Goal: Task Accomplishment & Management: Manage account settings

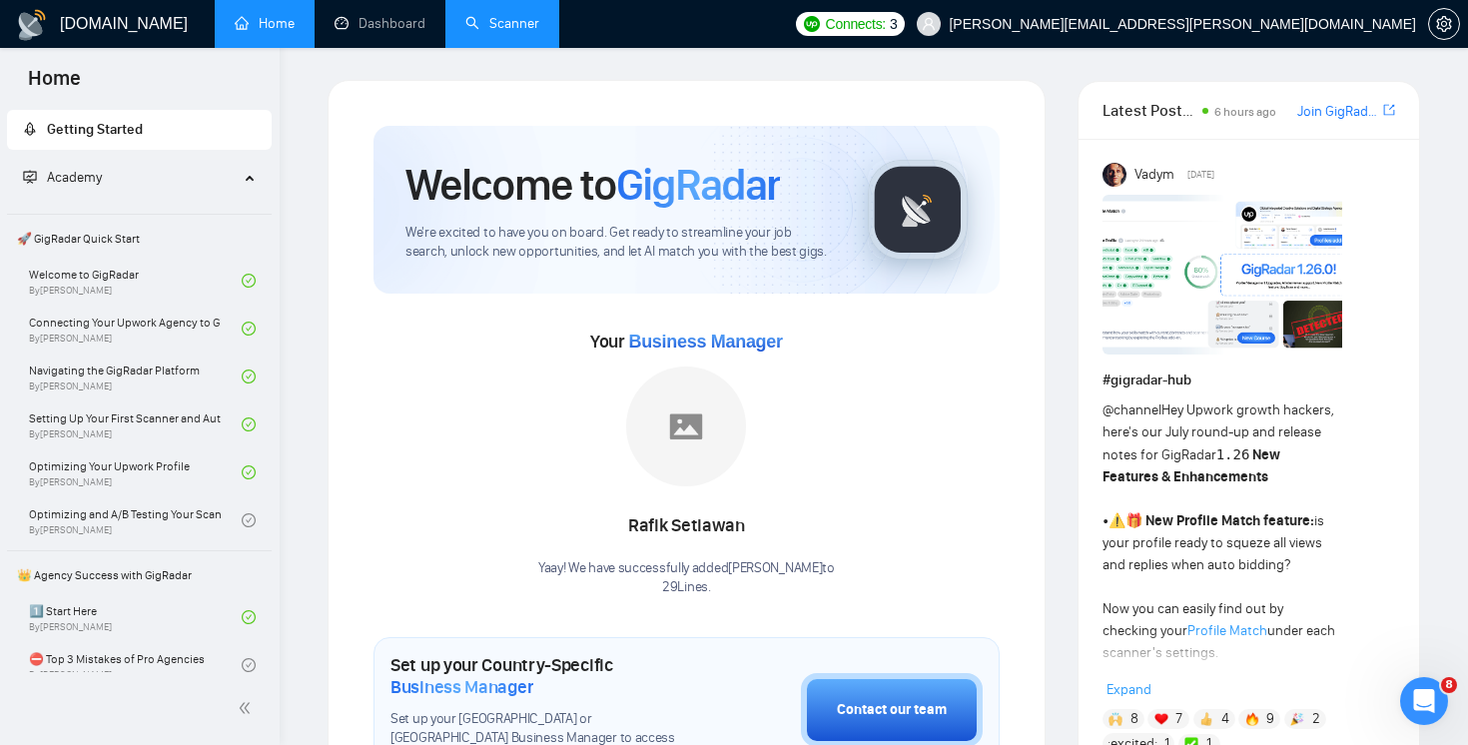
click at [514, 32] on link "Scanner" at bounding box center [502, 23] width 74 height 17
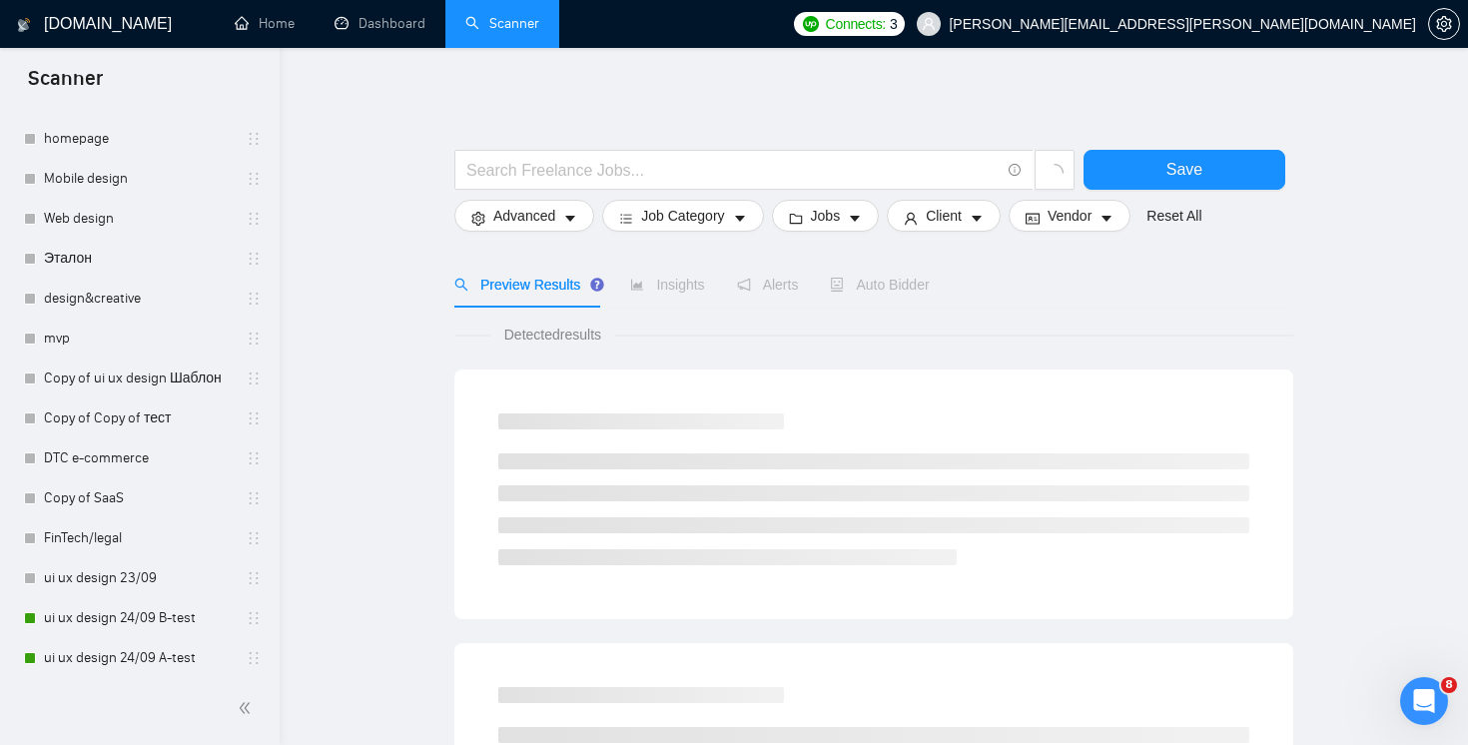
scroll to position [611, 0]
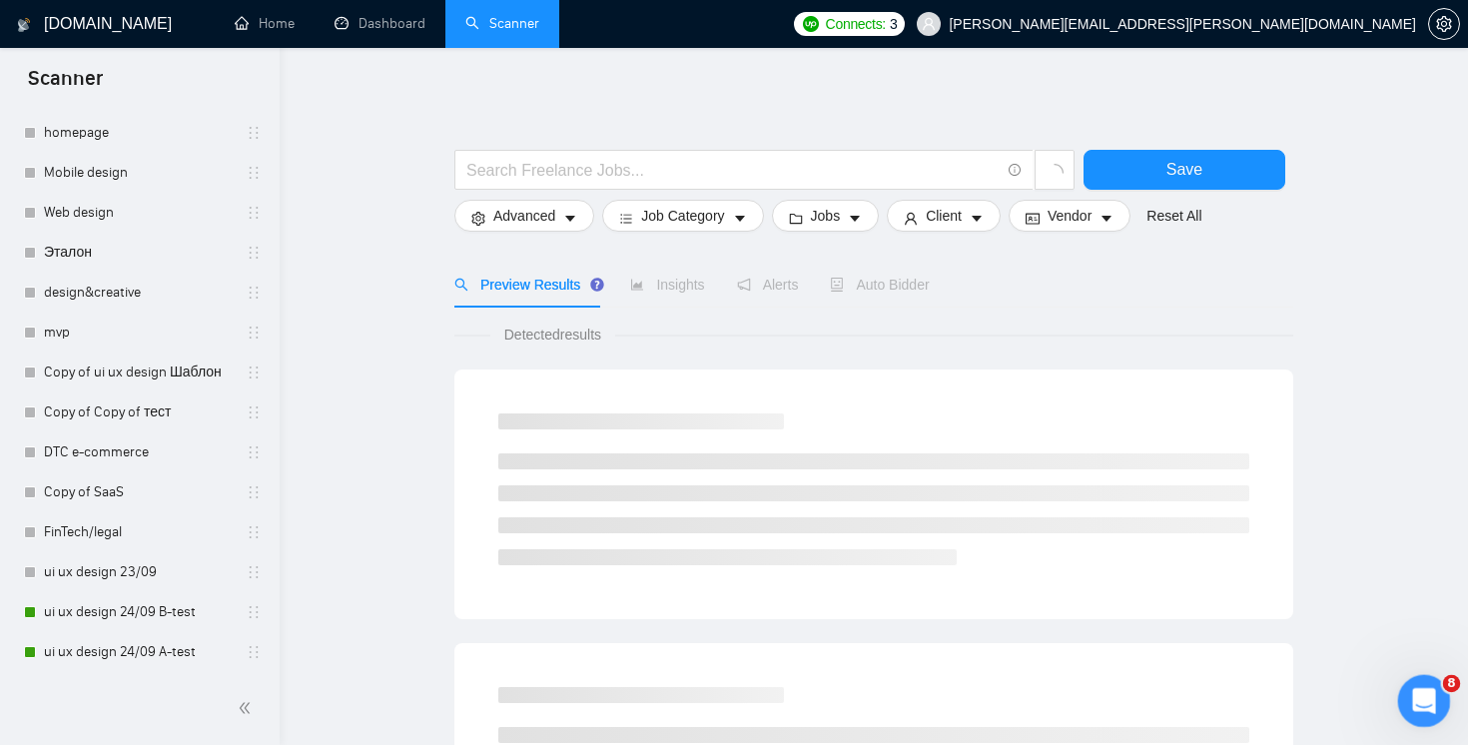
click at [1424, 701] on icon "Открыть службу сообщений Intercom" at bounding box center [1421, 698] width 33 height 33
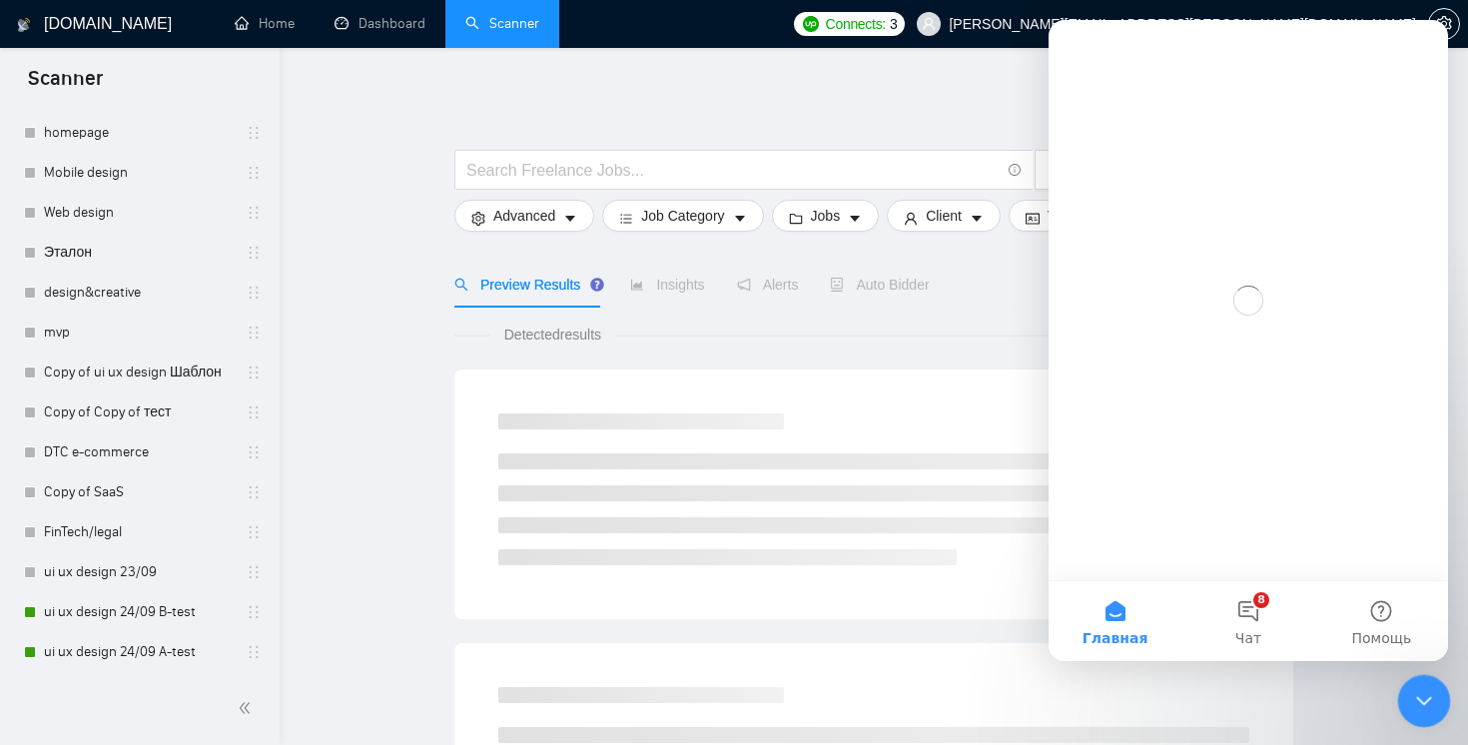
scroll to position [0, 0]
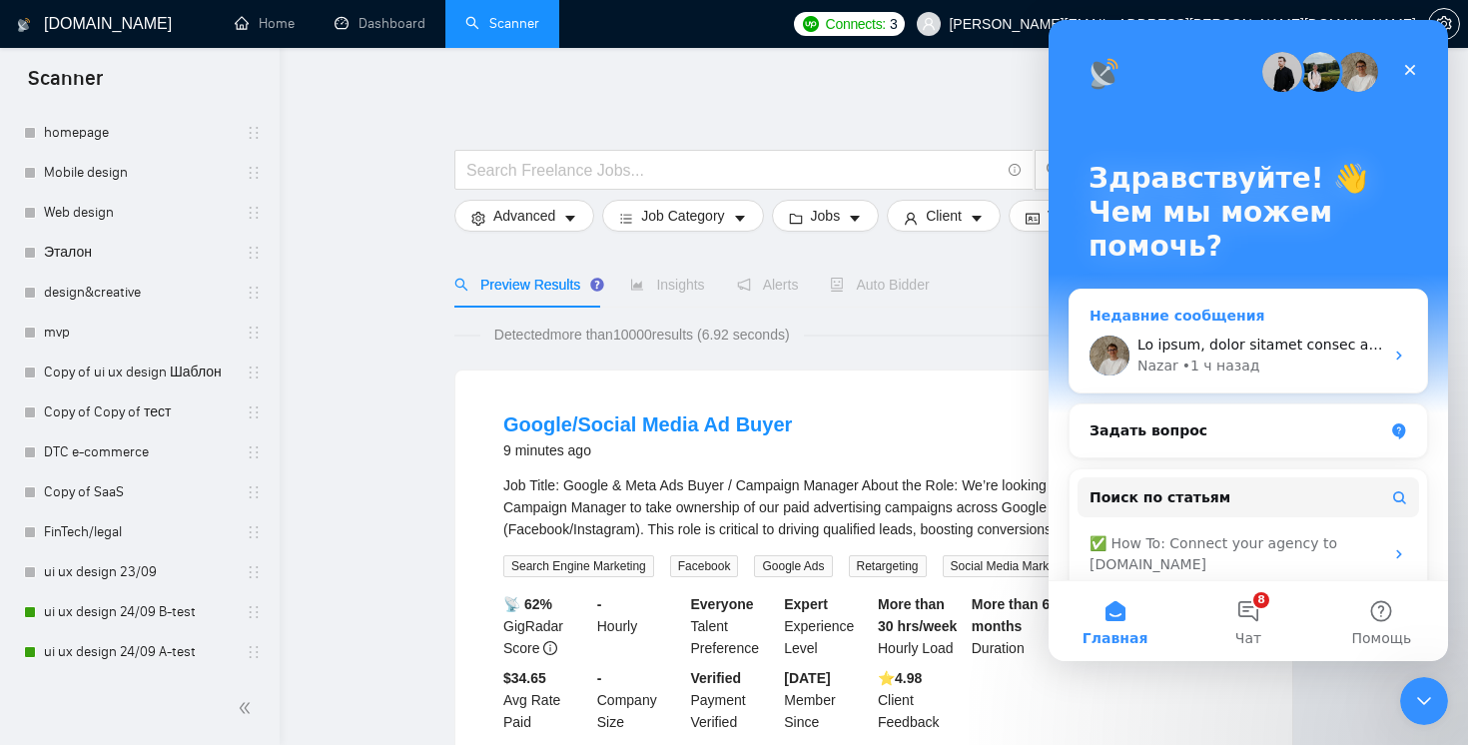
click at [1293, 374] on div "Nazar • 1 ч назад" at bounding box center [1261, 366] width 246 height 21
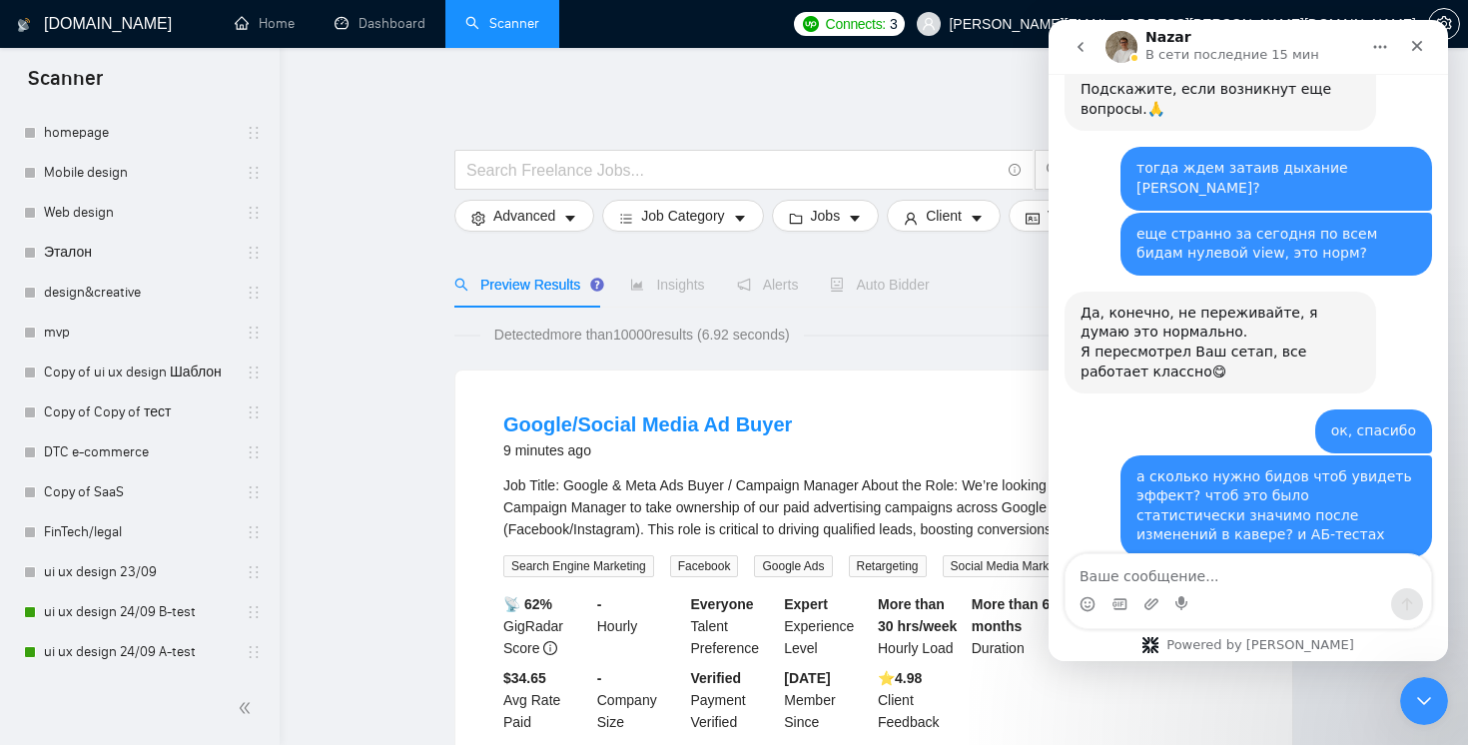
scroll to position [6957, 0]
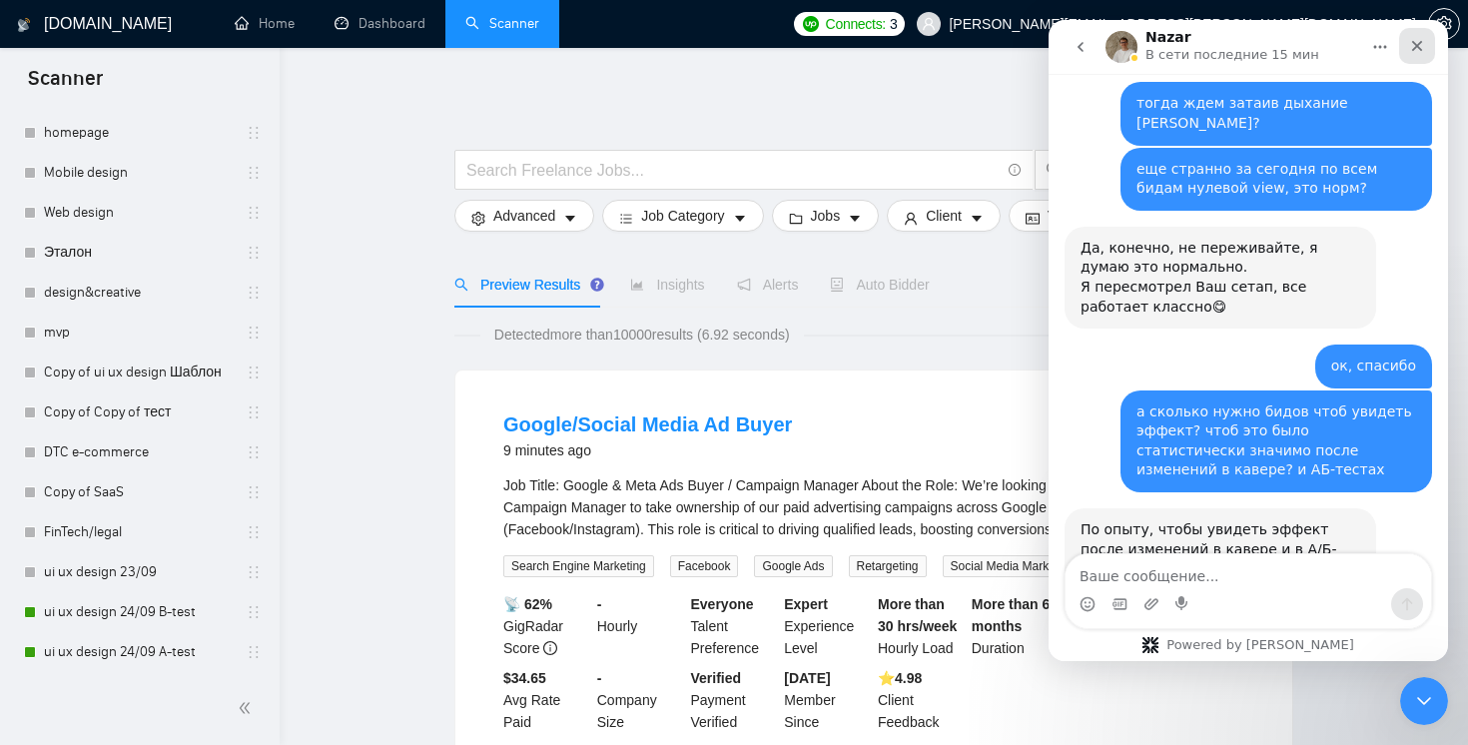
click at [1418, 39] on icon "Закрыть" at bounding box center [1417, 46] width 16 height 16
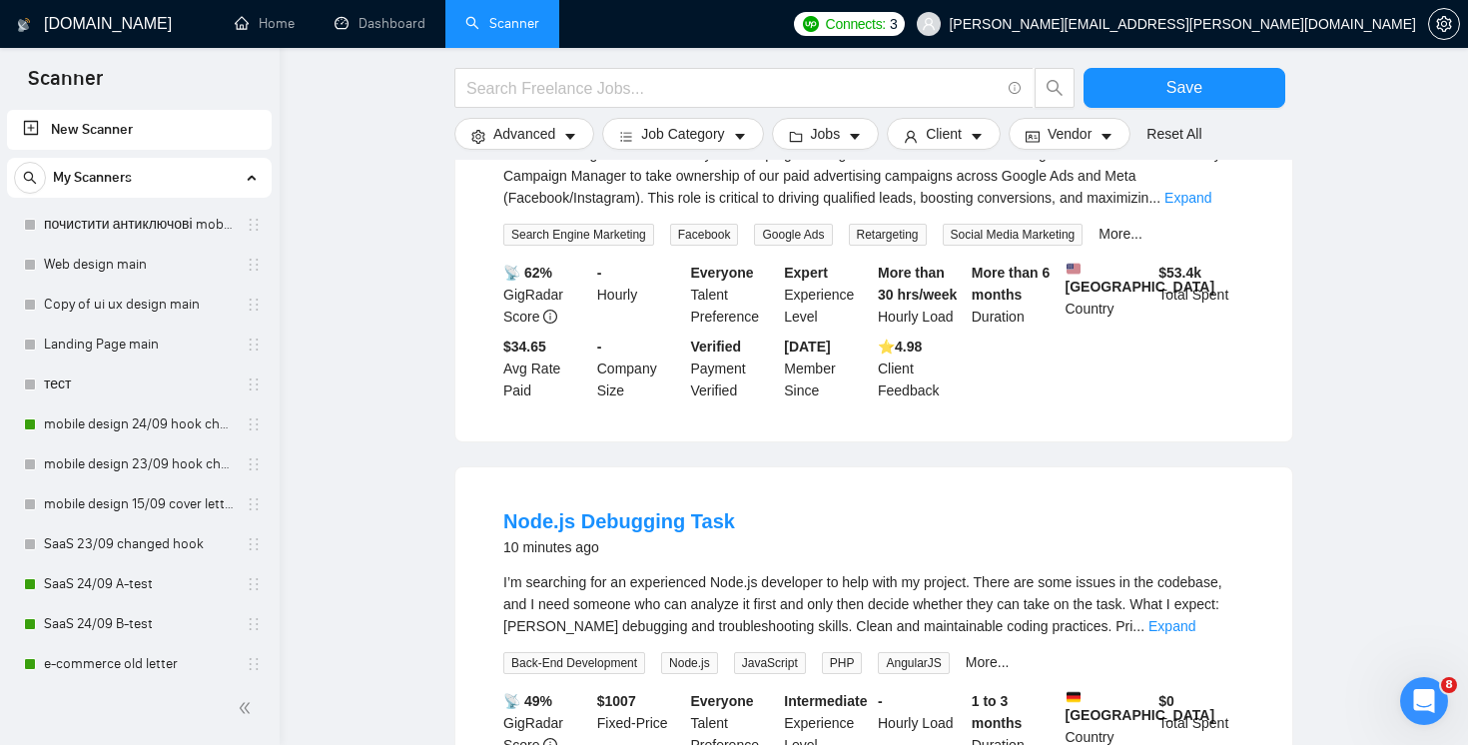
scroll to position [611, 0]
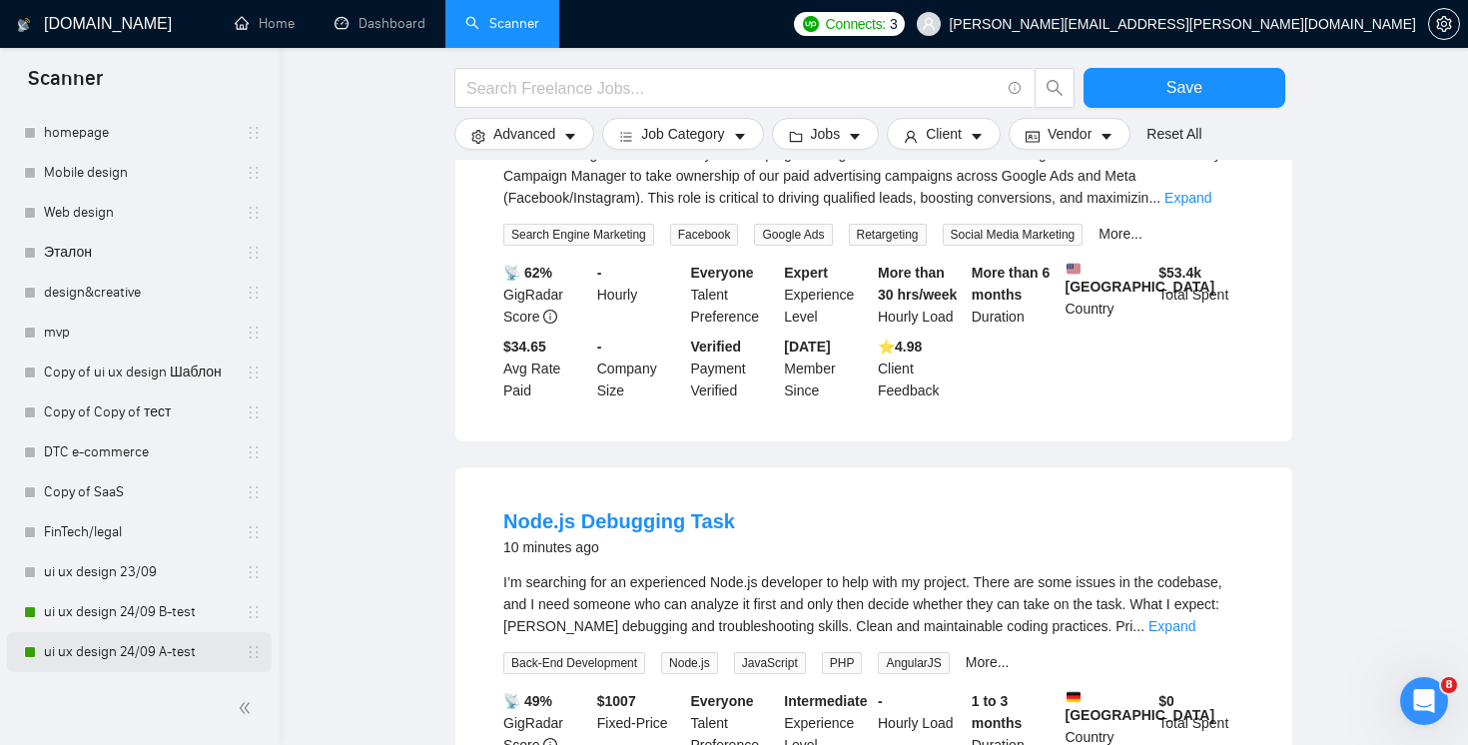
click at [143, 648] on link "ui ux design 24/09 A-test" at bounding box center [139, 652] width 190 height 40
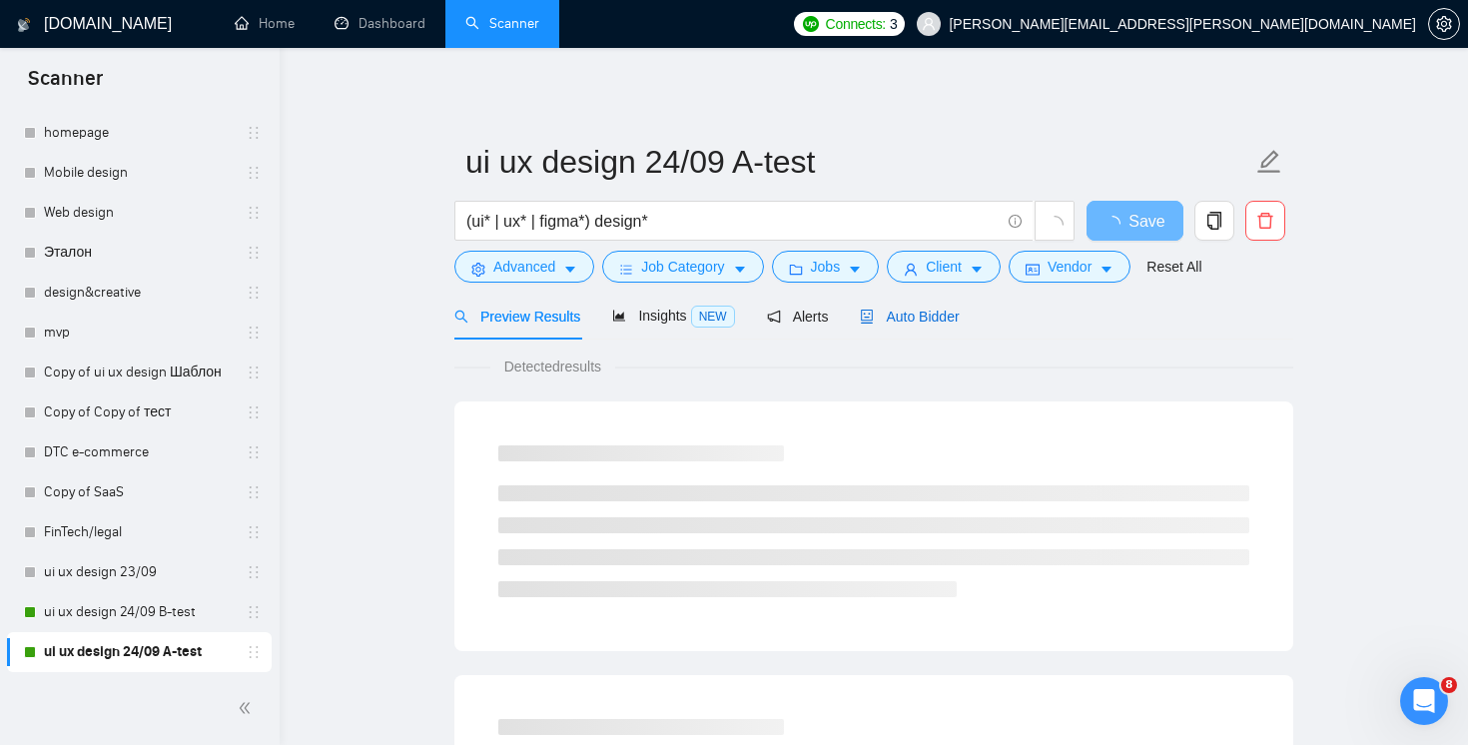
click at [928, 314] on span "Auto Bidder" at bounding box center [909, 317] width 99 height 16
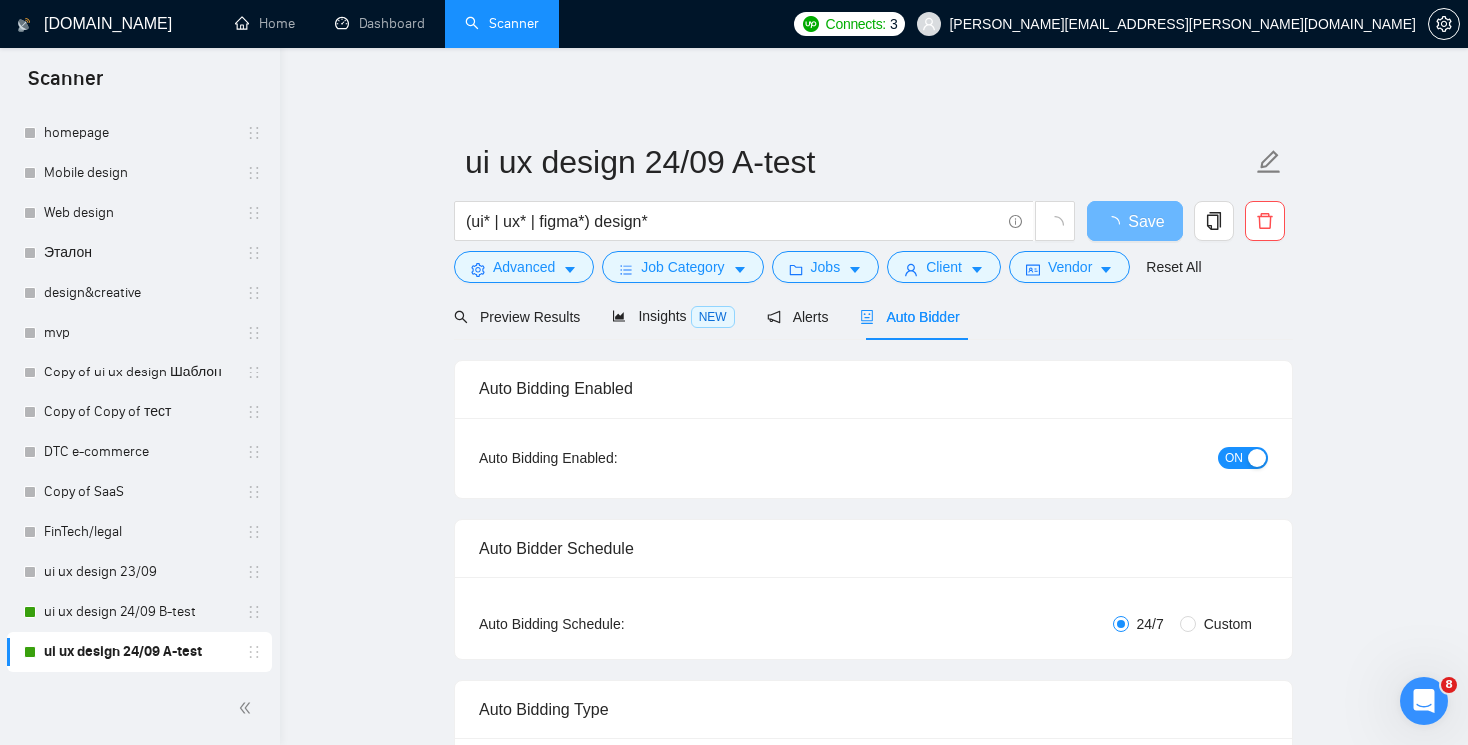
radio input "false"
radio input "true"
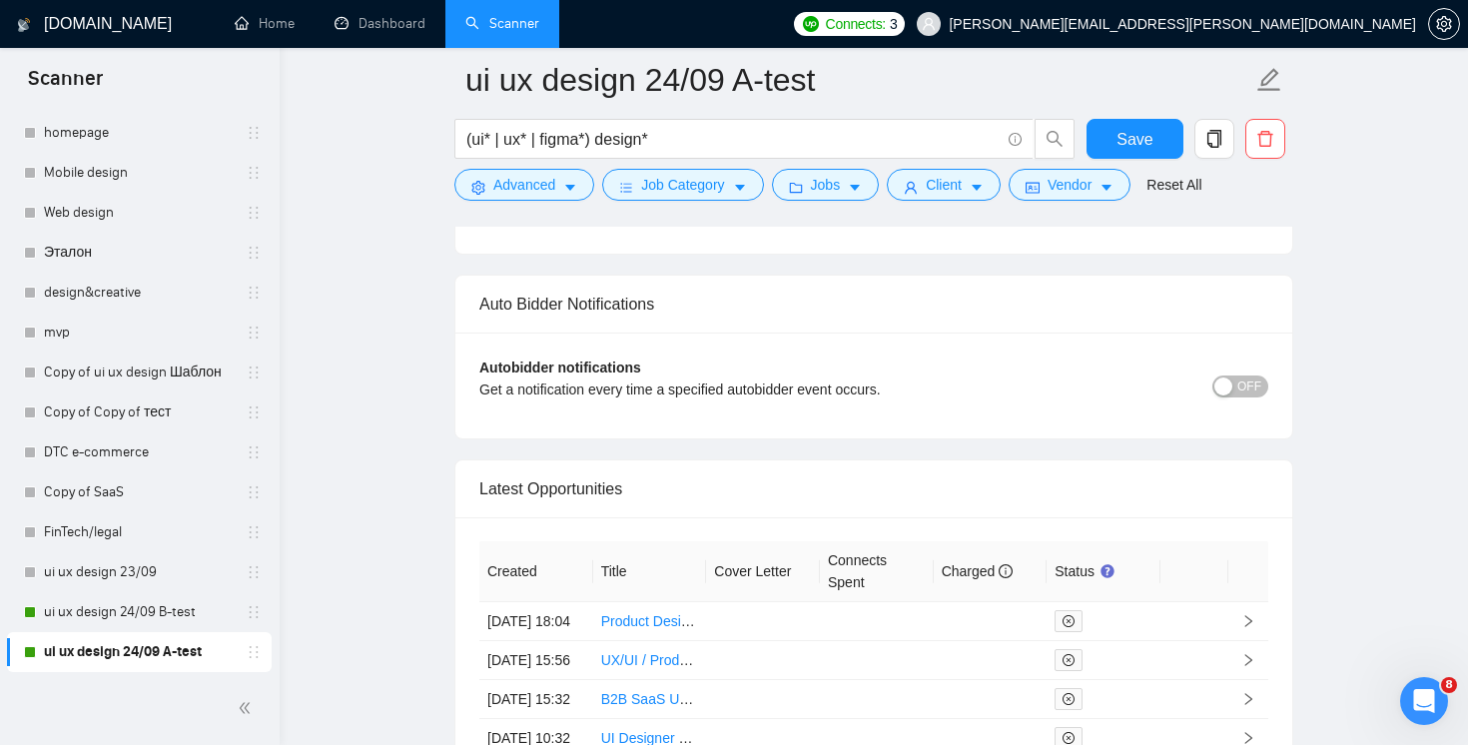
scroll to position [5174, 0]
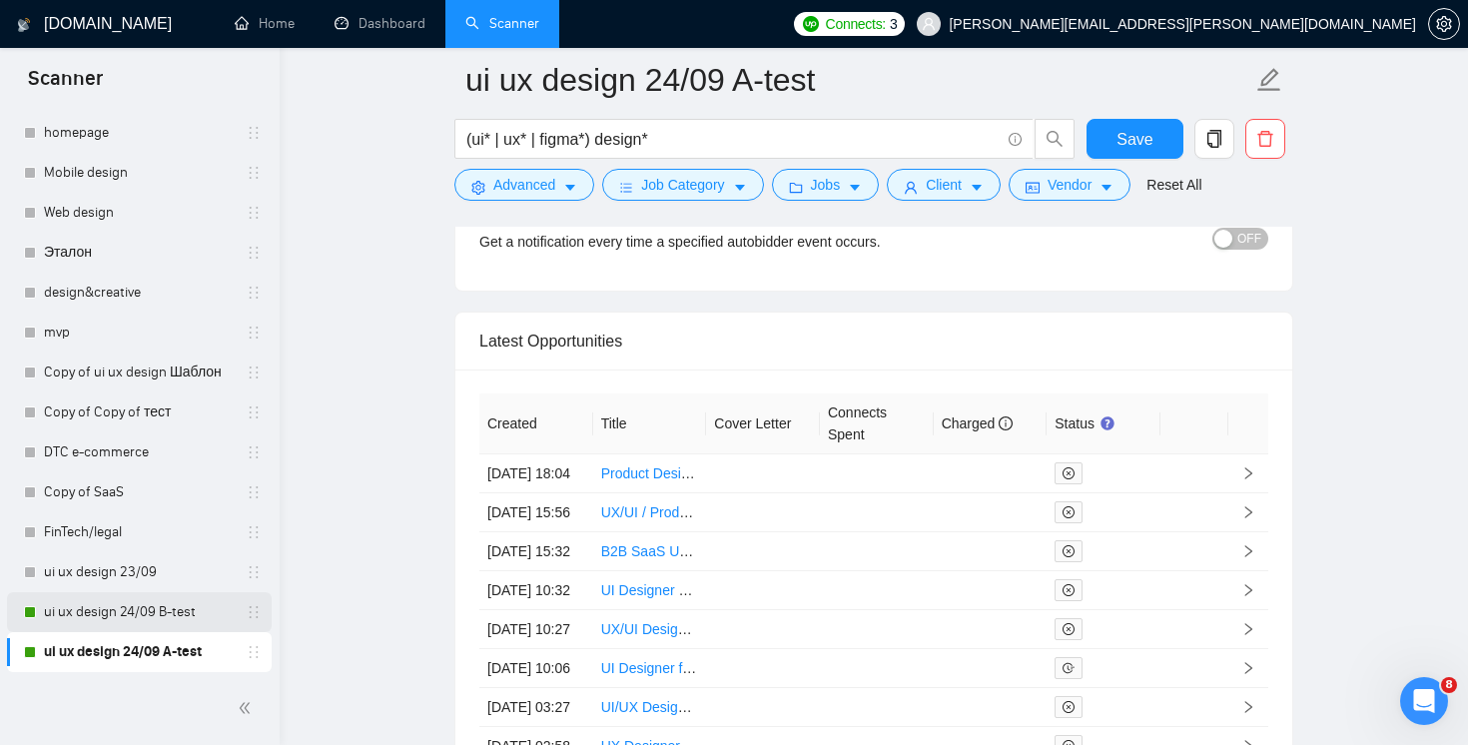
click at [138, 606] on link "ui ux design 24/09 B-test" at bounding box center [139, 612] width 190 height 40
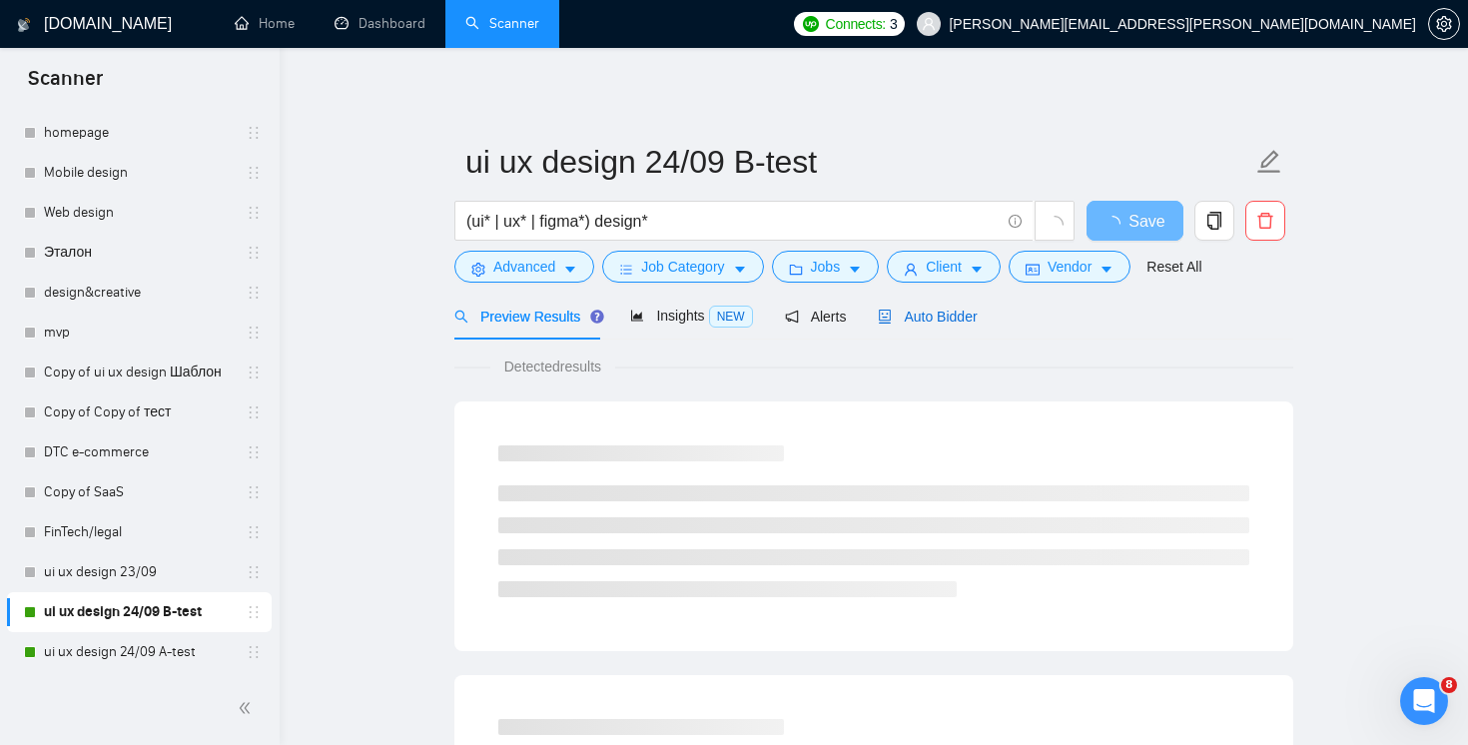
click at [952, 307] on div "Auto Bidder" at bounding box center [927, 317] width 99 height 22
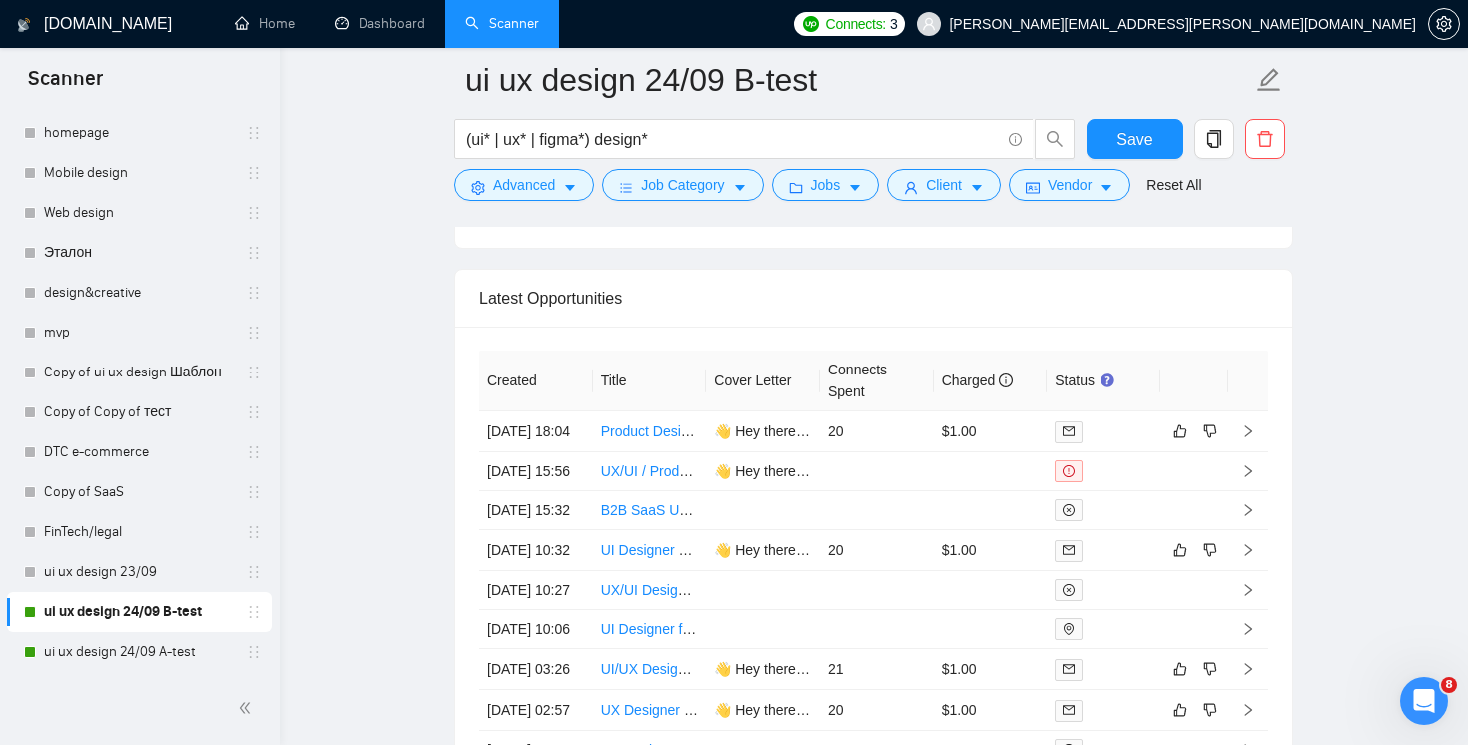
scroll to position [5287, 0]
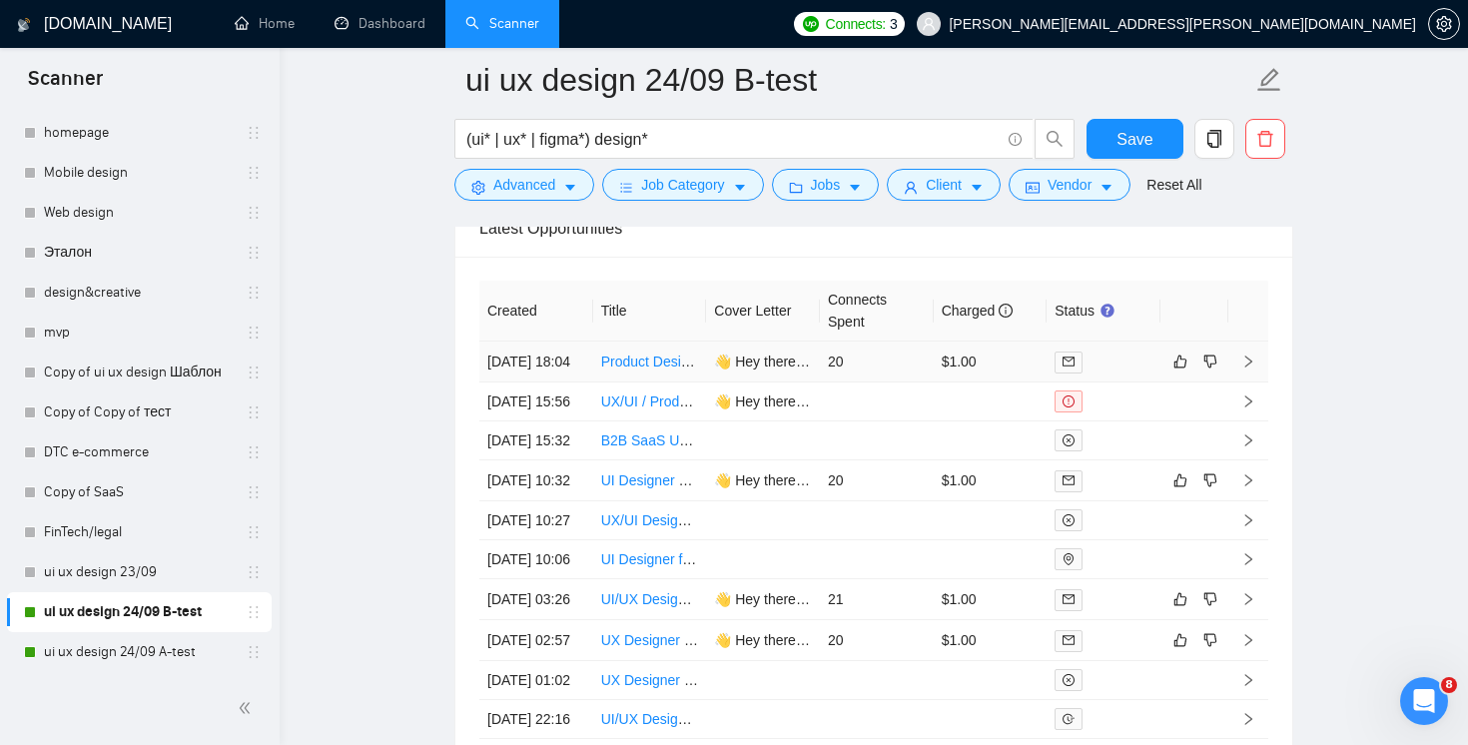
click at [899, 383] on td "20" at bounding box center [877, 362] width 114 height 41
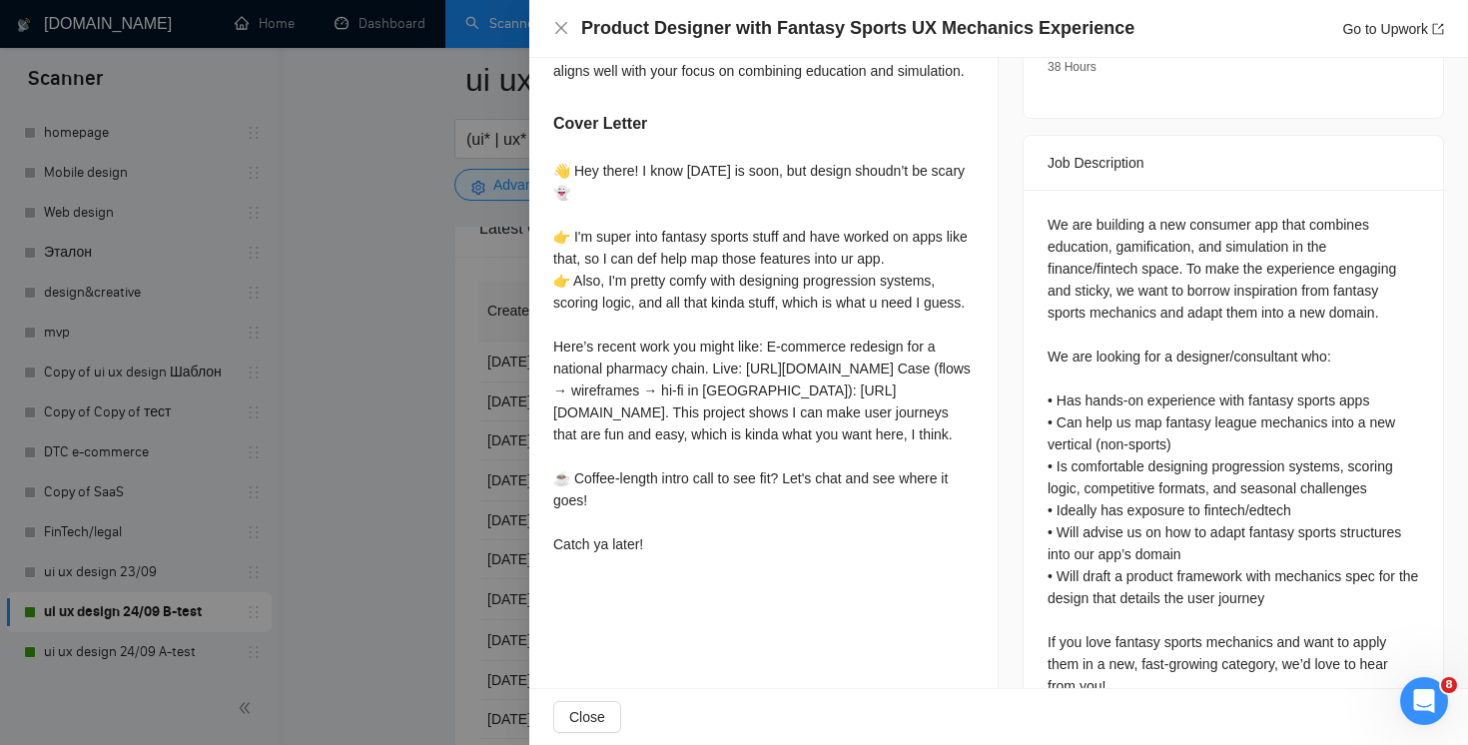
scroll to position [917, 0]
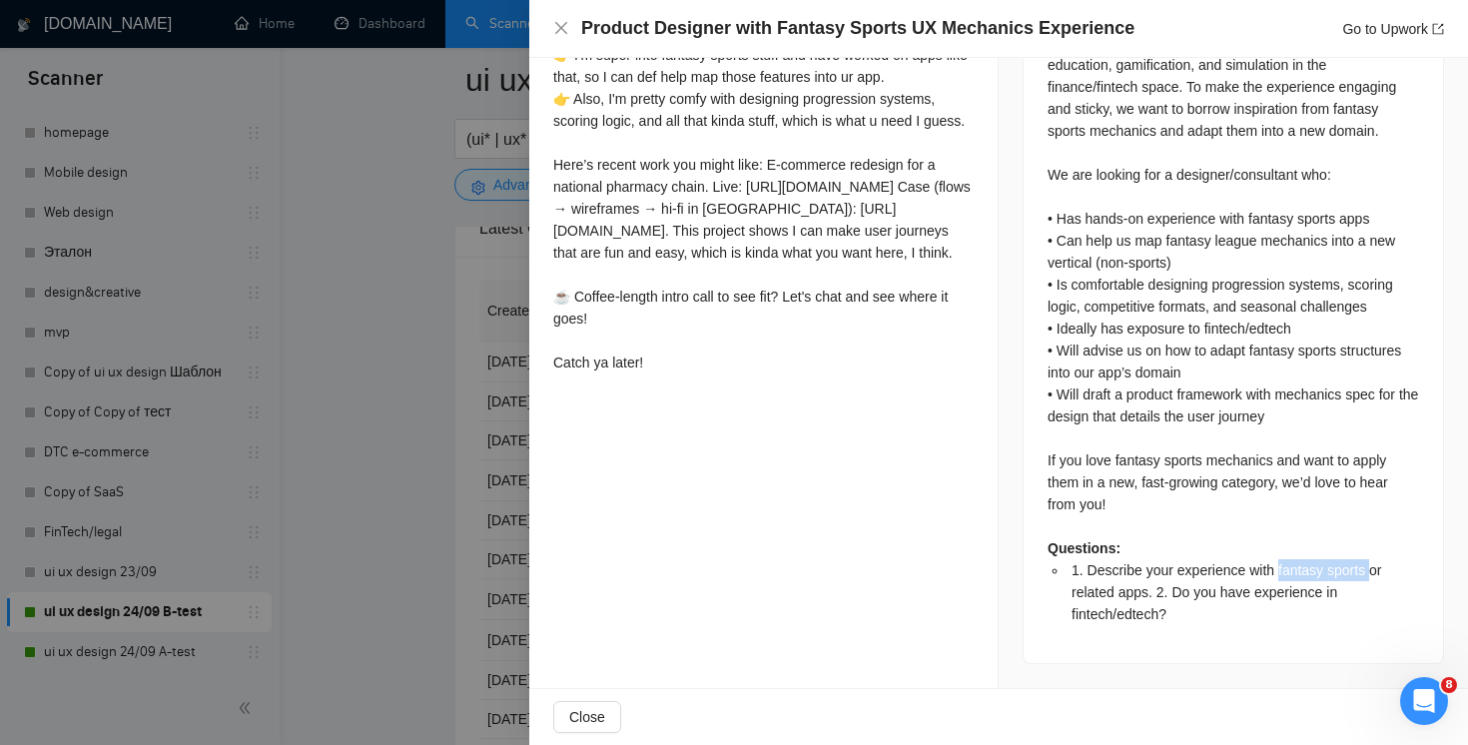
drag, startPoint x: 1288, startPoint y: 570, endPoint x: 1379, endPoint y: 571, distance: 90.9
click at [1380, 570] on span "1. Describe your experience with fantasy sports or related apps. 2. Do you have…" at bounding box center [1227, 592] width 310 height 60
copy span "fantasy sports"
click at [560, 25] on icon "close" at bounding box center [561, 28] width 16 height 16
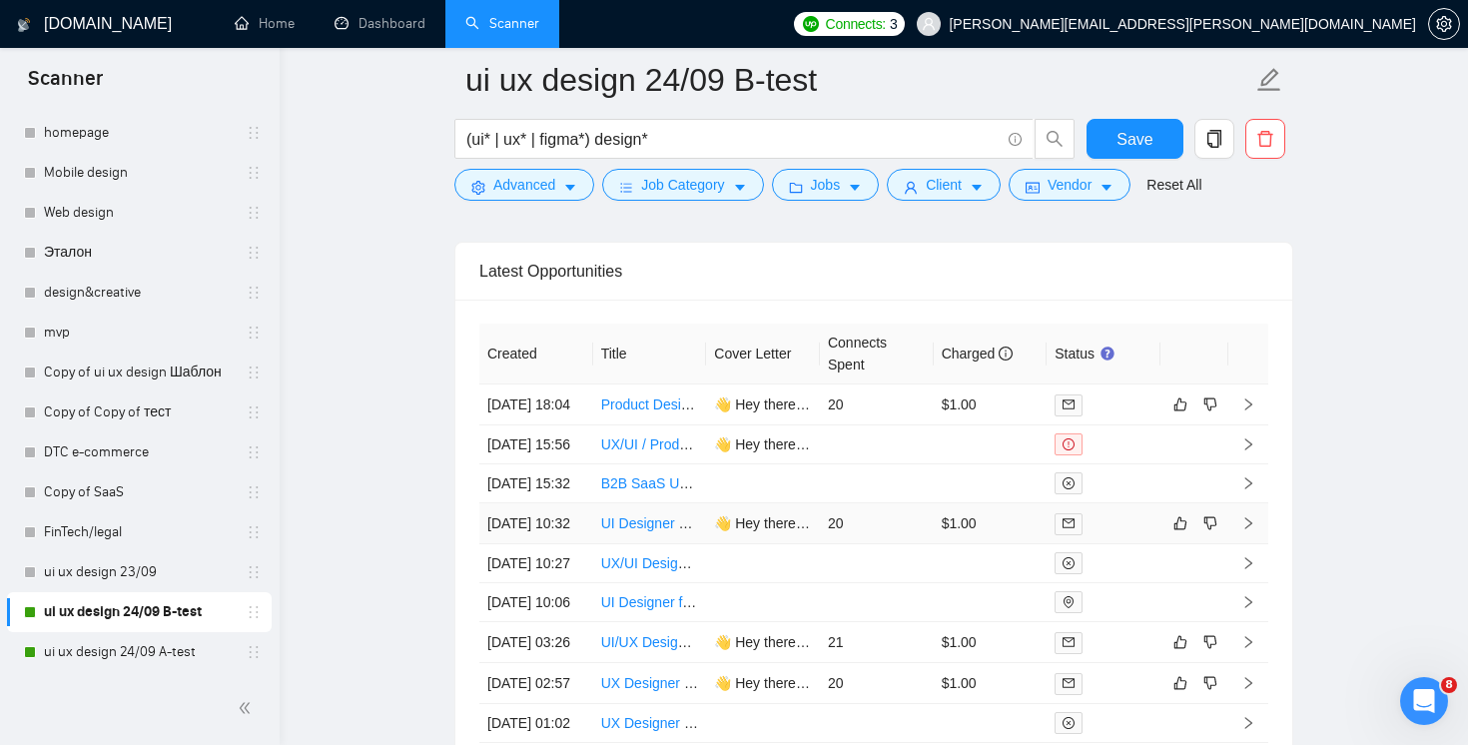
scroll to position [5264, 0]
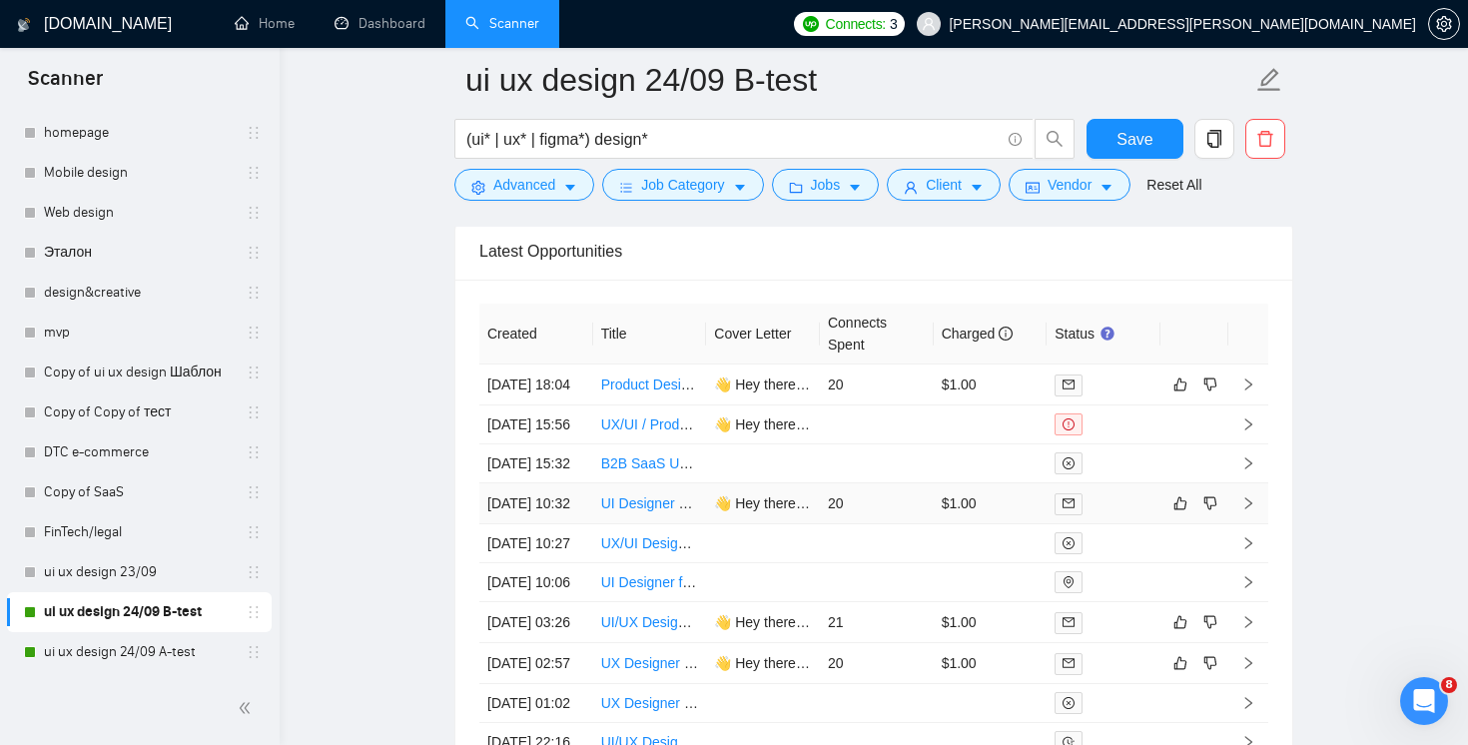
click at [875, 524] on td "20" at bounding box center [877, 503] width 114 height 41
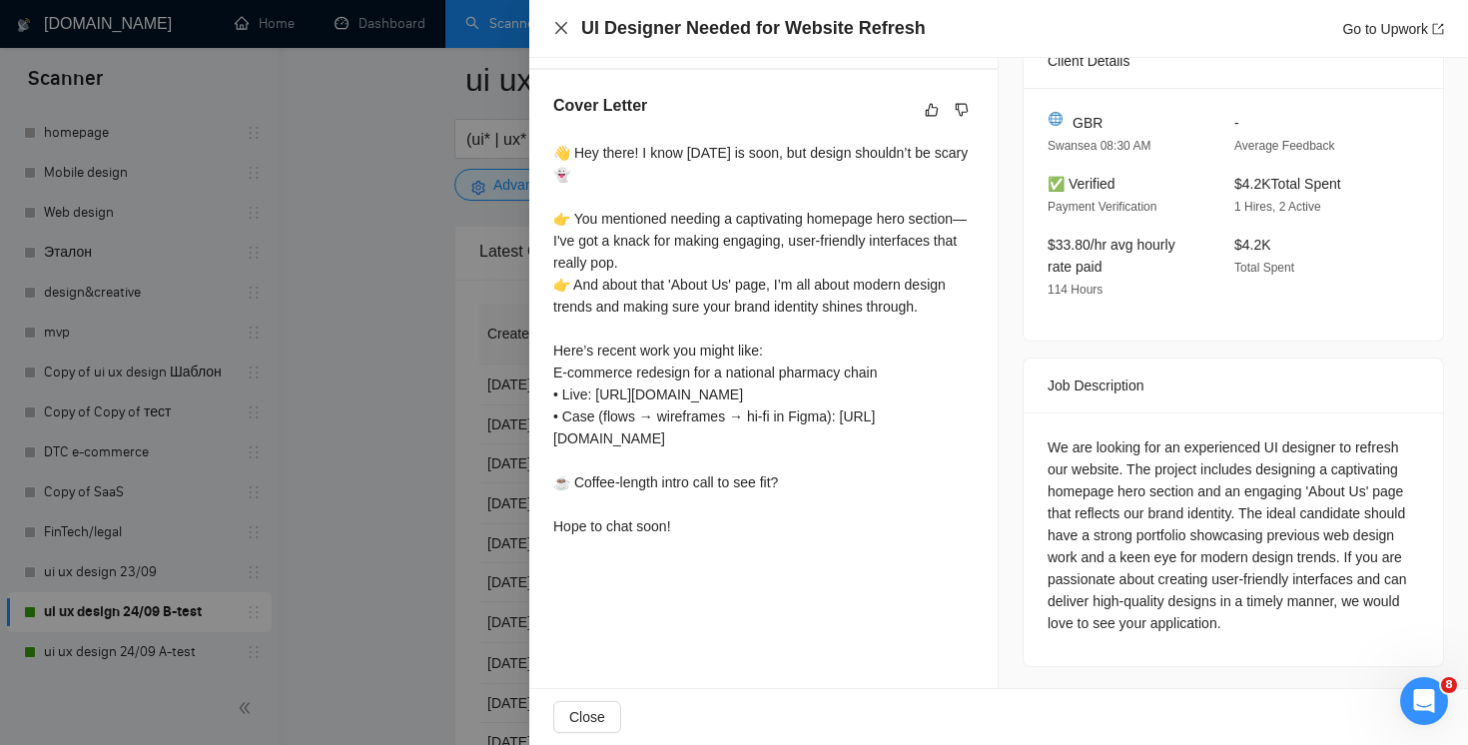
click at [553, 25] on icon "close" at bounding box center [561, 28] width 16 height 16
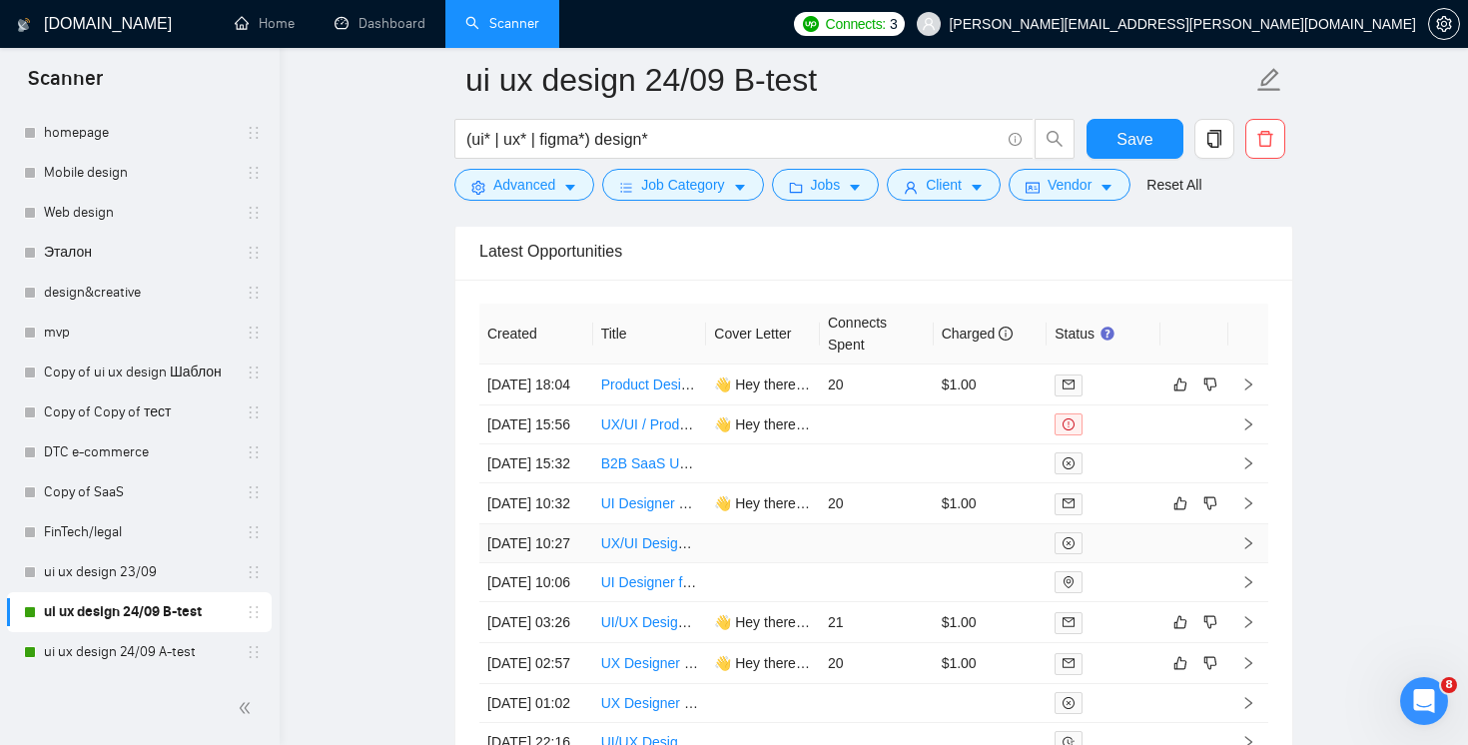
scroll to position [5500, 0]
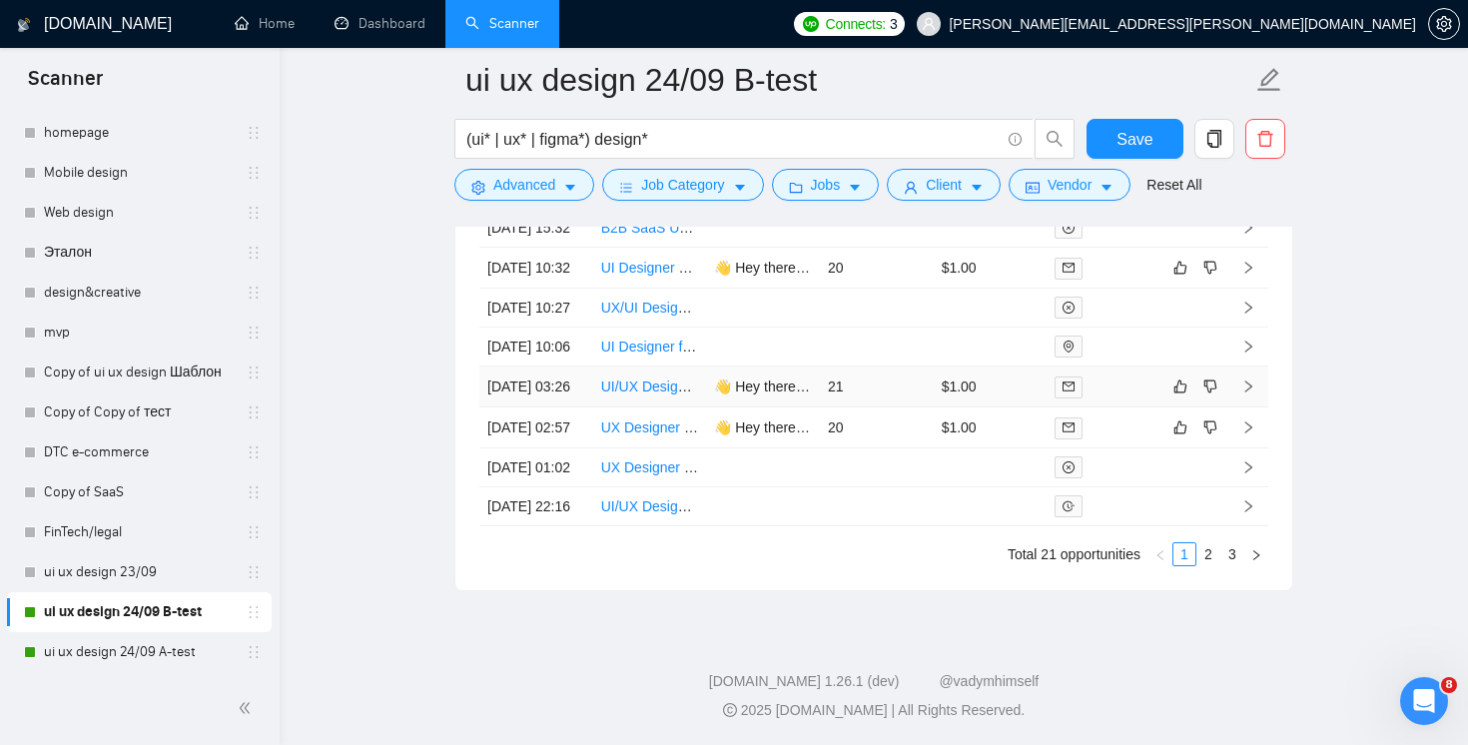
click at [900, 408] on td "21" at bounding box center [877, 387] width 114 height 41
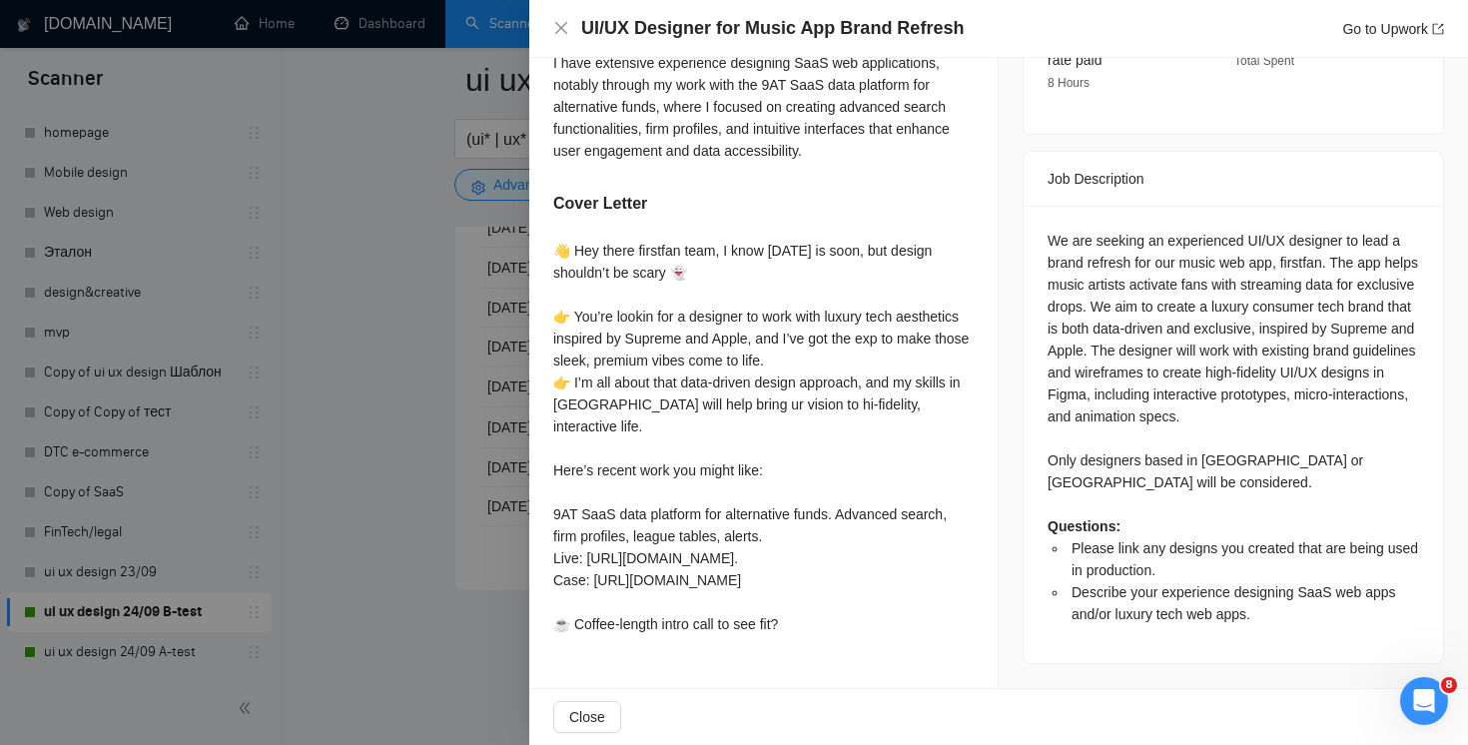
scroll to position [789, 0]
click at [554, 18] on div "UI/UX Designer for Music App Brand Refresh Go to Upwork" at bounding box center [998, 28] width 891 height 25
click at [560, 27] on icon "close" at bounding box center [561, 28] width 12 height 12
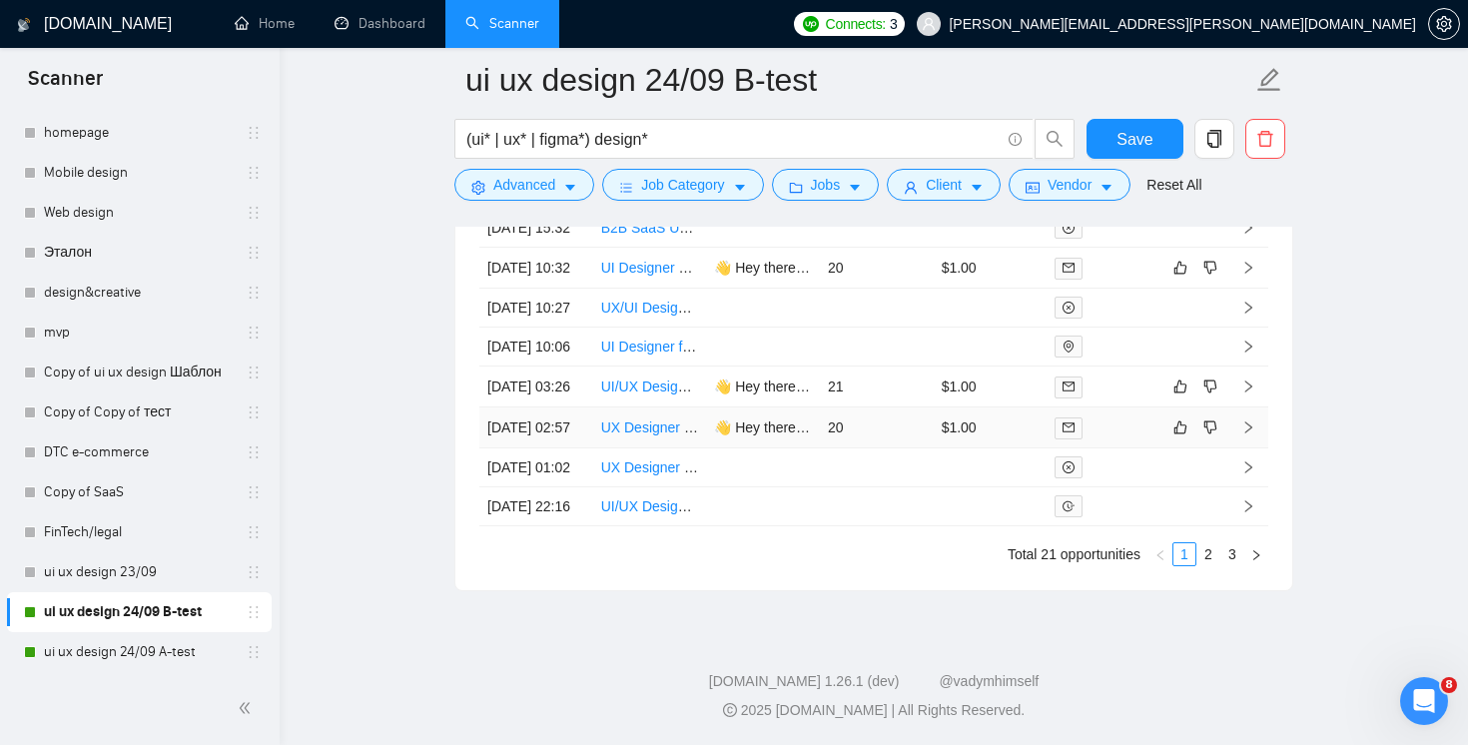
click at [882, 448] on td "20" at bounding box center [877, 428] width 114 height 41
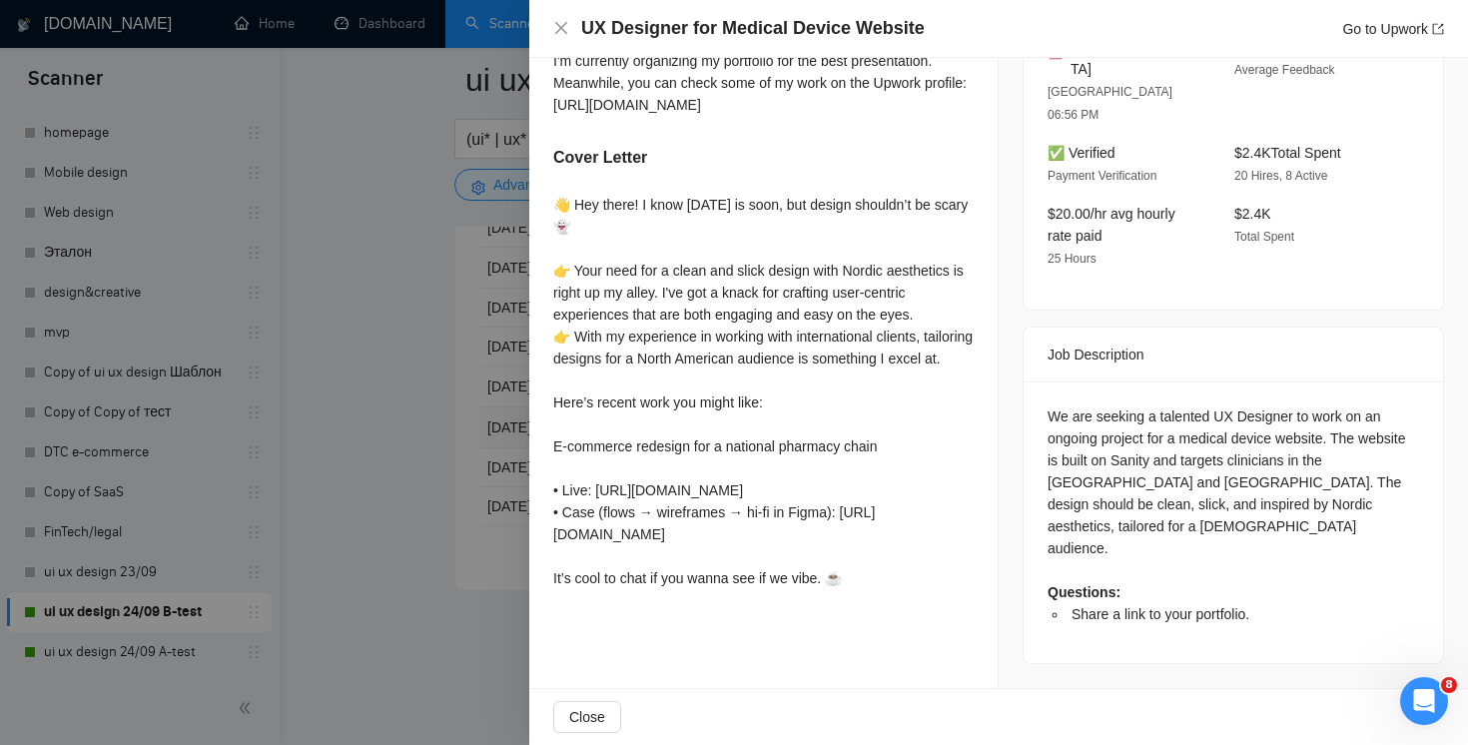
scroll to position [563, 0]
click at [557, 23] on icon "close" at bounding box center [561, 28] width 12 height 12
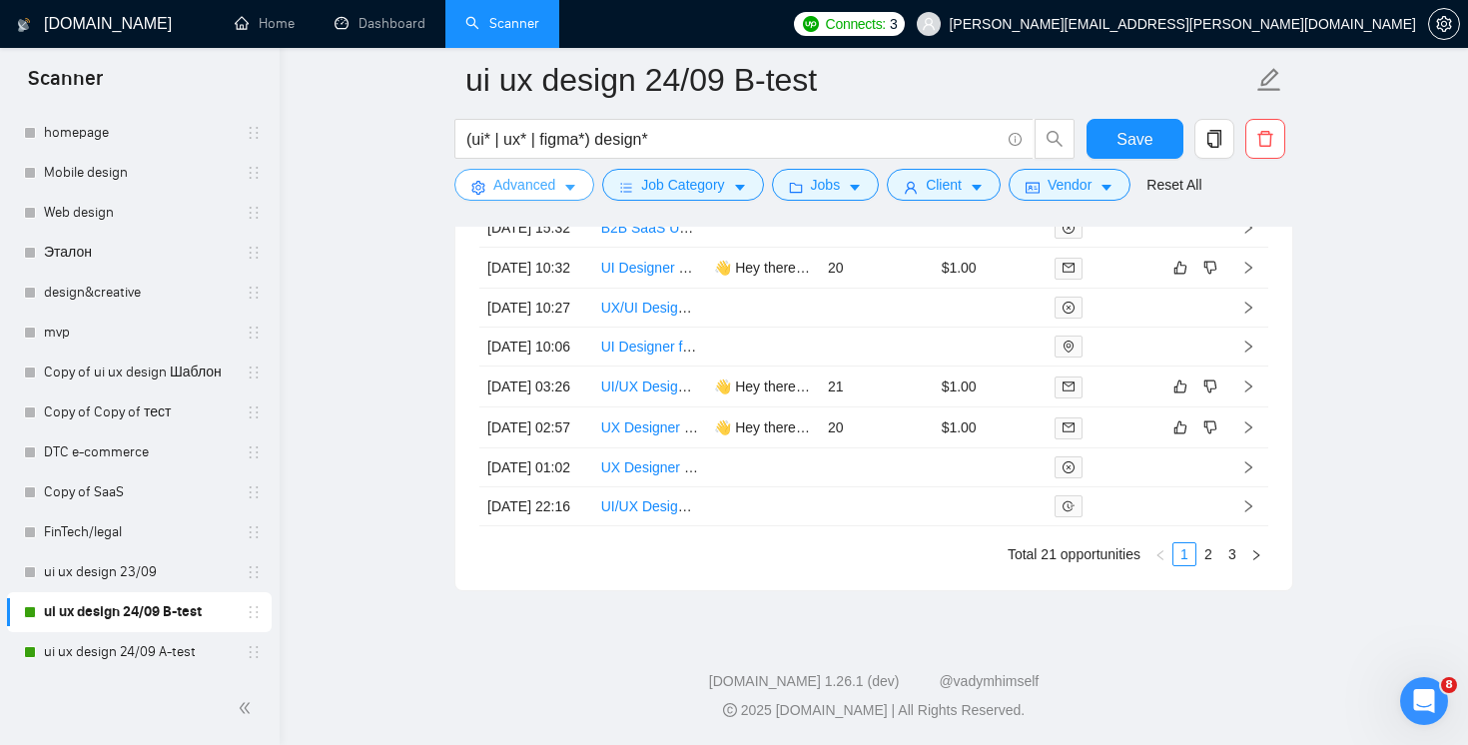
click at [522, 169] on button "Advanced" at bounding box center [524, 185] width 140 height 32
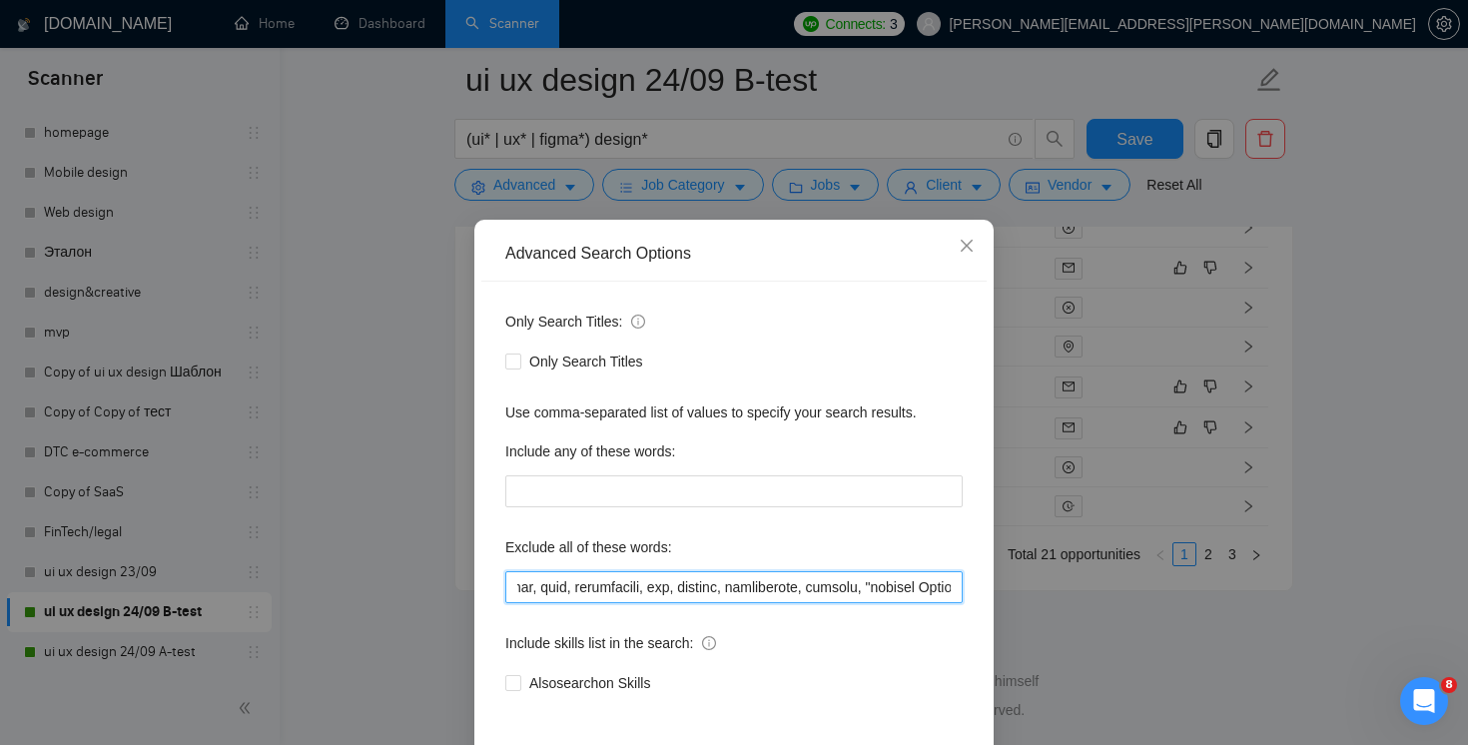
drag, startPoint x: 895, startPoint y: 590, endPoint x: 1365, endPoint y: 603, distance: 470.6
click at [1363, 604] on div "Advanced Search Options Only Search Titles: Only Search Titles Use comma-separa…" at bounding box center [734, 372] width 1468 height 745
paste input "fantasy sports"
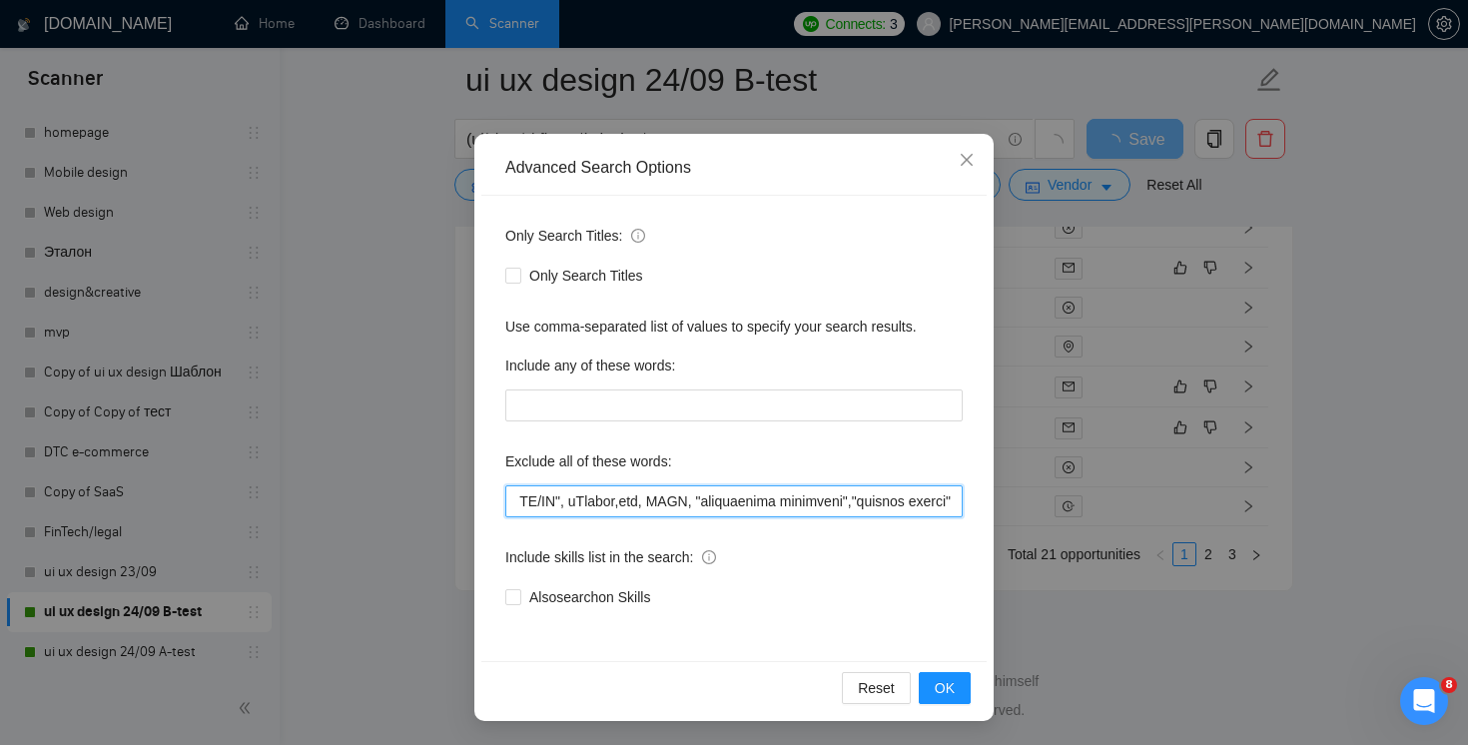
click at [849, 502] on input "text" at bounding box center [733, 501] width 457 height 32
click at [846, 502] on input "text" at bounding box center [733, 501] width 457 height 32
type input ""(No agencies)", "[DOMAIN_NAME]", FlutterFlow, Chakra,"Chakra UI", ChakraUI , "…"
click at [945, 695] on span "OK" at bounding box center [945, 688] width 20 height 22
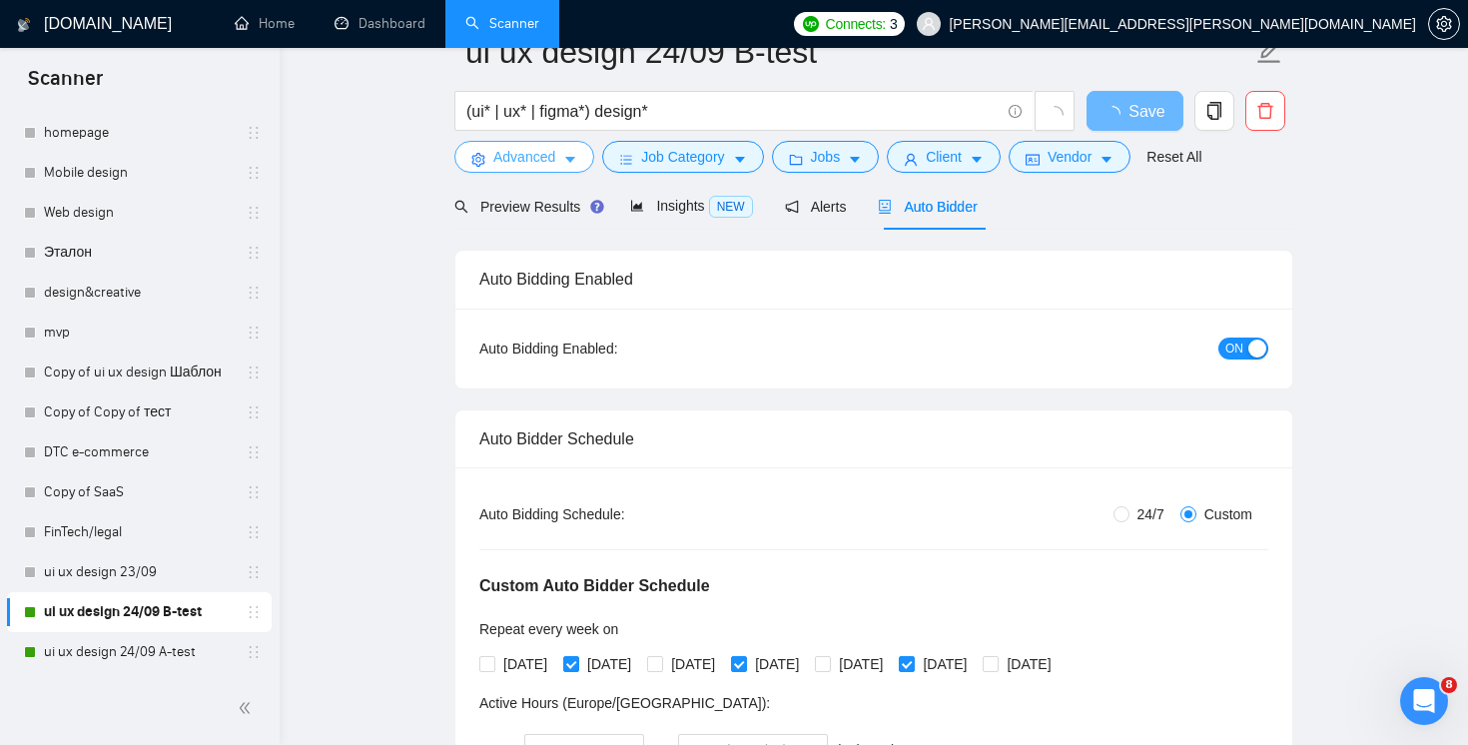
scroll to position [0, 0]
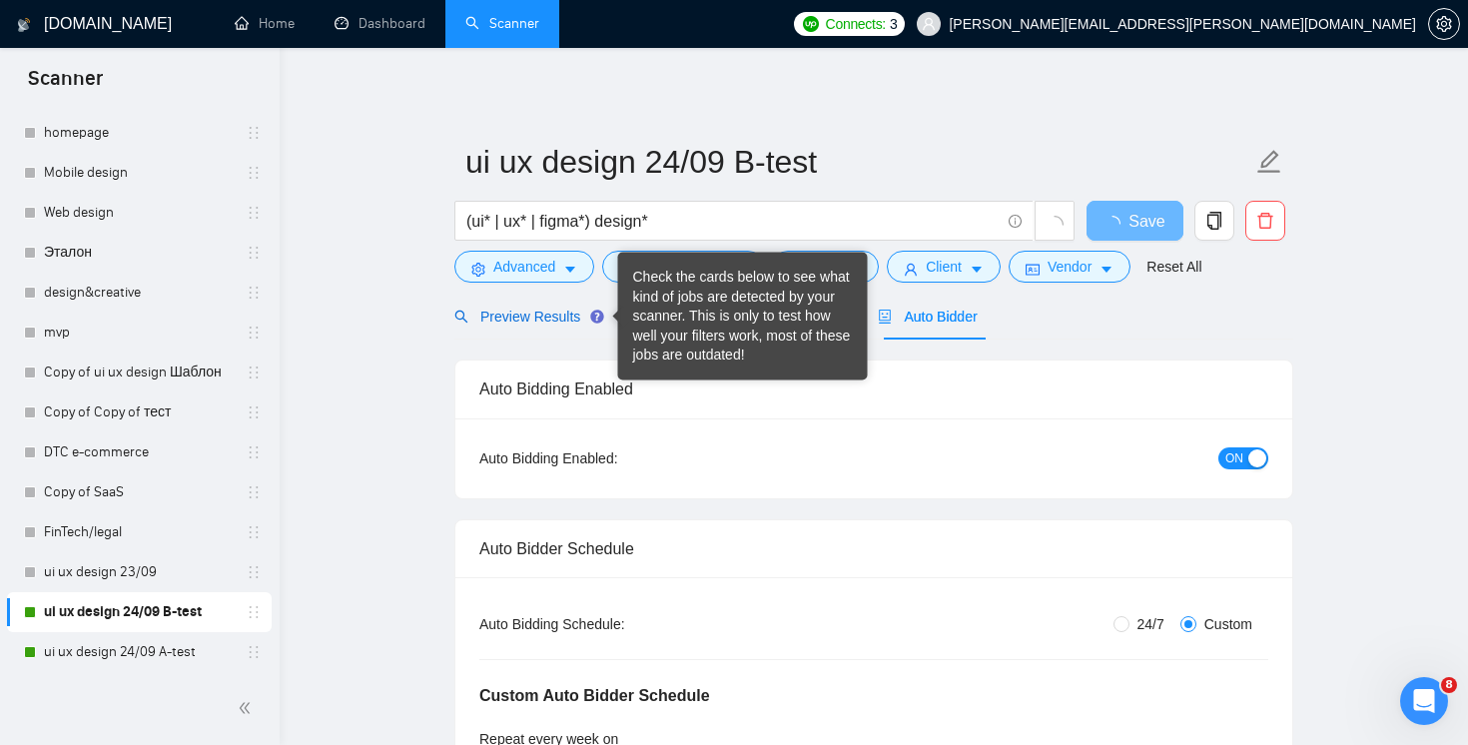
click at [517, 314] on span "Preview Results" at bounding box center [526, 317] width 144 height 16
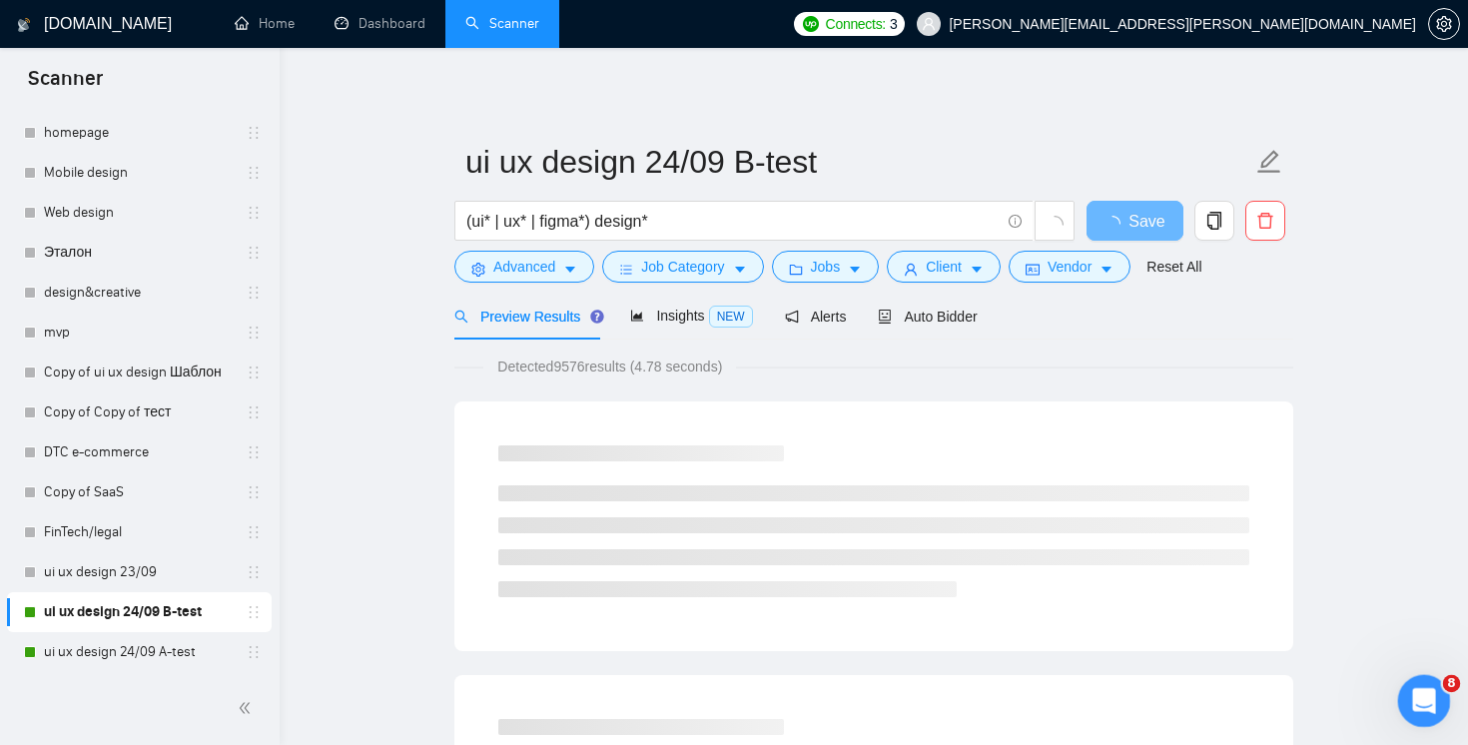
click at [1427, 708] on icon "Открыть службу сообщений Intercom" at bounding box center [1421, 698] width 33 height 33
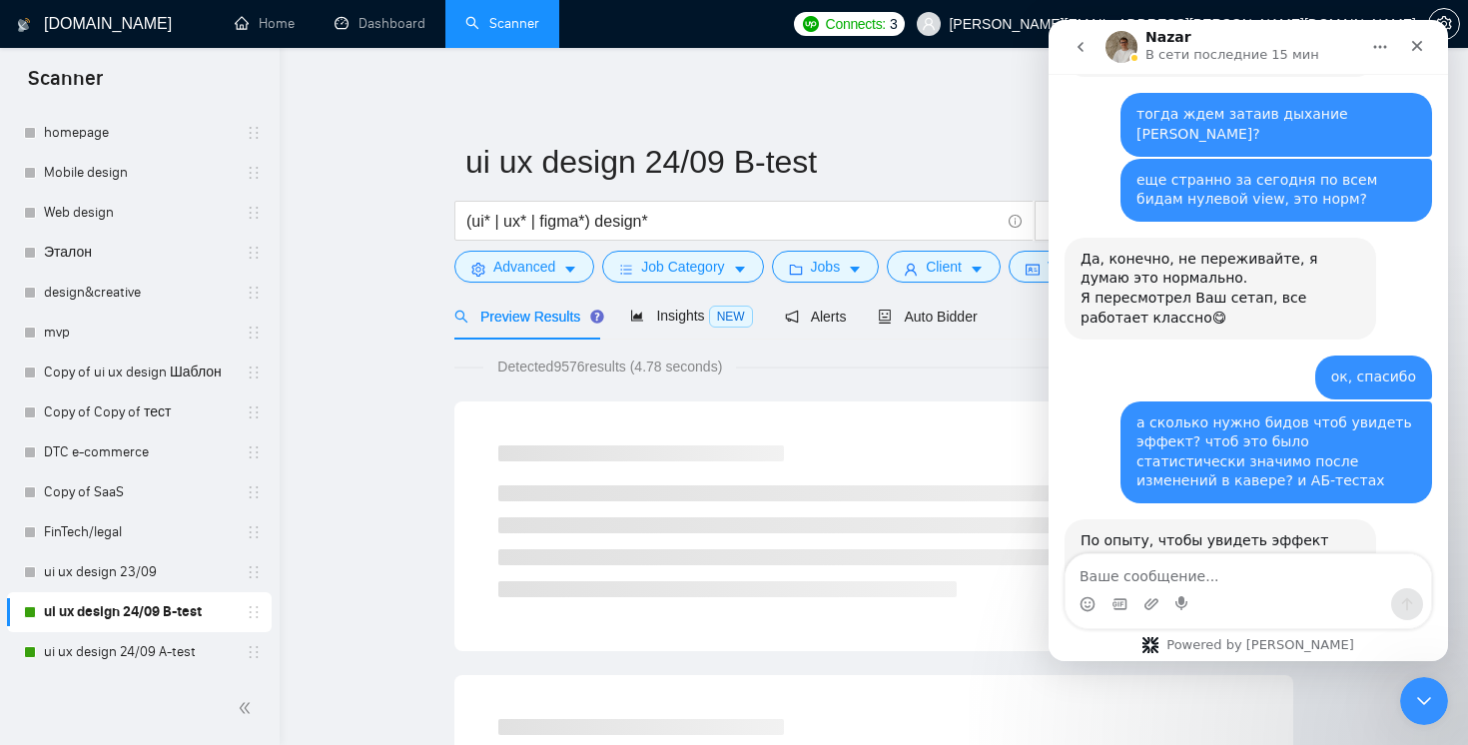
scroll to position [6957, 0]
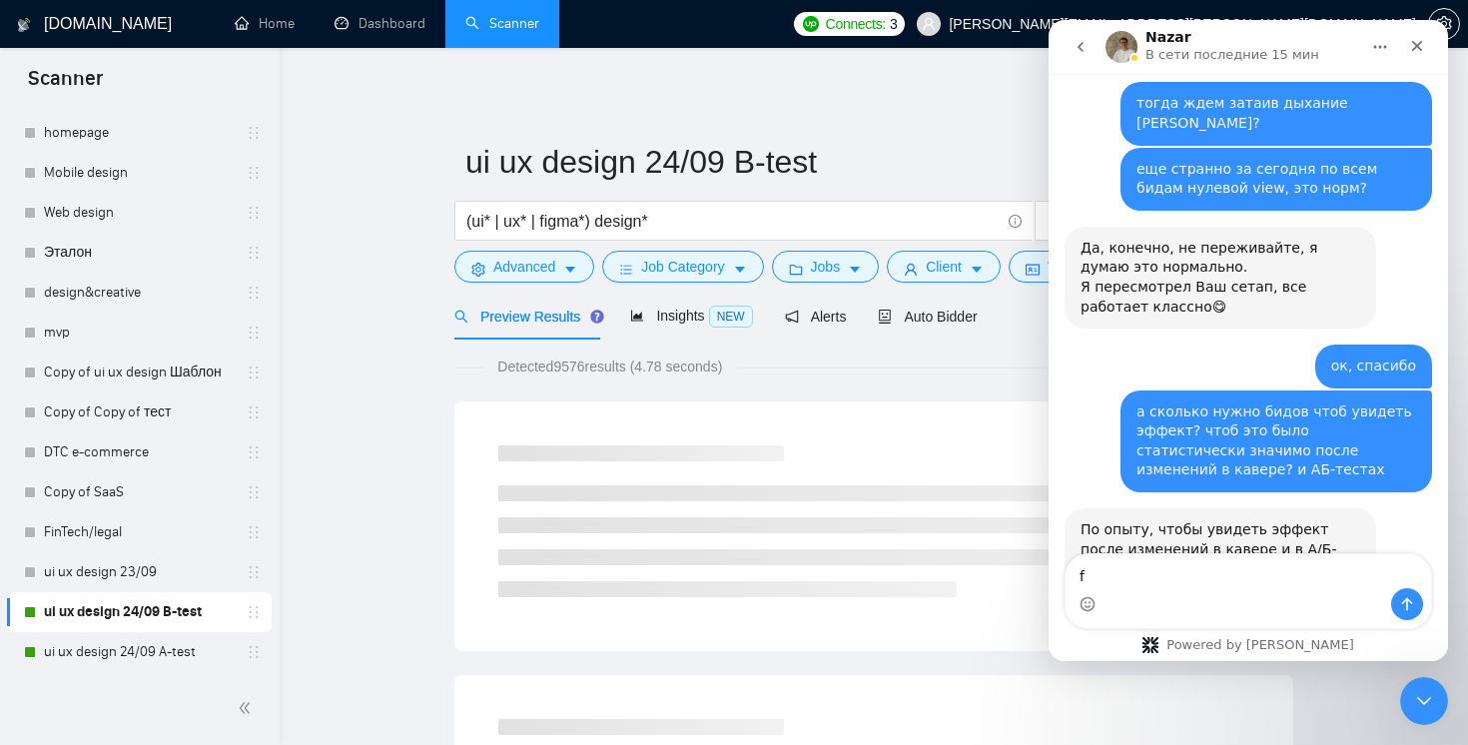
type textarea "f"
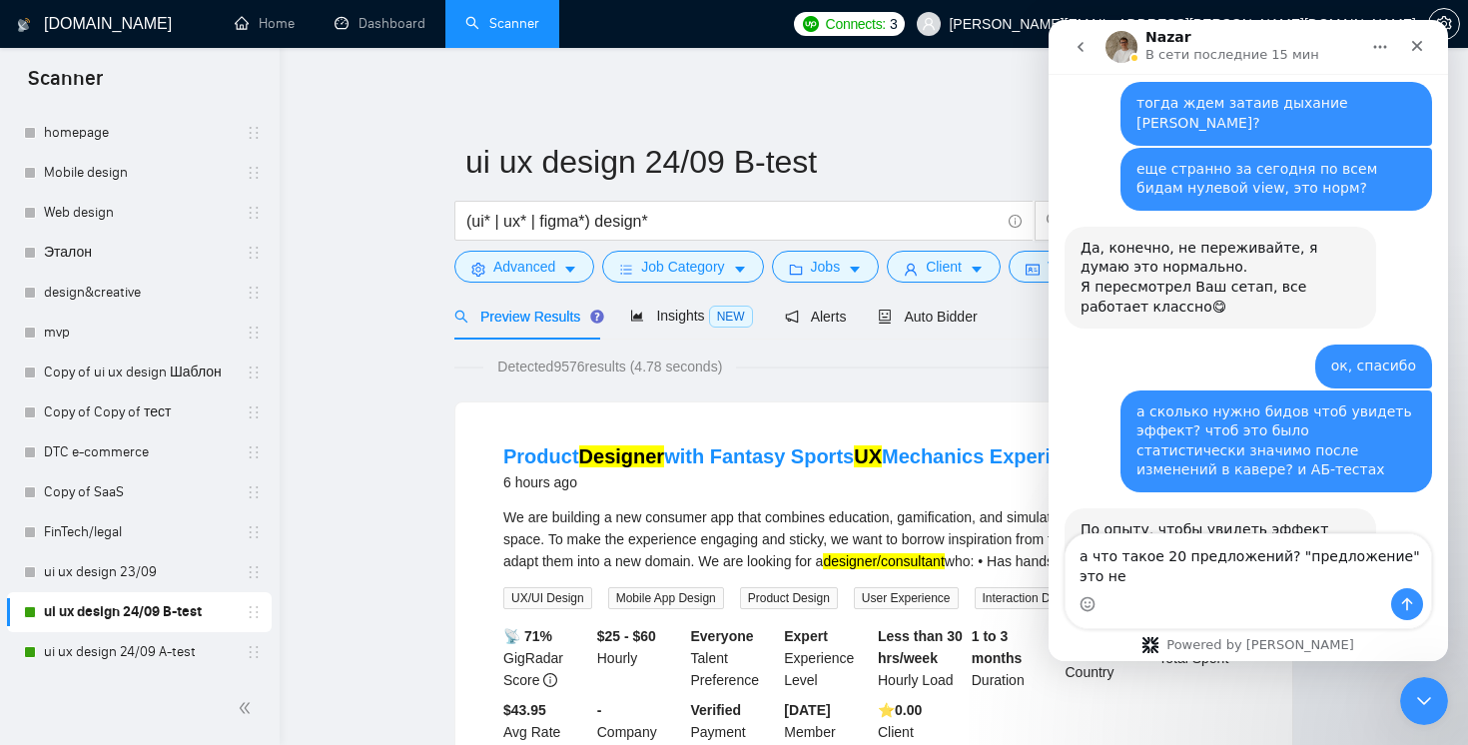
scroll to position [6977, 0]
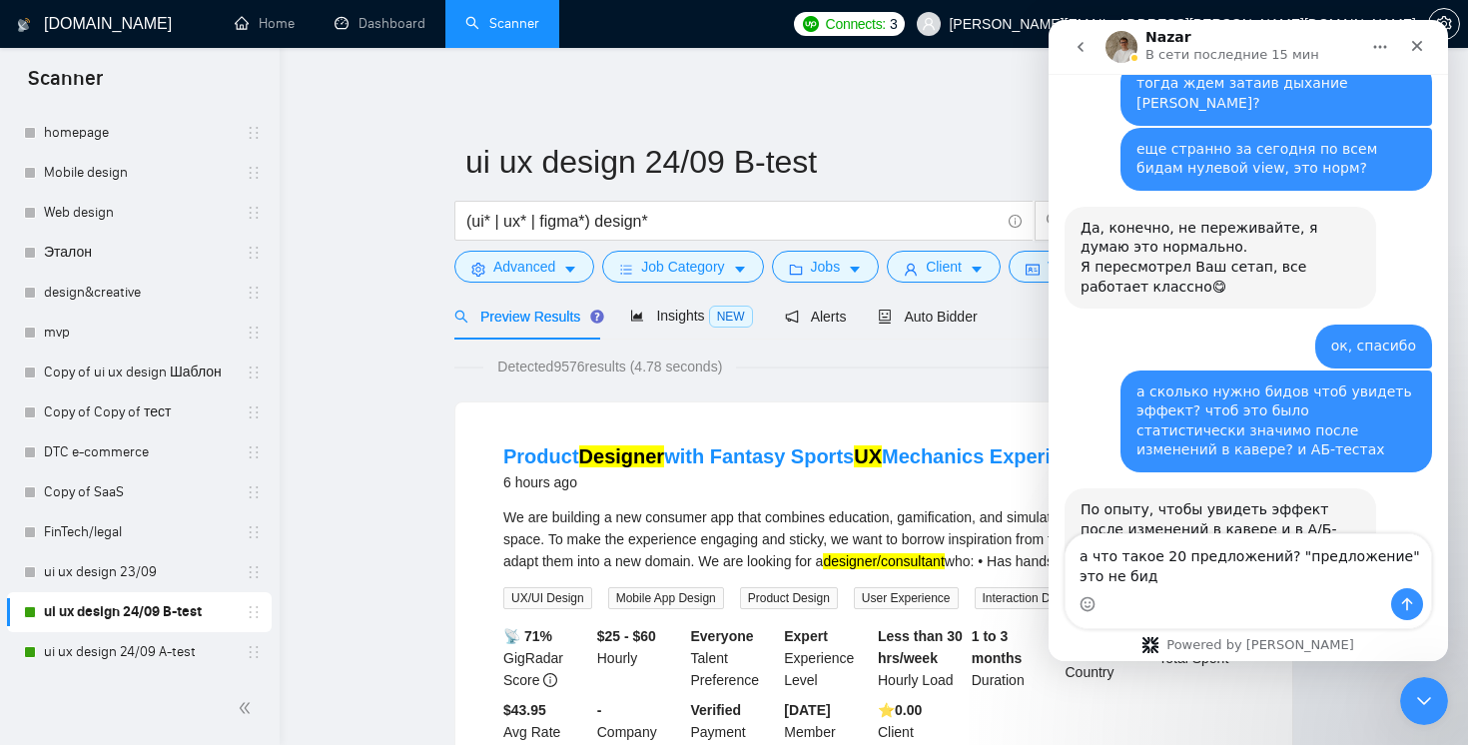
type textarea "а что такое 20 предложений? "предложение" это не бид?"
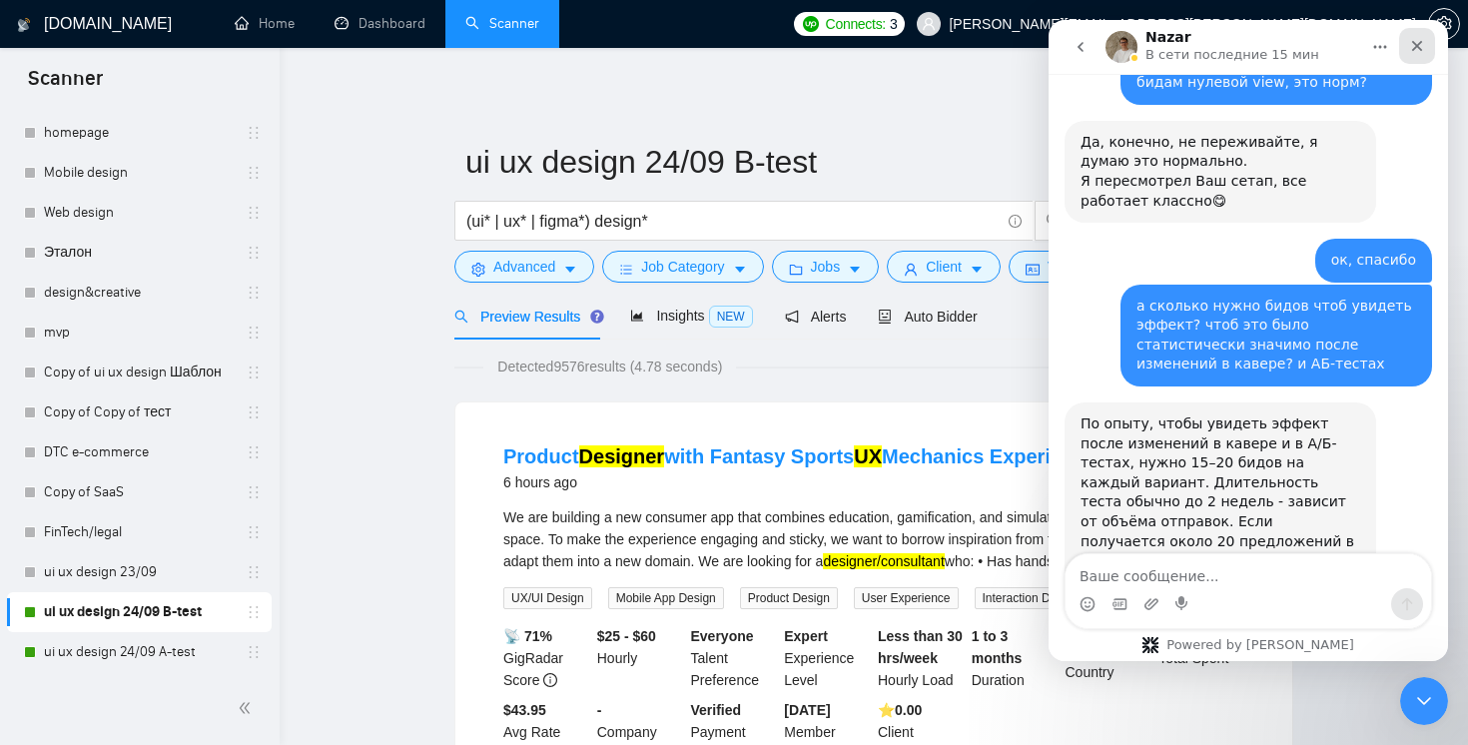
click at [1416, 46] on icon "Закрыть" at bounding box center [1417, 46] width 11 height 11
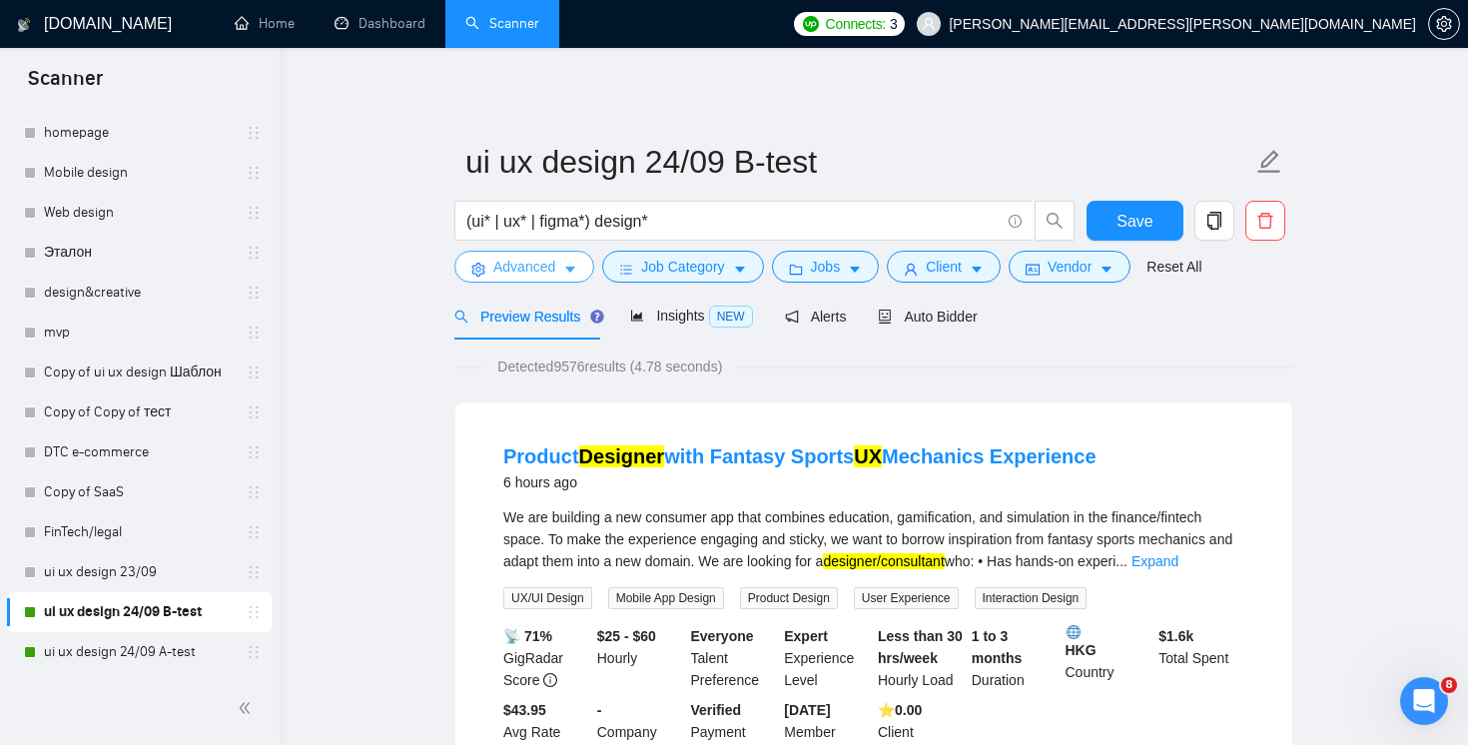
click at [551, 273] on span "Advanced" at bounding box center [524, 267] width 62 height 22
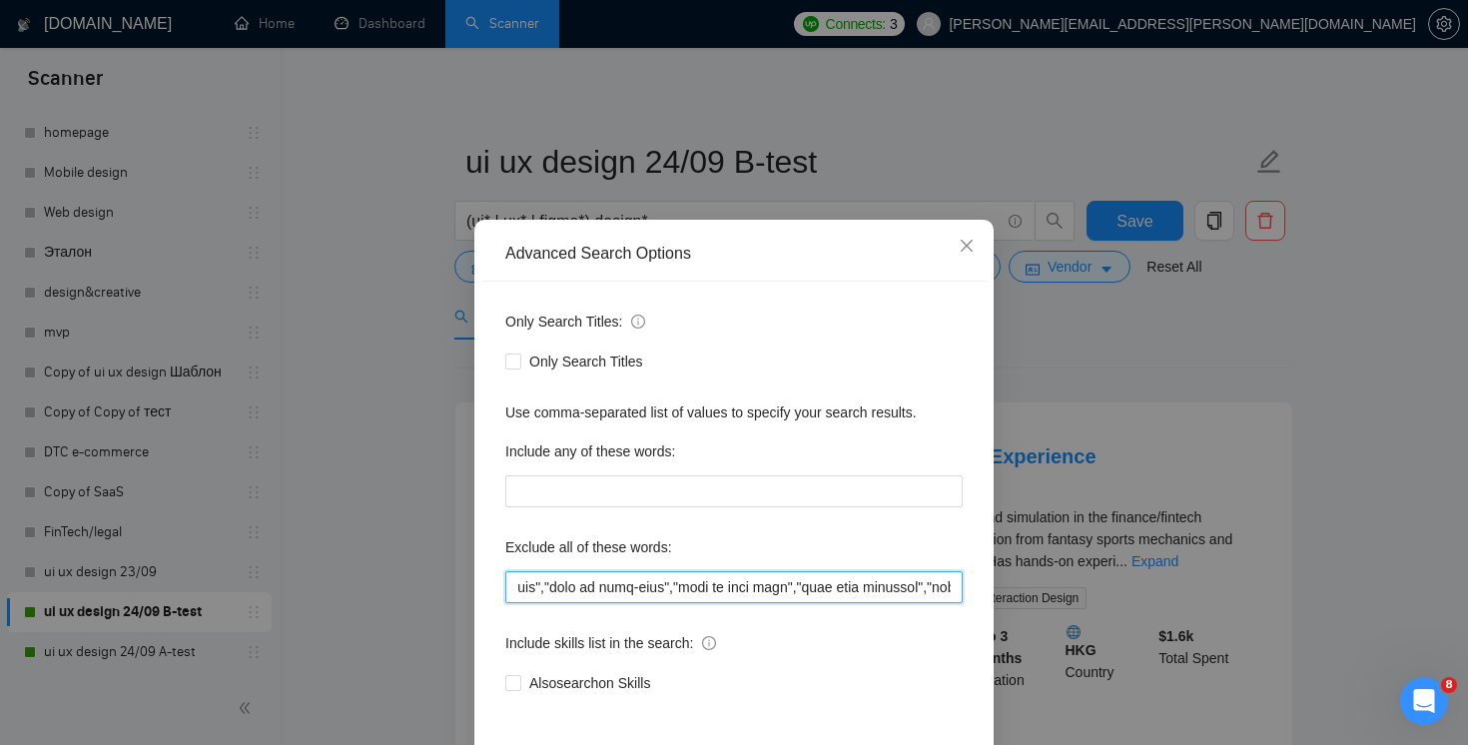
scroll to position [0, 6591]
drag, startPoint x: 904, startPoint y: 593, endPoint x: 1280, endPoint y: 590, distance: 376.6
click at [1281, 591] on div "Advanced Search Options Only Search Titles: Only Search Titles Use comma-separa…" at bounding box center [734, 372] width 1468 height 745
click at [940, 595] on input "text" at bounding box center [733, 587] width 457 height 32
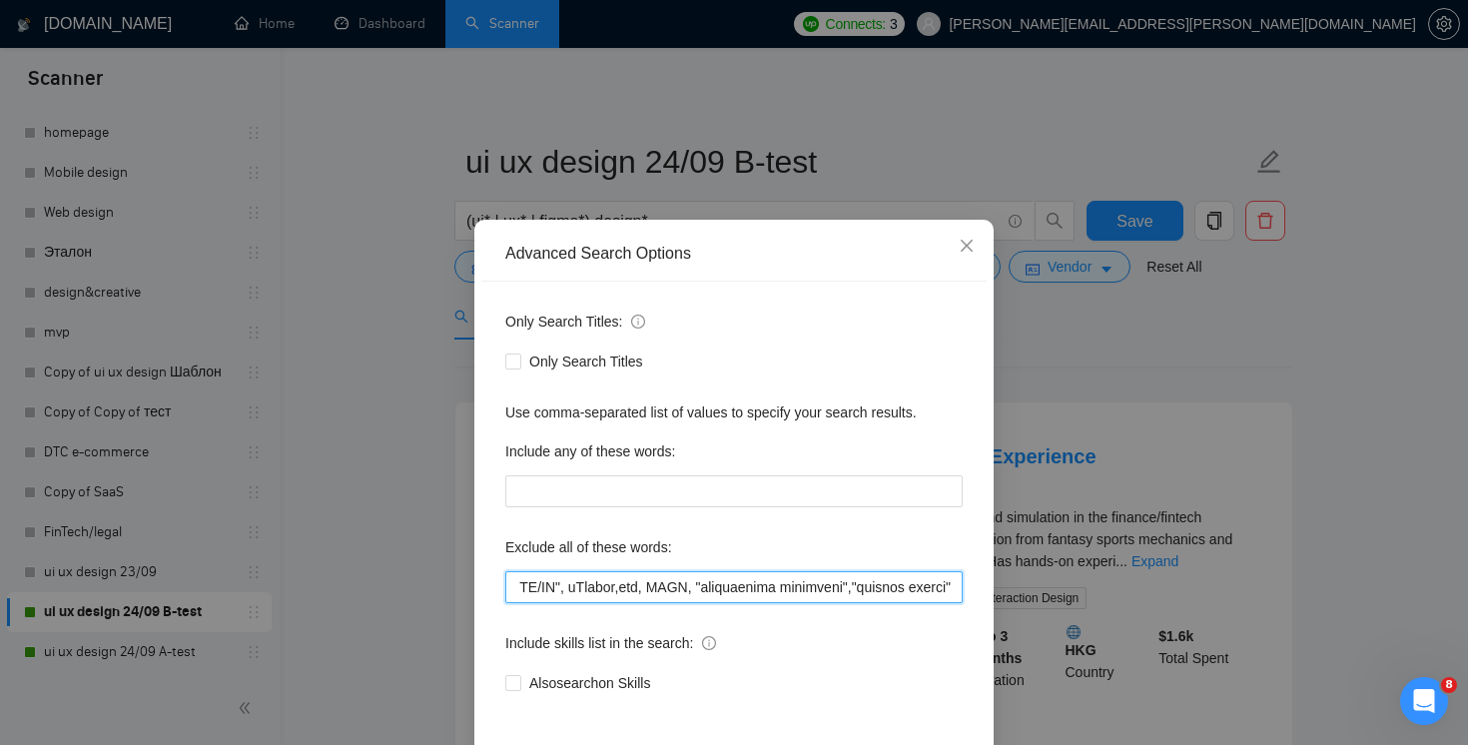
drag, startPoint x: 922, startPoint y: 592, endPoint x: 1287, endPoint y: 604, distance: 365.8
click at [1287, 604] on div "Advanced Search Options Only Search Titles: Only Search Titles Use comma-separa…" at bounding box center [734, 372] width 1468 height 745
click at [971, 243] on icon "close" at bounding box center [967, 246] width 16 height 16
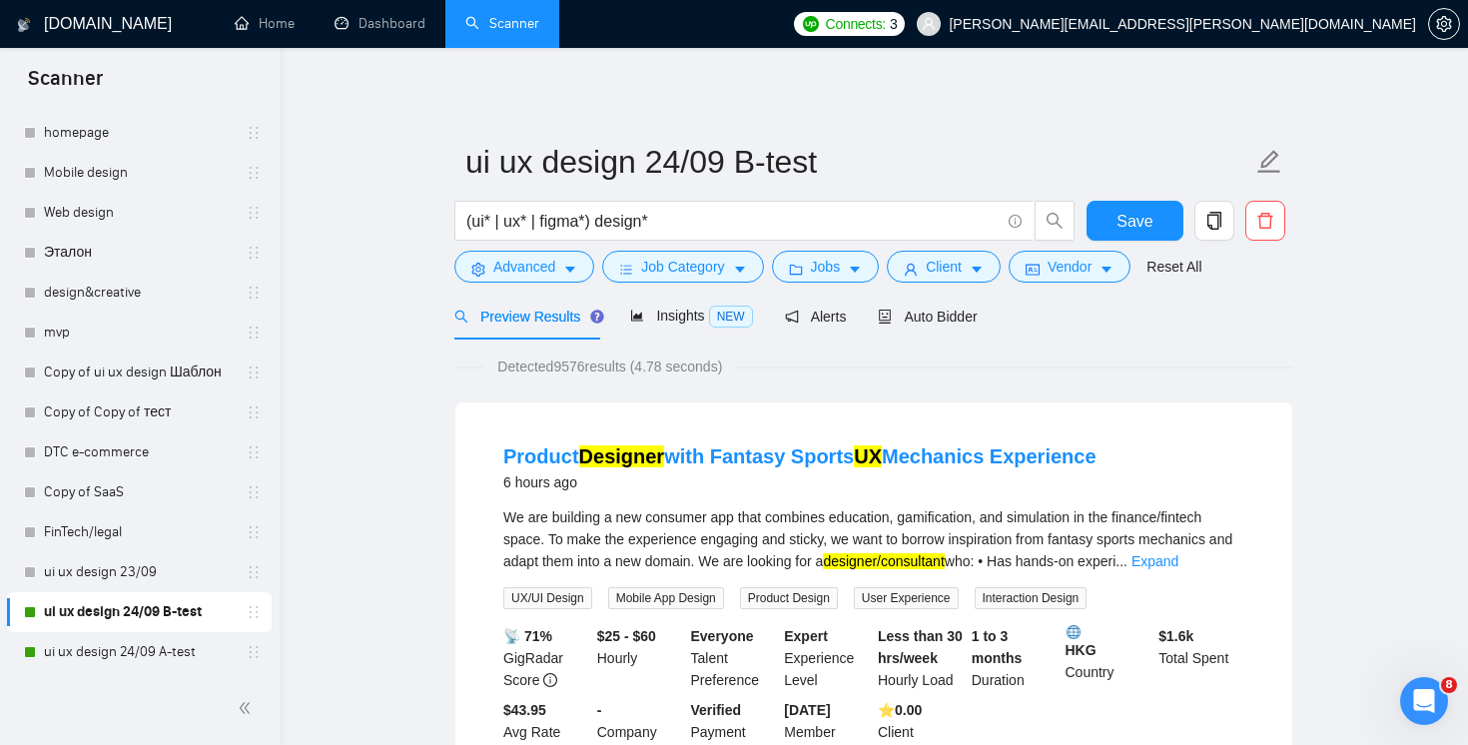
scroll to position [0, 0]
click at [538, 279] on button "Advanced" at bounding box center [524, 267] width 140 height 32
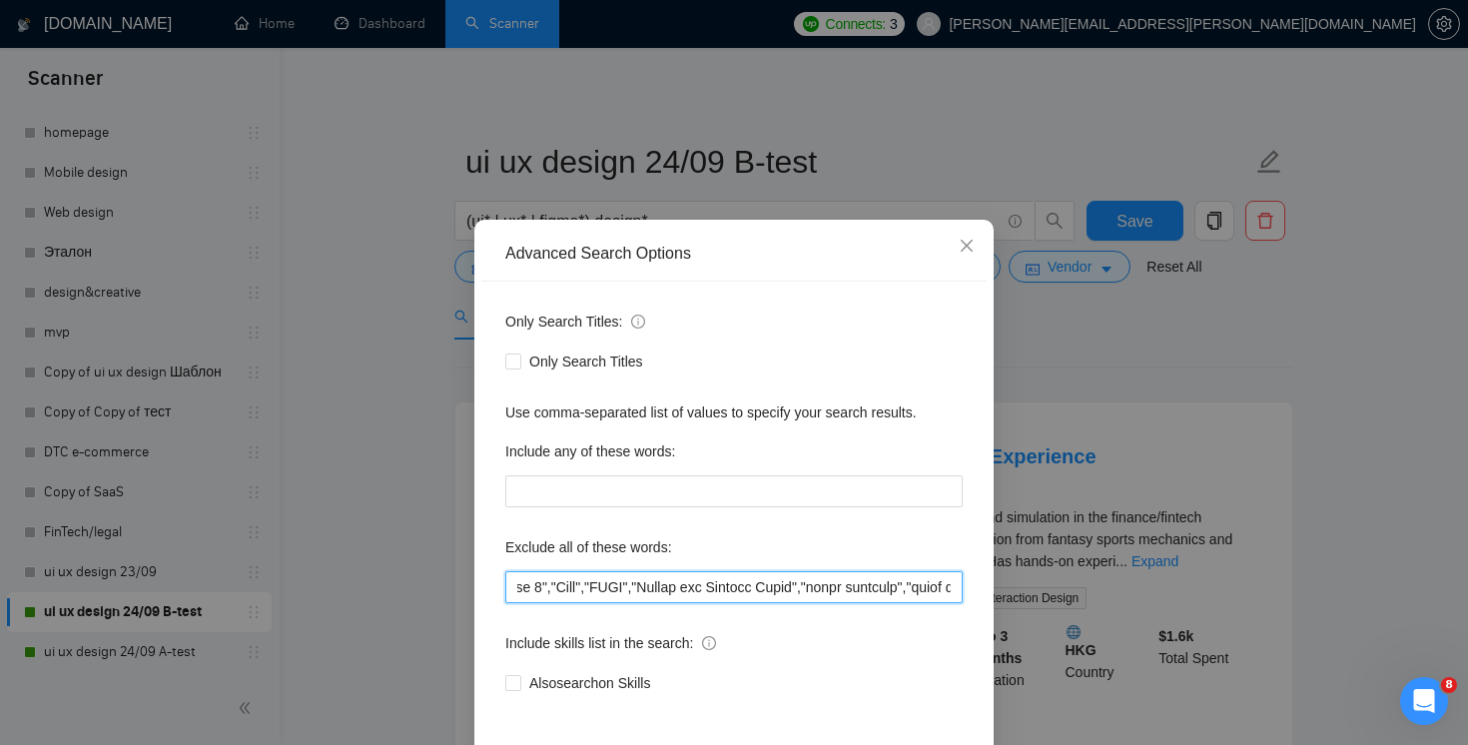
scroll to position [0, 14142]
drag, startPoint x: 865, startPoint y: 583, endPoint x: 1413, endPoint y: 607, distance: 548.9
click at [1412, 609] on div "Advanced Search Options Only Search Titles: Only Search Titles Use comma-separa…" at bounding box center [734, 372] width 1468 height 745
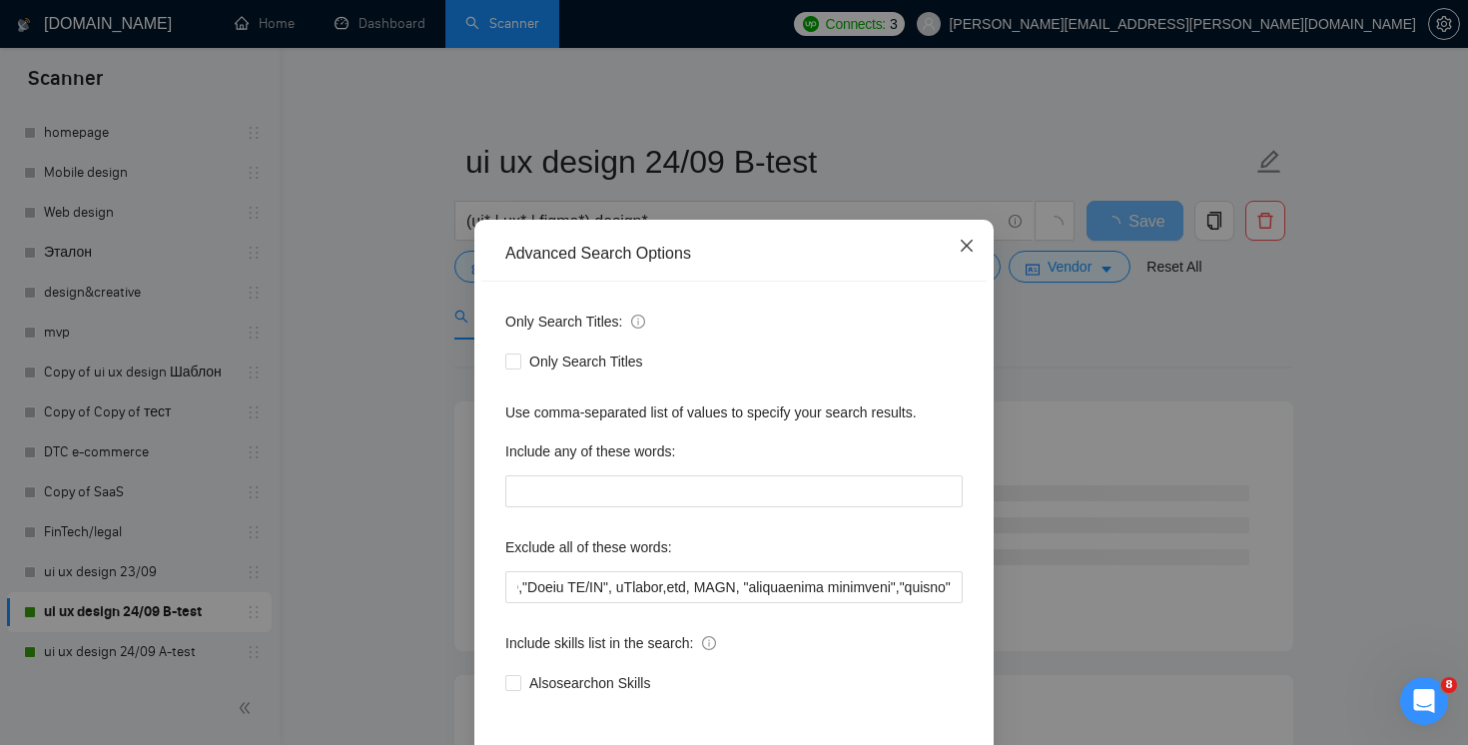
scroll to position [0, 0]
click at [969, 245] on icon "close" at bounding box center [967, 246] width 12 height 12
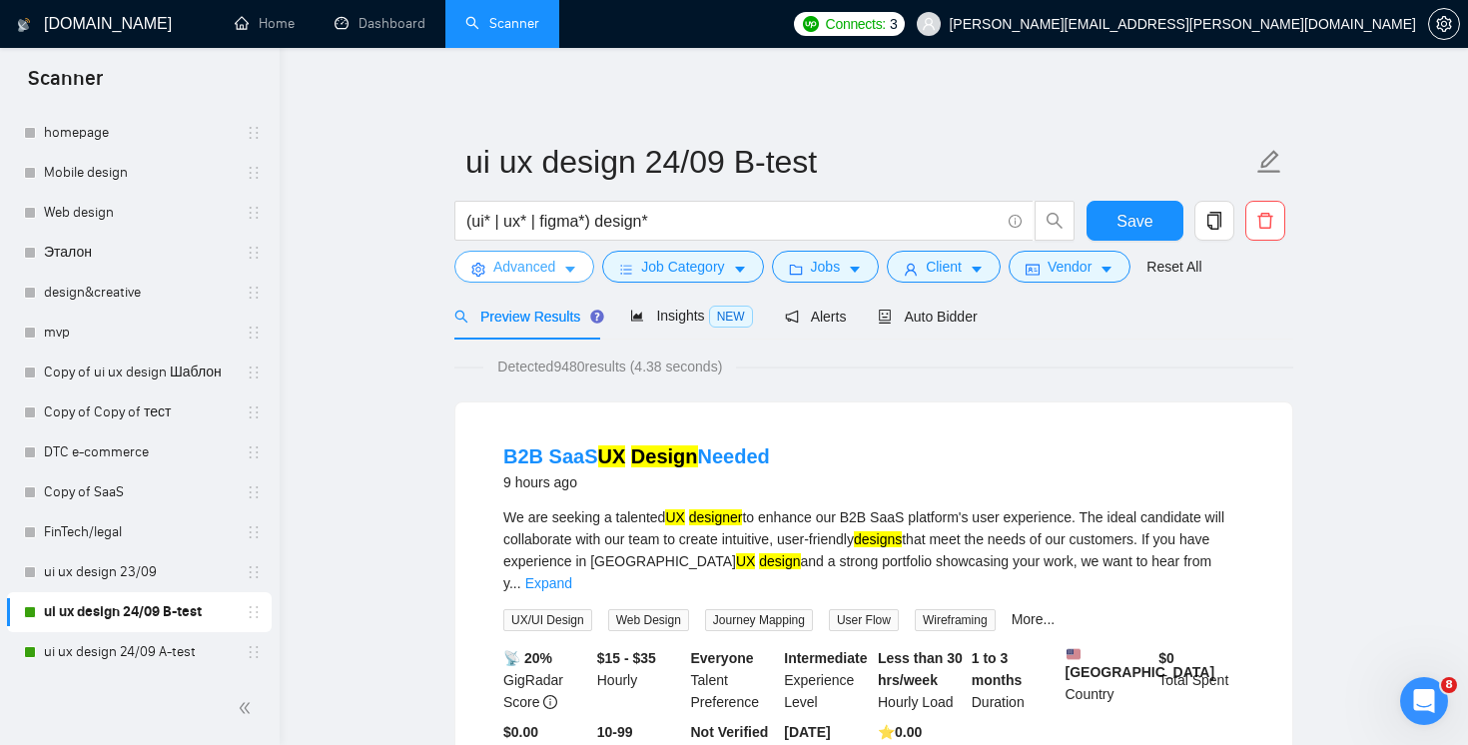
click at [497, 270] on span "Advanced" at bounding box center [524, 267] width 62 height 22
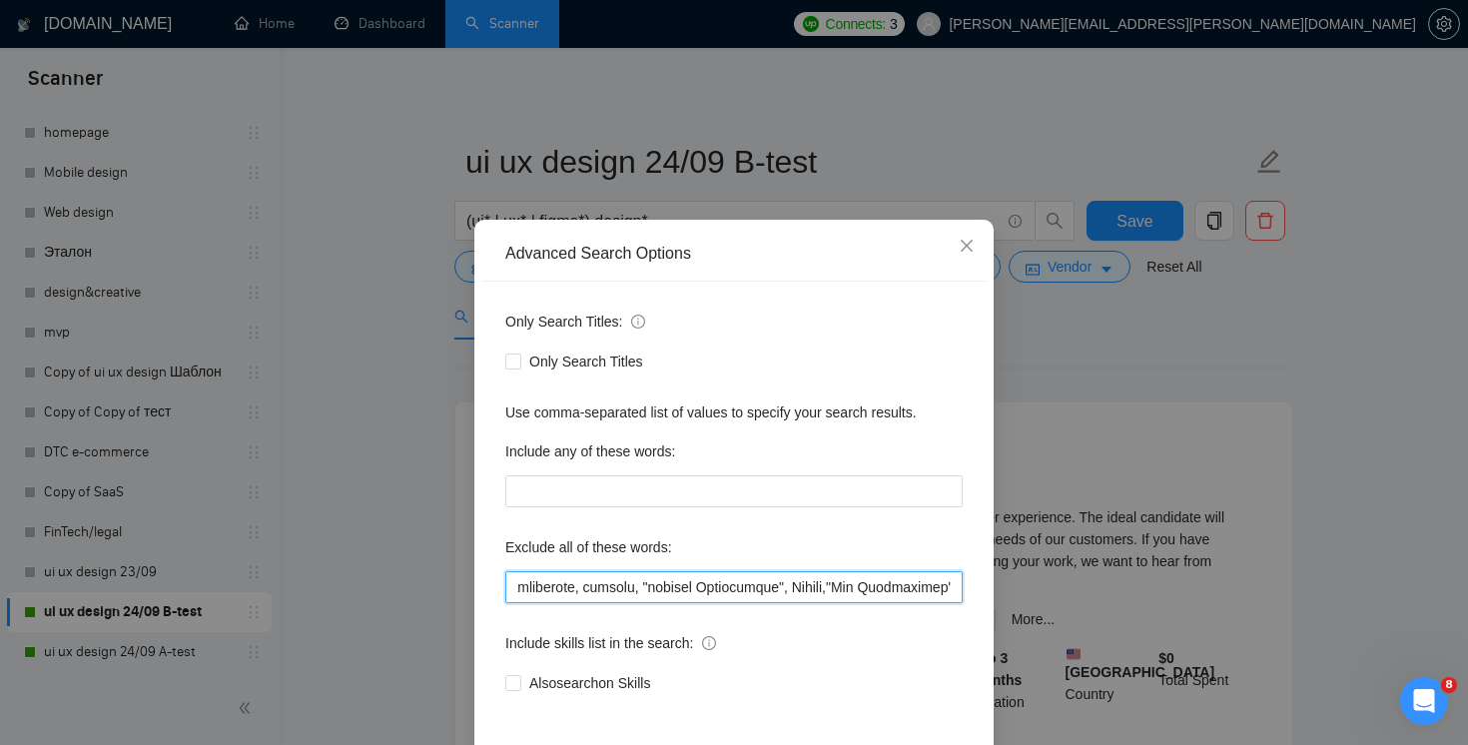
scroll to position [0, 14091]
drag, startPoint x: 900, startPoint y: 584, endPoint x: 1368, endPoint y: 527, distance: 471.9
click at [1351, 585] on div "Advanced Search Options Only Search Titles: Only Search Titles Use comma-separa…" at bounding box center [734, 372] width 1468 height 745
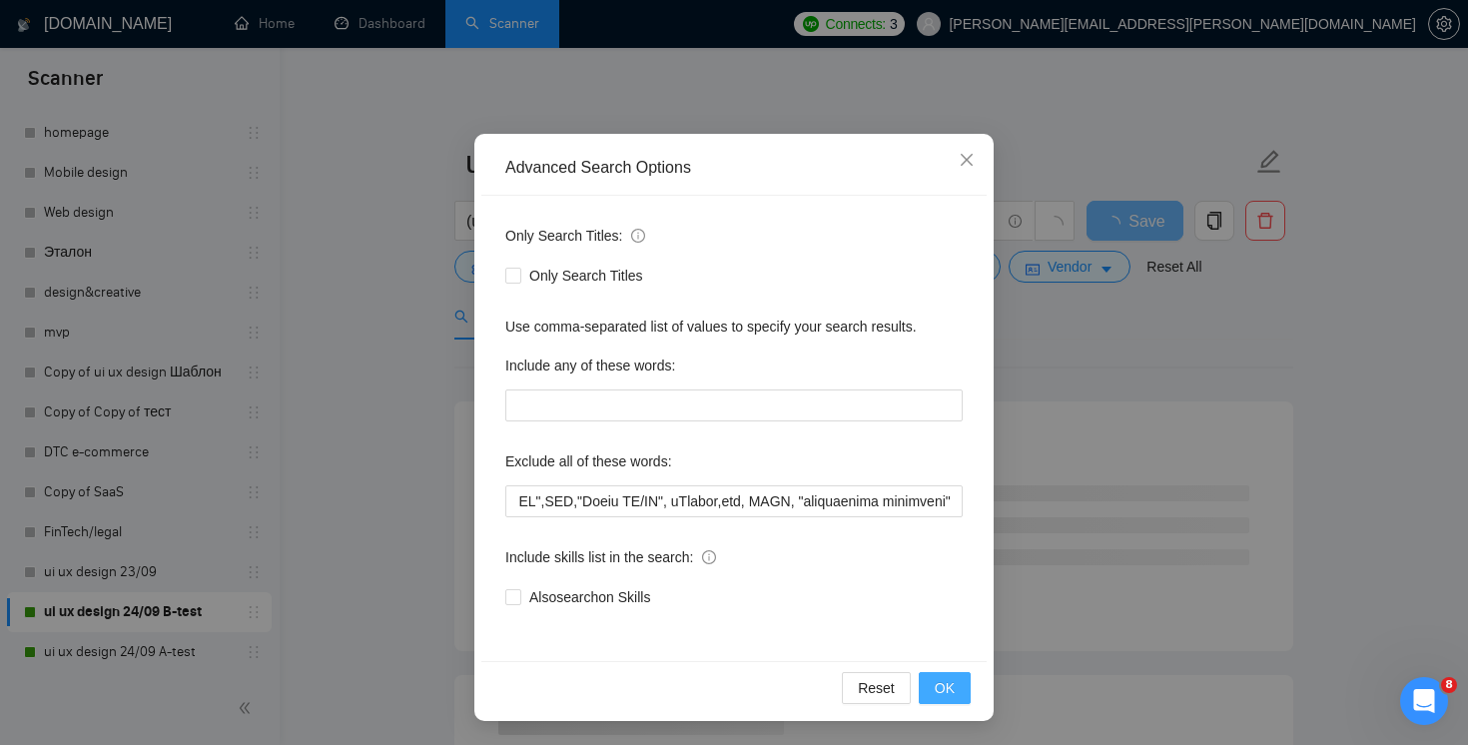
scroll to position [0, 0]
click at [964, 685] on button "OK" at bounding box center [945, 688] width 52 height 32
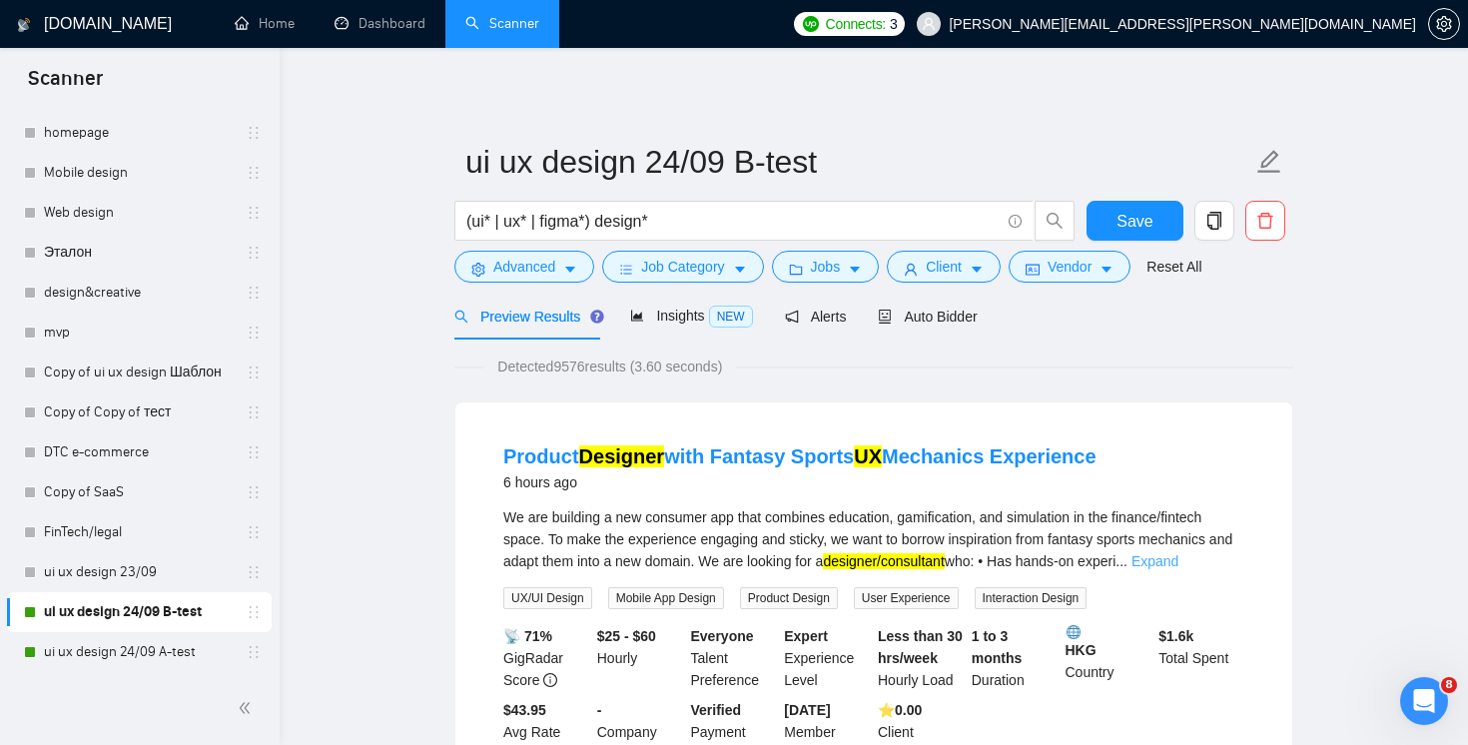
click at [1179, 559] on link "Expand" at bounding box center [1155, 561] width 47 height 16
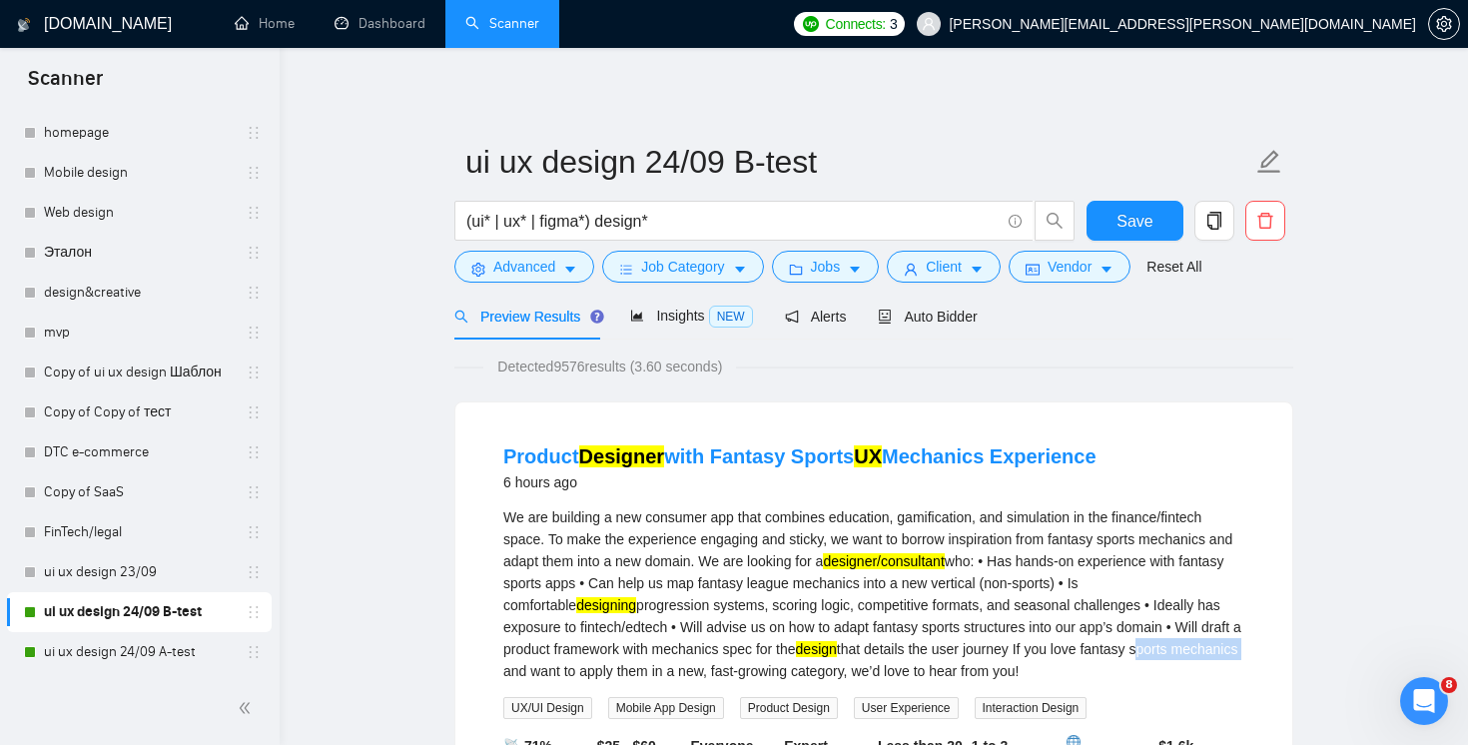
drag, startPoint x: 1166, startPoint y: 652, endPoint x: 571, endPoint y: 665, distance: 594.4
click at [571, 664] on div "We are building a new consumer app that combines education, gamification, and s…" at bounding box center [873, 594] width 741 height 176
copy div "sports mechanics"
click at [540, 267] on span "Advanced" at bounding box center [524, 267] width 62 height 22
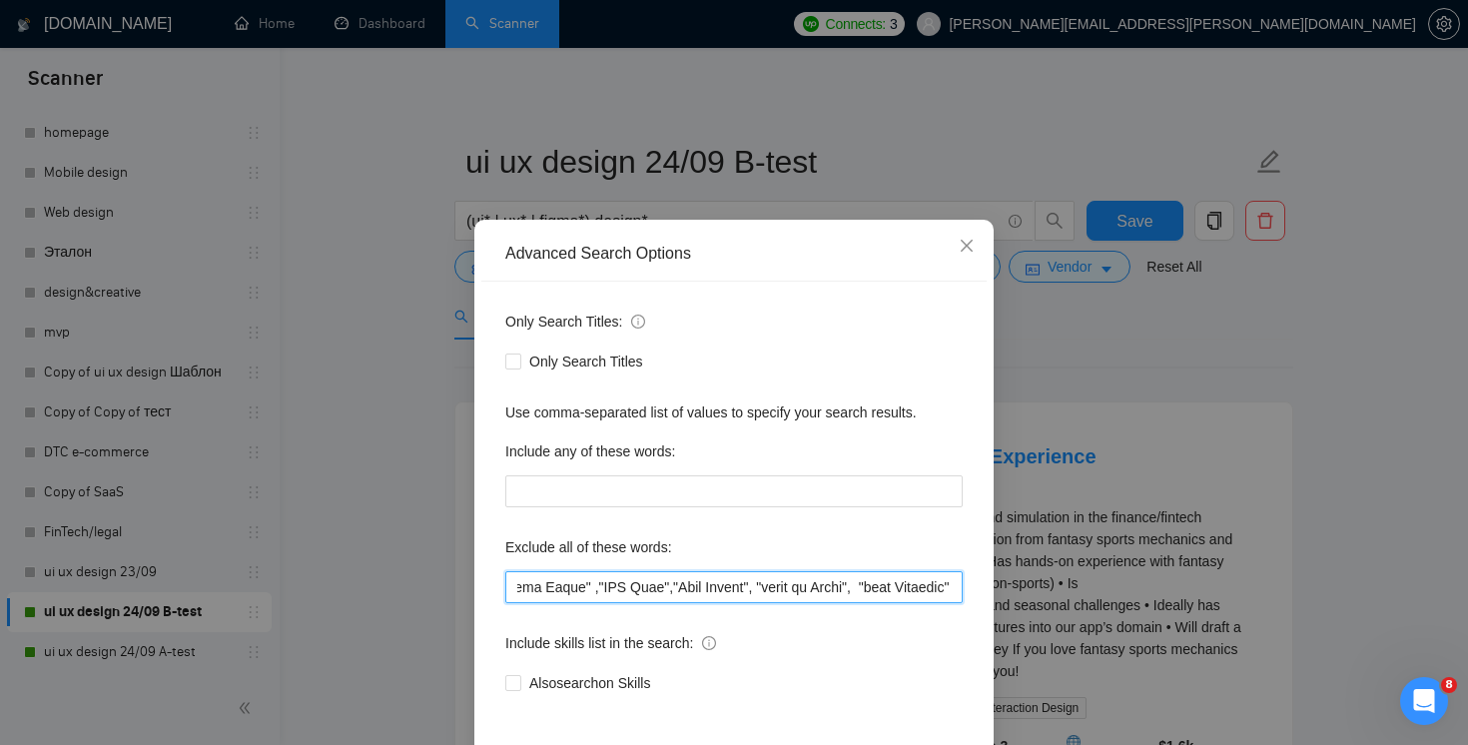
drag, startPoint x: 856, startPoint y: 586, endPoint x: 1467, endPoint y: 647, distance: 614.3
click at [1467, 647] on div "Advanced Search Options Only Search Titles: Only Search Titles Use comma-separa…" at bounding box center [734, 372] width 1468 height 745
paste input "sports mechanics"
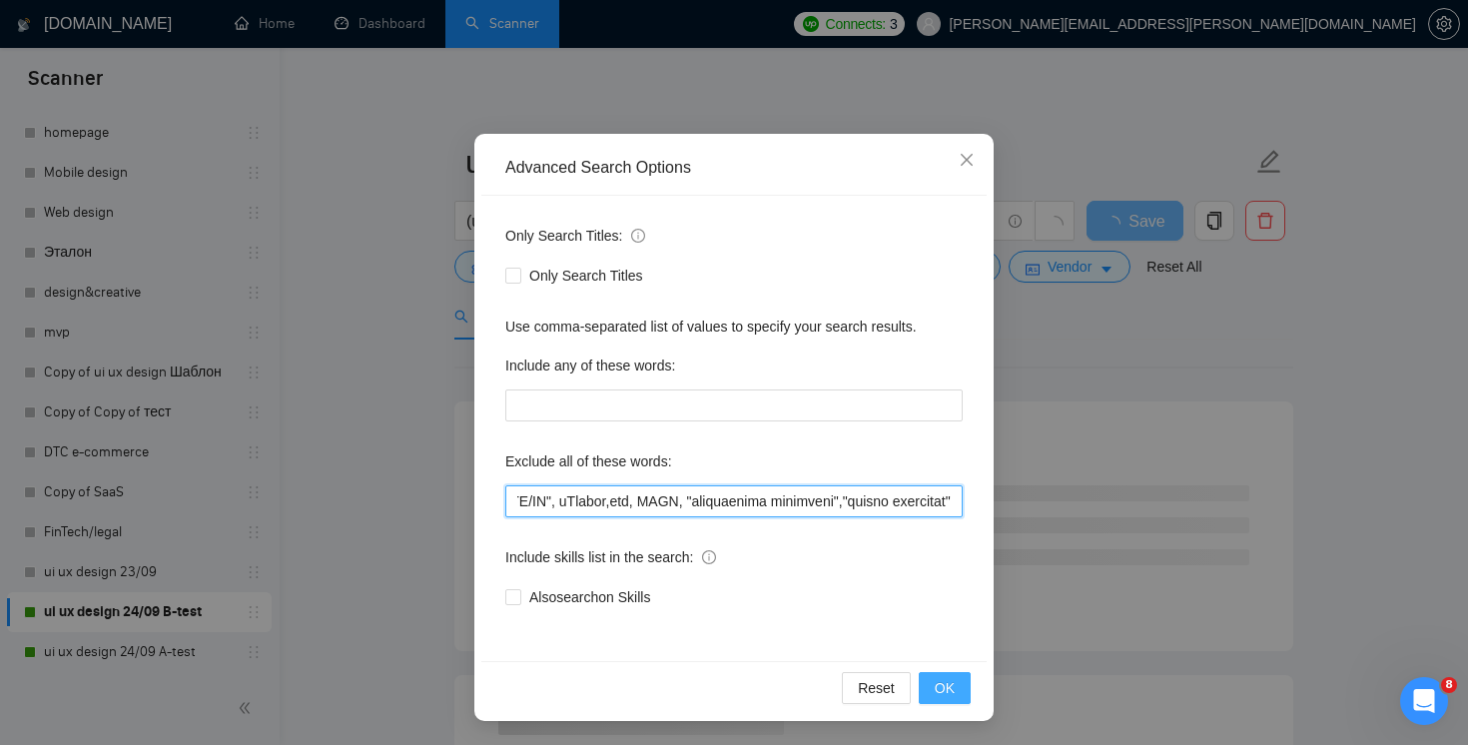
type input ""(No agencies)", "[DOMAIN_NAME]", FlutterFlow, Chakra,"Chakra UI", ChakraUI , "…"
click at [950, 682] on span "OK" at bounding box center [945, 688] width 20 height 22
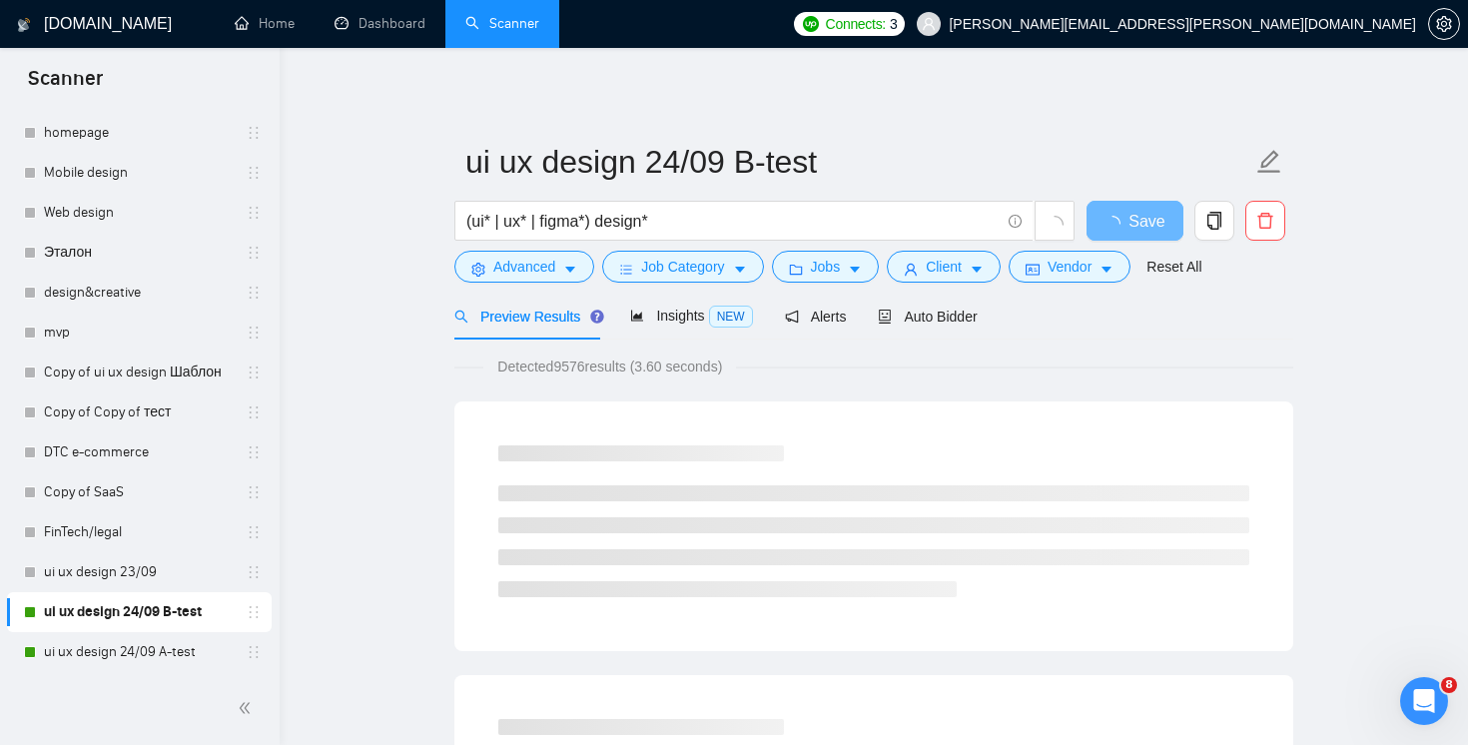
scroll to position [0, 0]
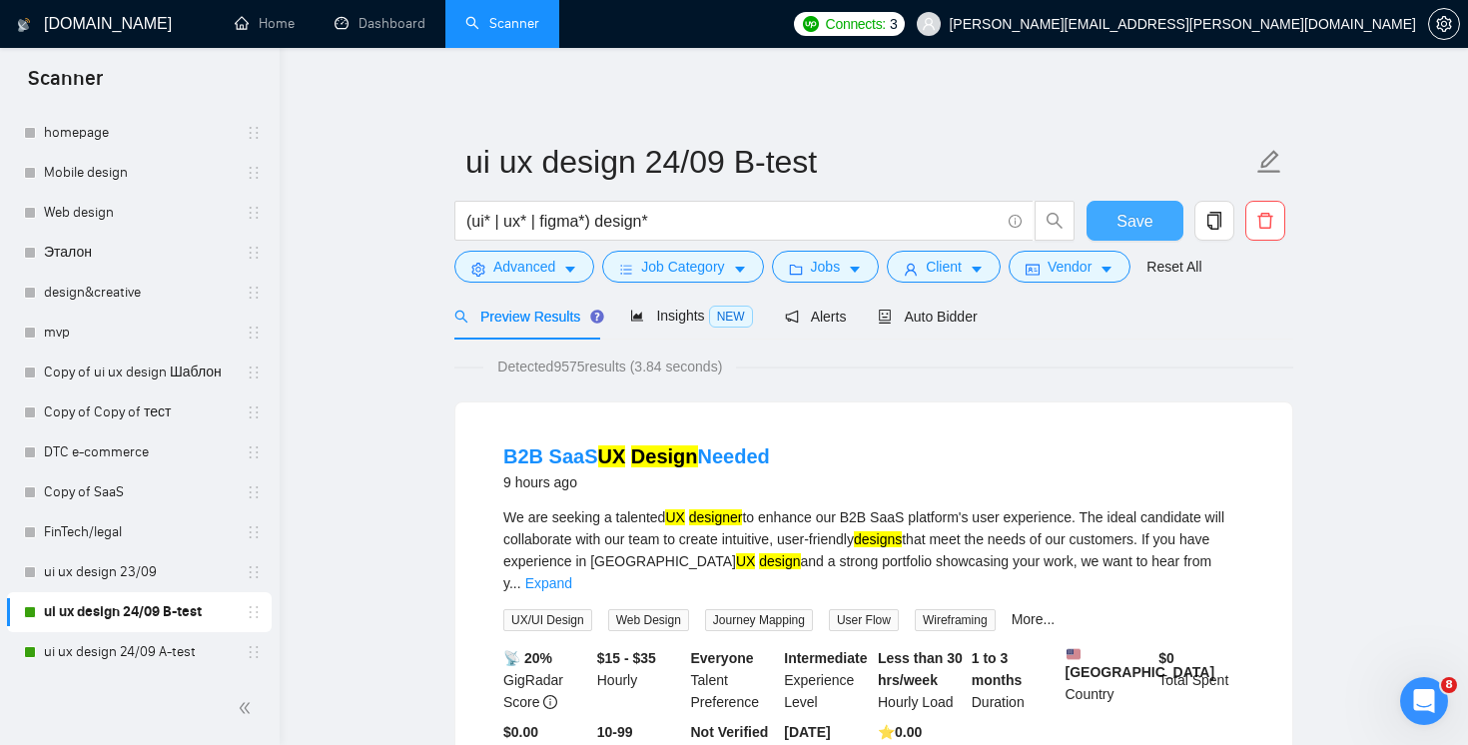
click at [1121, 224] on span "Save" at bounding box center [1135, 221] width 36 height 25
click at [174, 639] on link "ui ux design 24/09 A-test" at bounding box center [139, 652] width 190 height 40
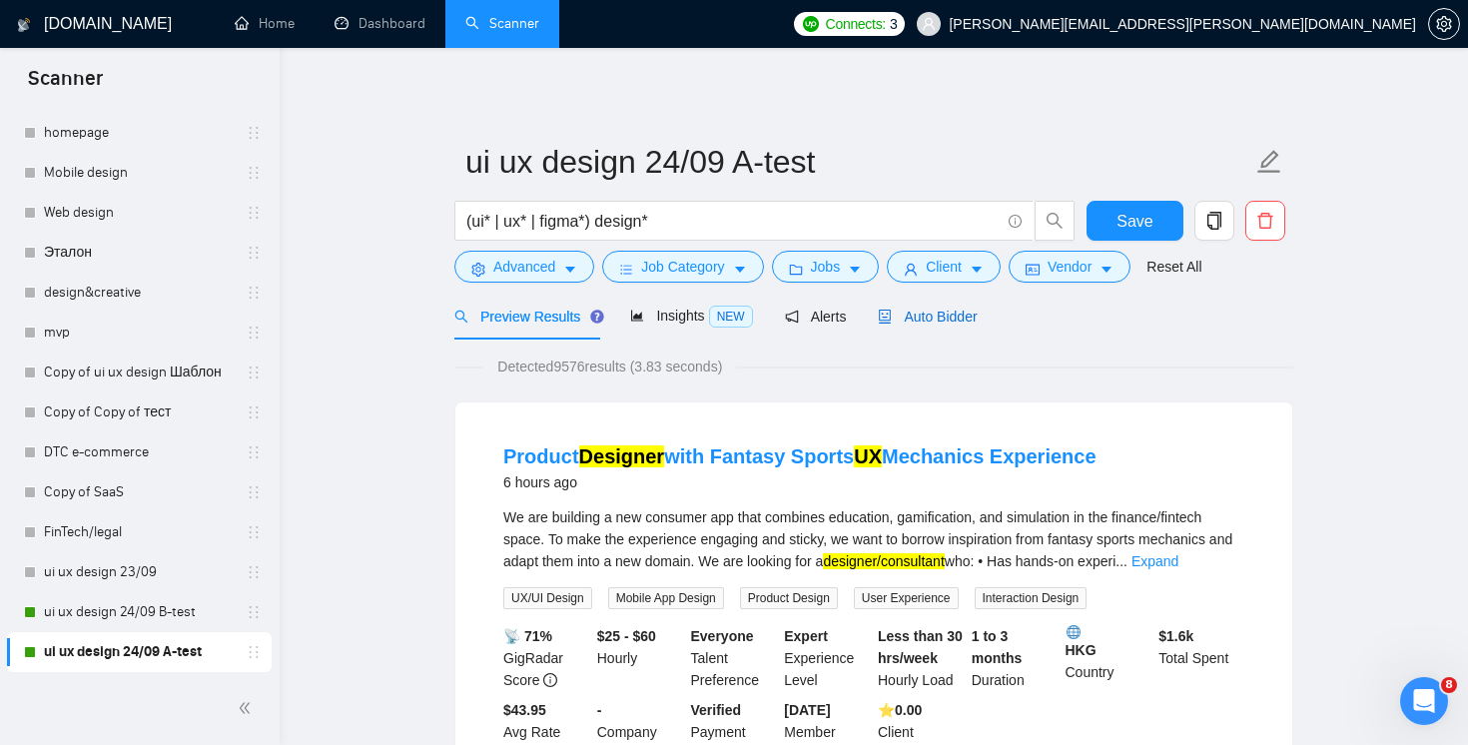
click at [962, 316] on span "Auto Bidder" at bounding box center [927, 317] width 99 height 16
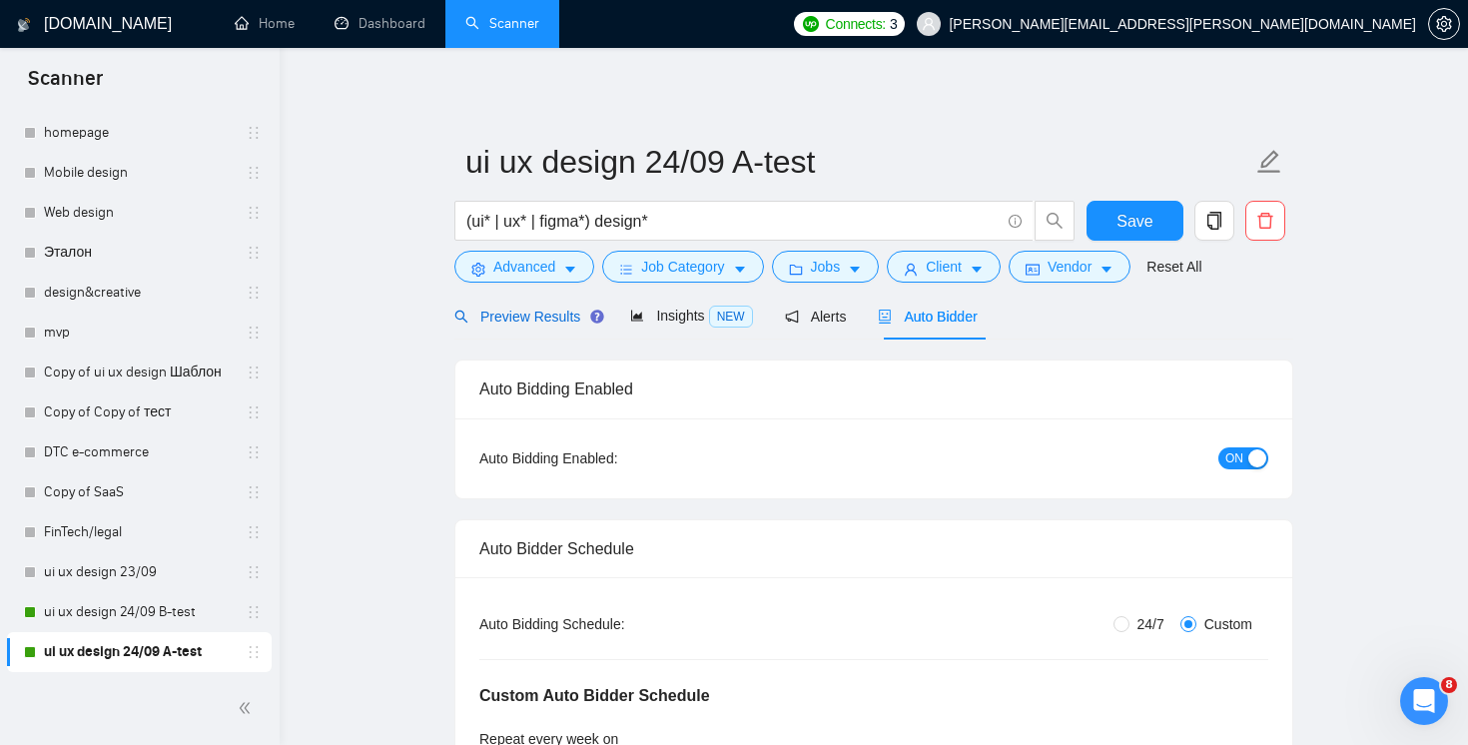
click at [527, 322] on span "Preview Results" at bounding box center [526, 317] width 144 height 16
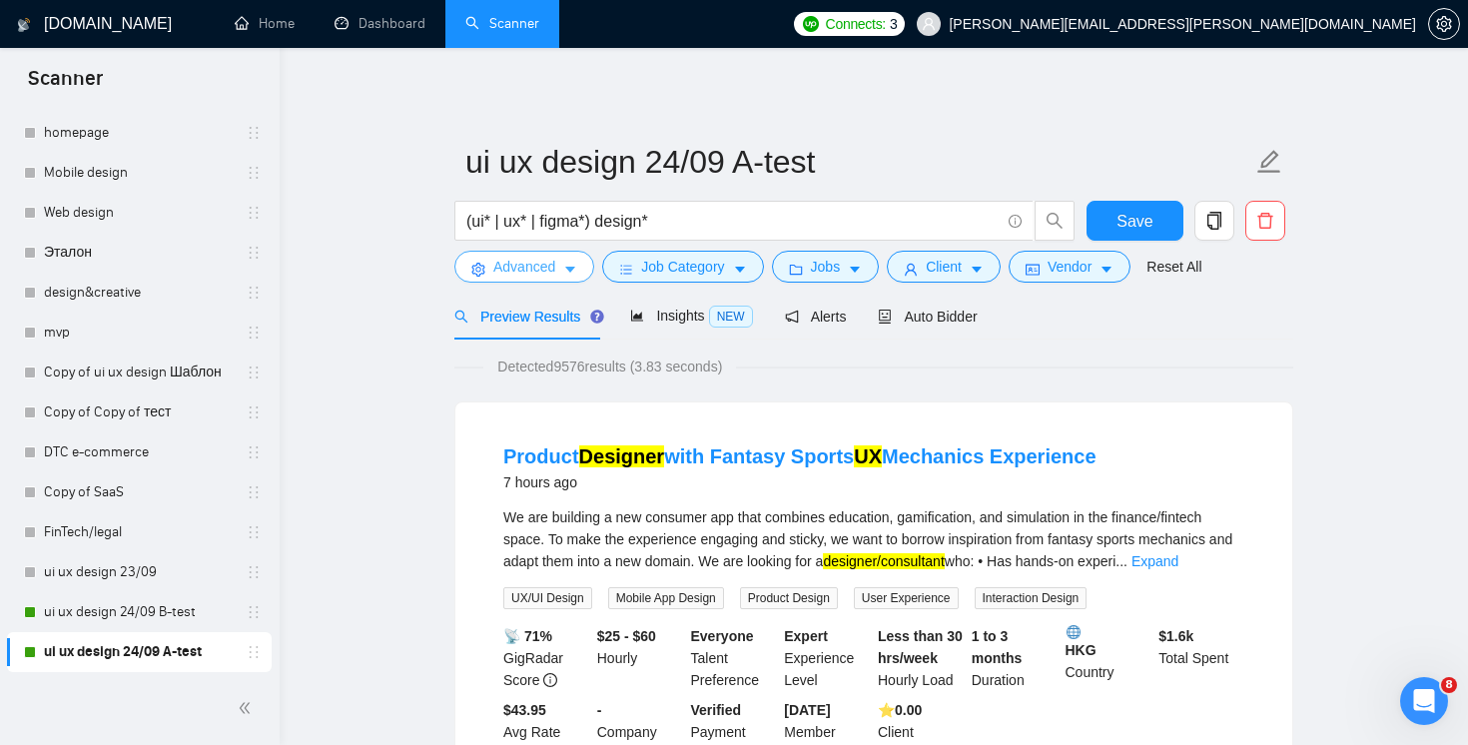
click at [531, 268] on span "Advanced" at bounding box center [524, 267] width 62 height 22
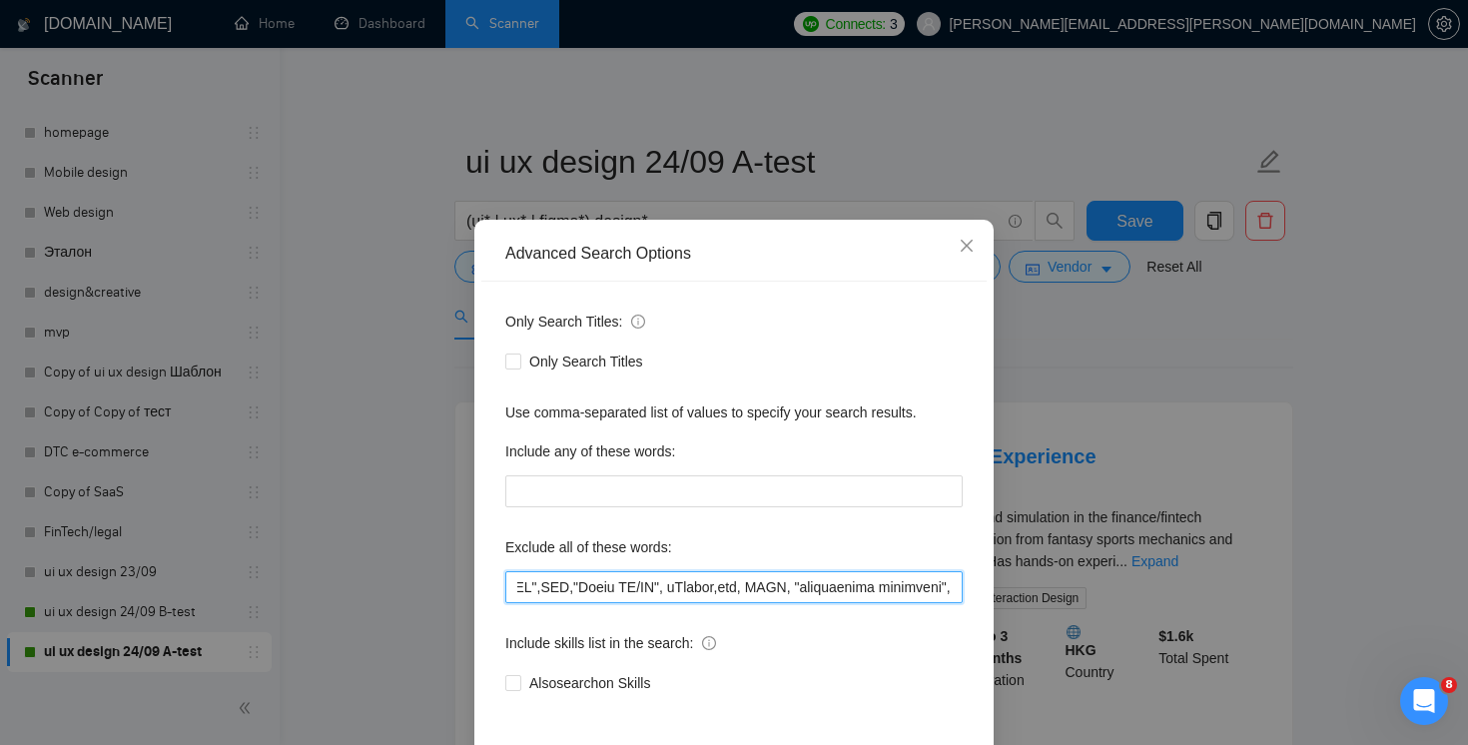
scroll to position [0, 14038]
drag, startPoint x: 878, startPoint y: 594, endPoint x: 1393, endPoint y: 590, distance: 515.4
click at [1393, 590] on div "Advanced Search Options Only Search Titles: Only Search Titles Use comma-separa…" at bounding box center [734, 372] width 1468 height 745
paste input "sports mechanics"
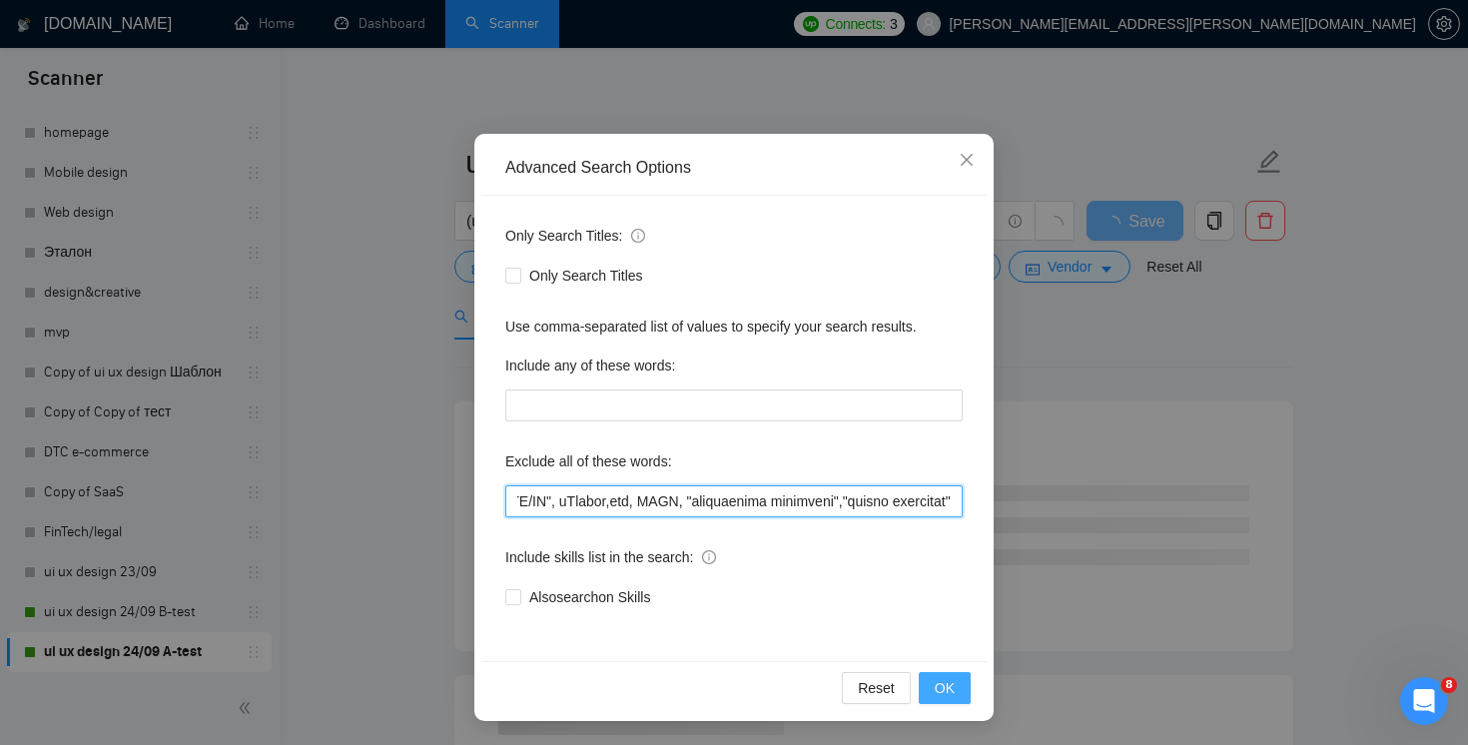
type input ""(No agencies)", "[DOMAIN_NAME]", FlutterFlow, Chakra,"Chakra UI", ChakraUI , "…"
click at [937, 681] on span "OK" at bounding box center [945, 688] width 20 height 22
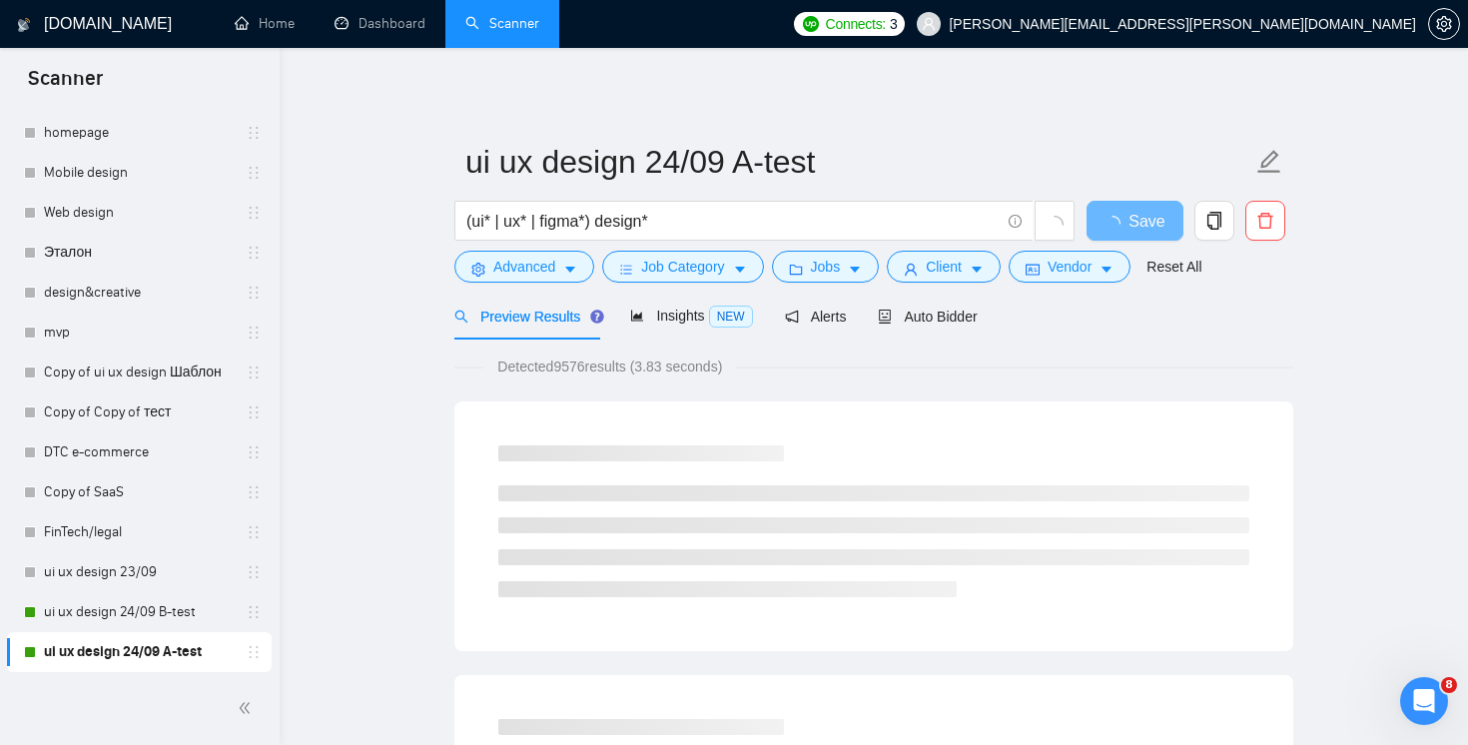
scroll to position [0, 0]
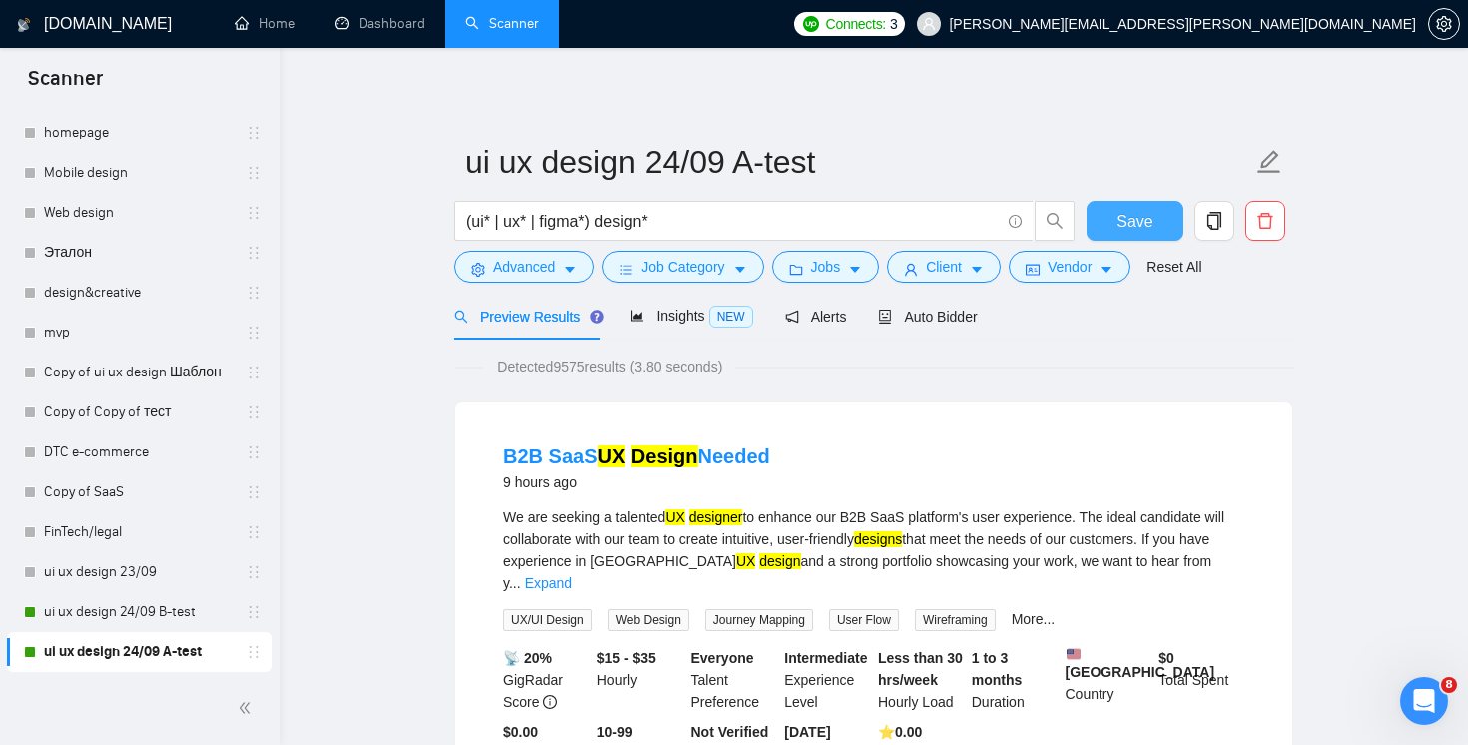
click at [1140, 230] on span "Save" at bounding box center [1135, 221] width 36 height 25
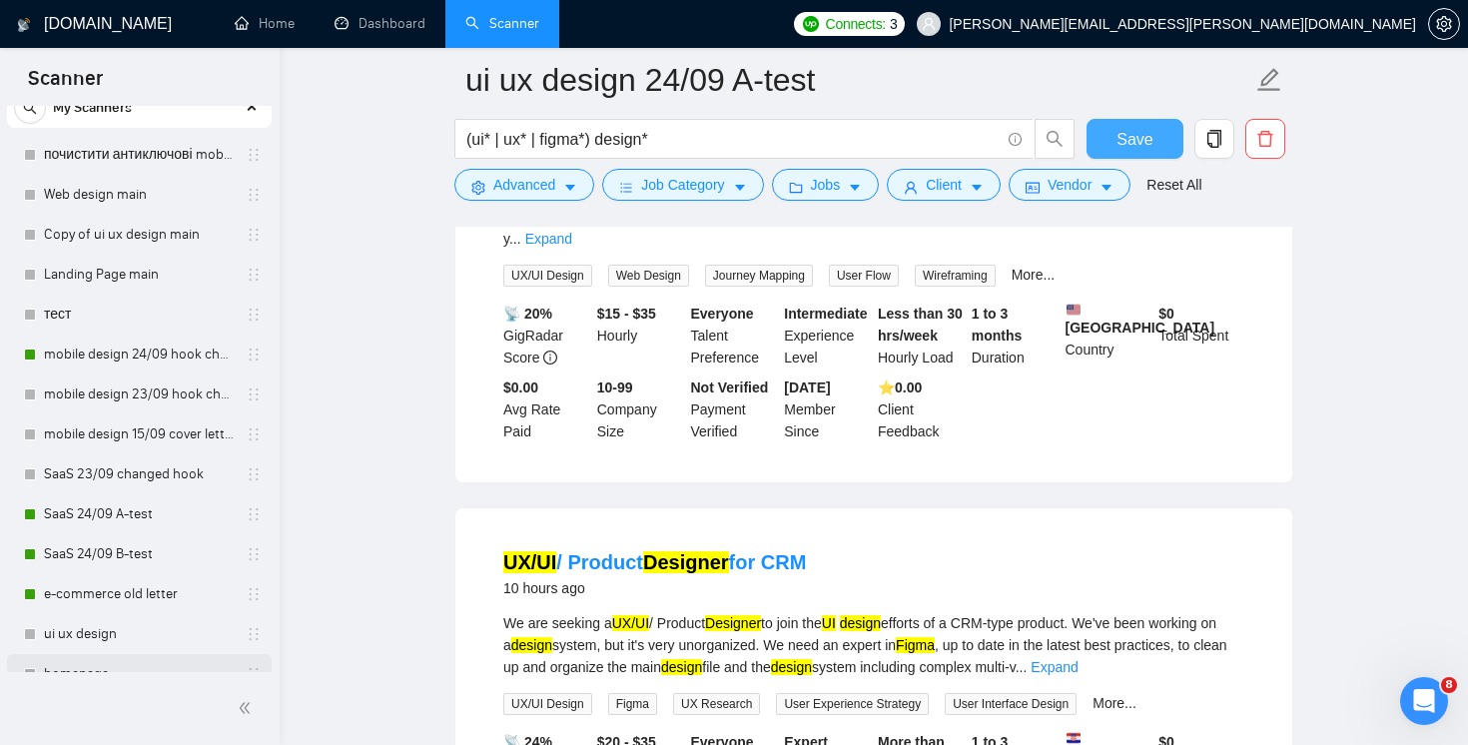
scroll to position [111, 0]
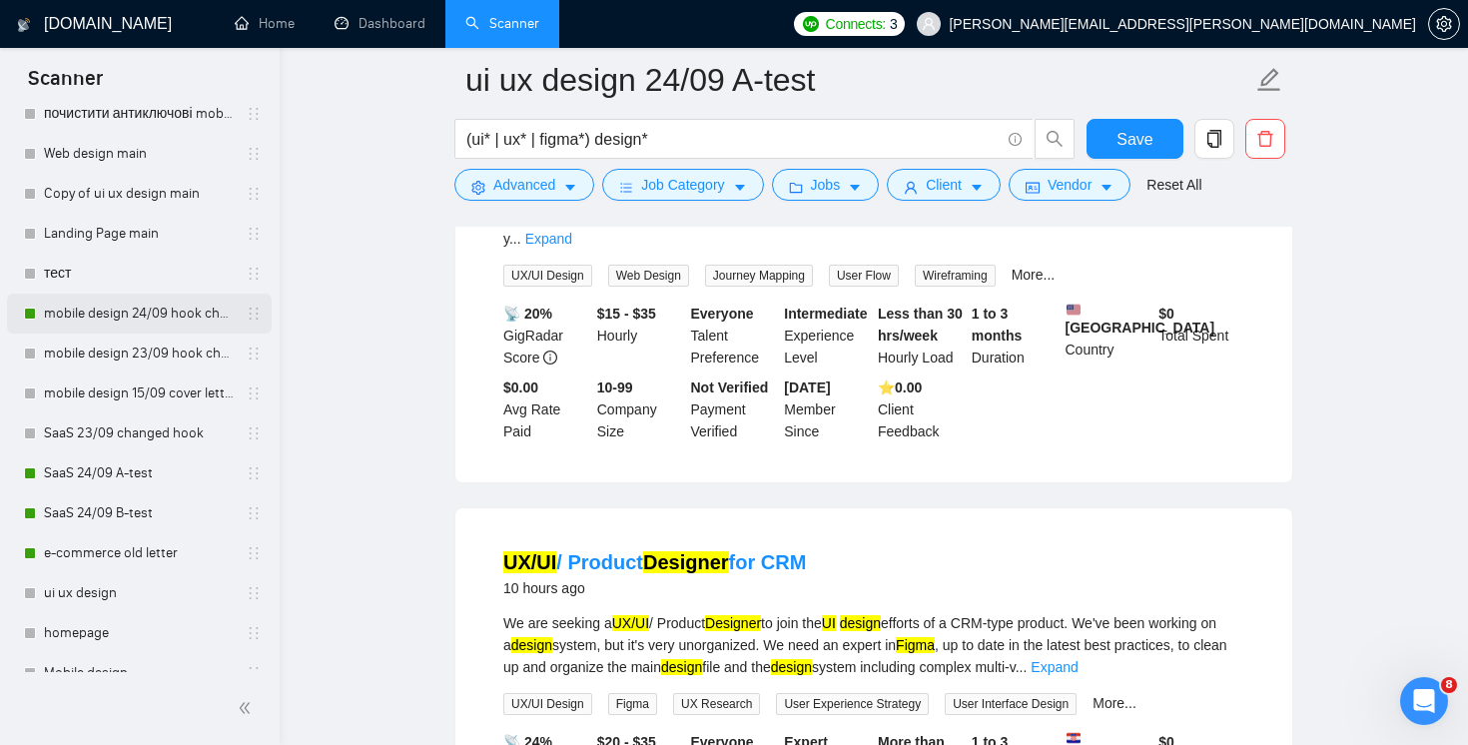
click at [154, 304] on link "mobile design 24/09 hook changed" at bounding box center [139, 314] width 190 height 40
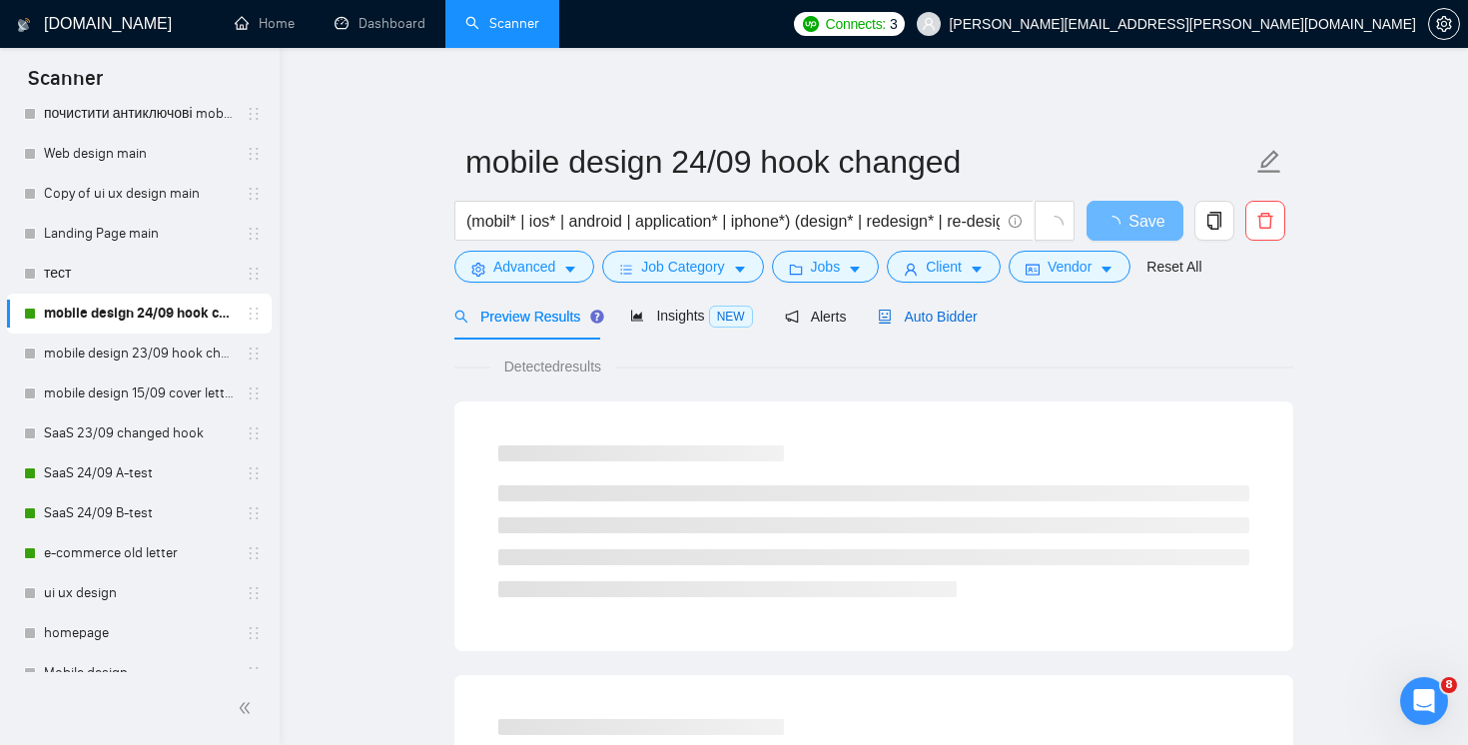
click at [956, 317] on span "Auto Bidder" at bounding box center [927, 317] width 99 height 16
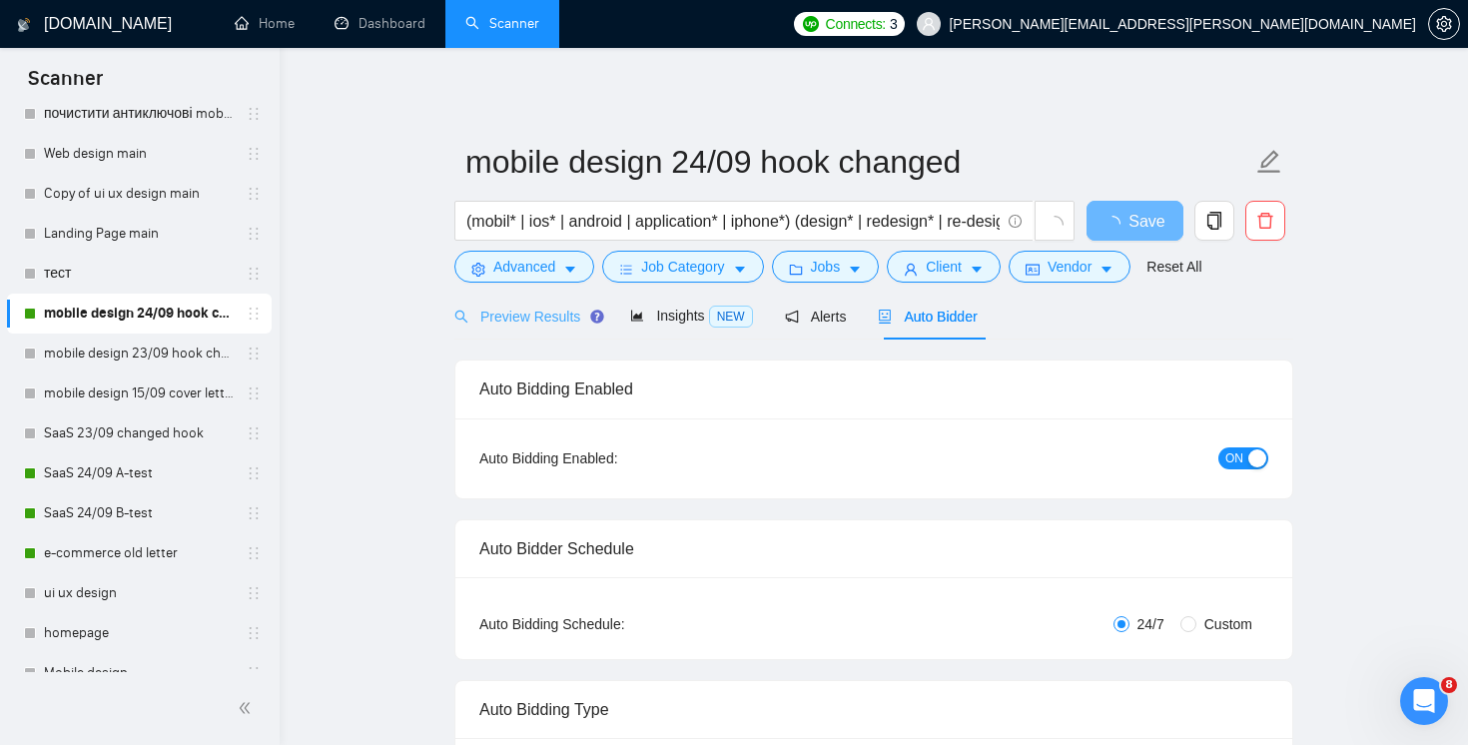
click at [545, 327] on div "Preview Results" at bounding box center [526, 316] width 144 height 47
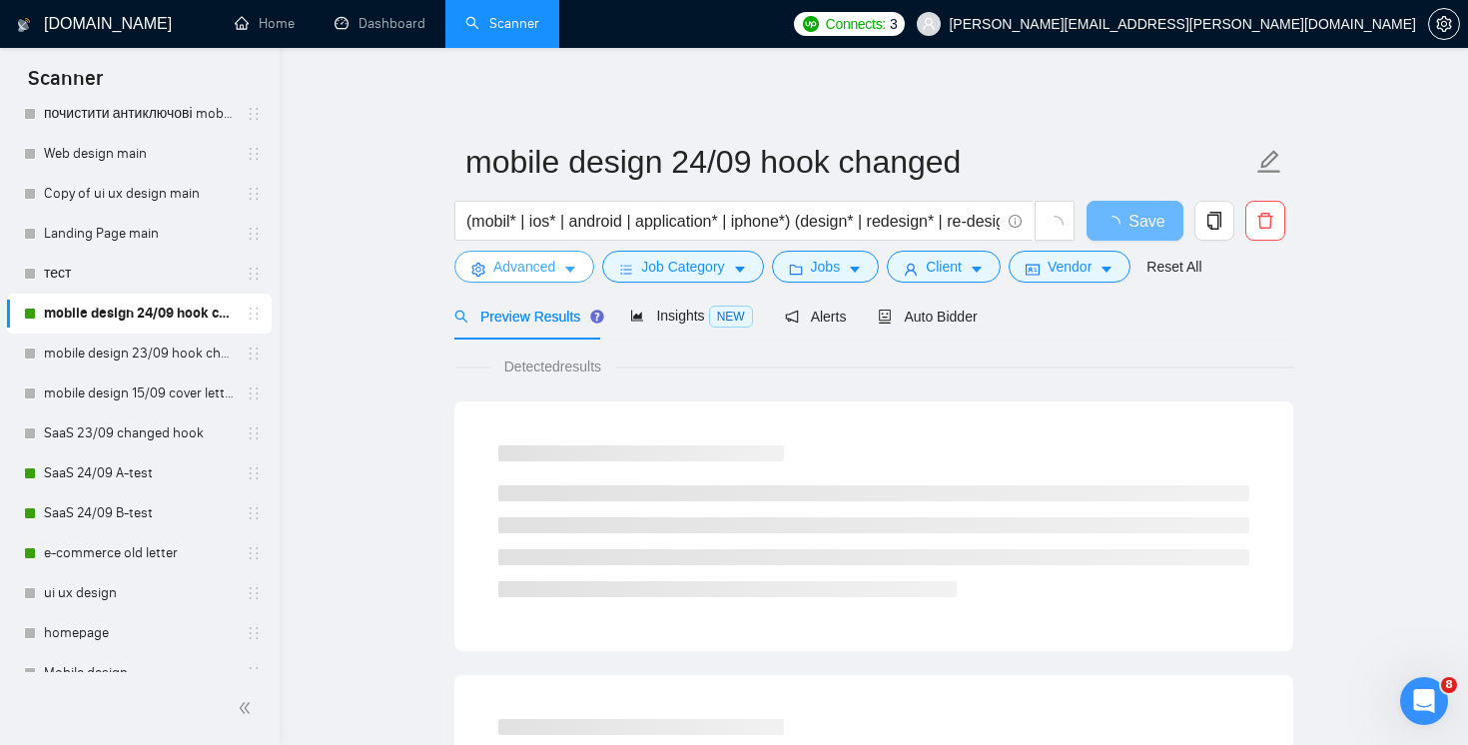
click at [528, 279] on button "Advanced" at bounding box center [524, 267] width 140 height 32
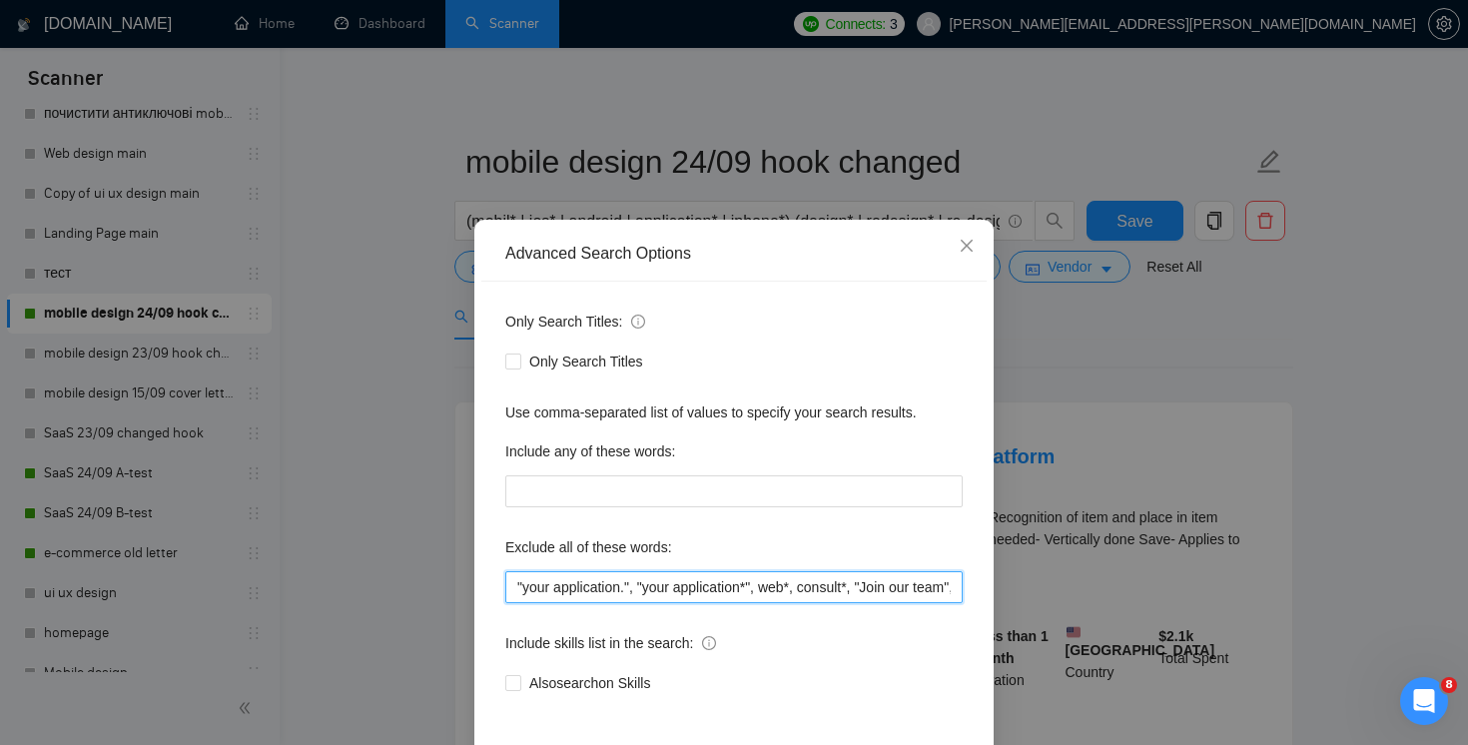
scroll to position [0, 4968]
drag, startPoint x: 822, startPoint y: 590, endPoint x: 1467, endPoint y: 594, distance: 645.2
click at [1467, 594] on div "Advanced Search Options Only Search Titles: Only Search Titles Use comma-separa…" at bounding box center [734, 372] width 1468 height 745
paste input "sports mechanics"
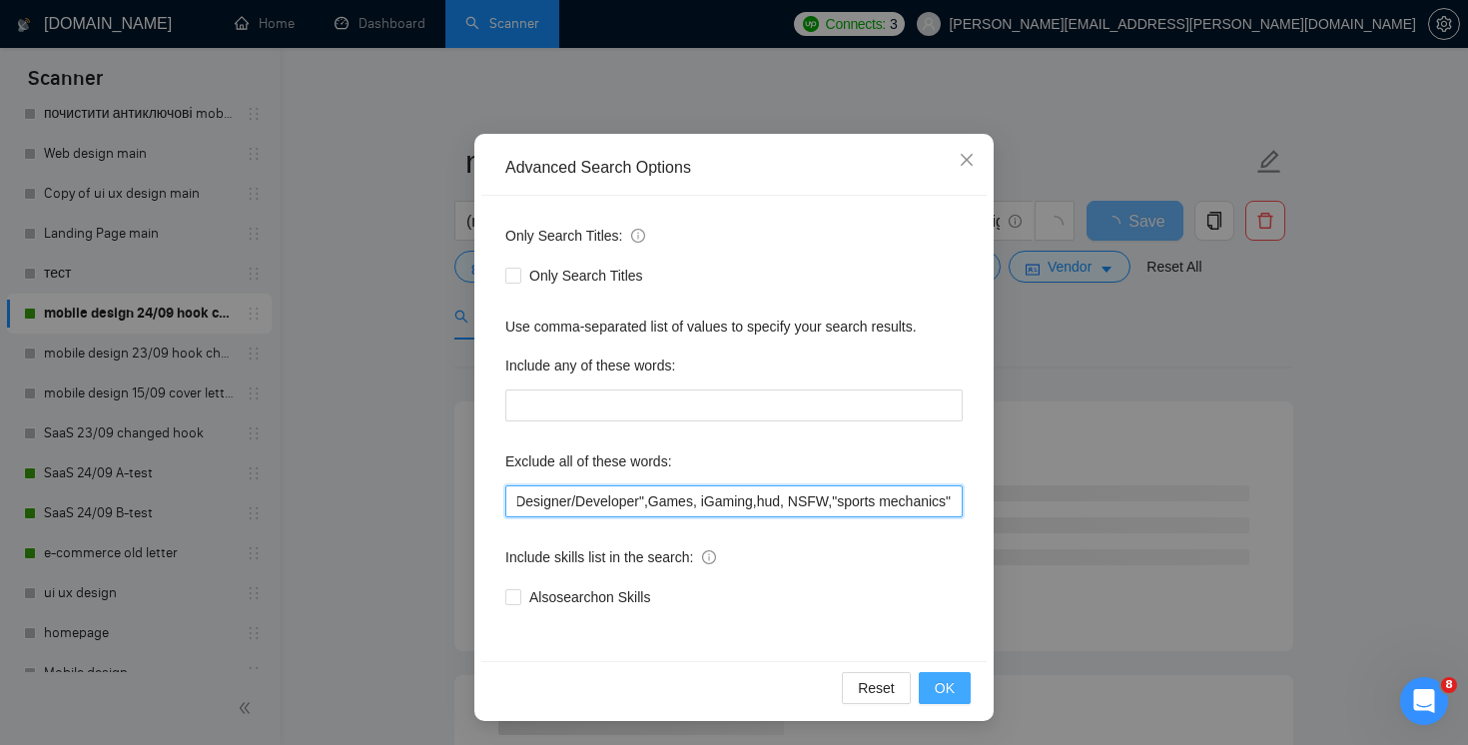
type input ""your application.", "your application*", web*, consult*, "Join our team", bot,…"
click at [958, 687] on button "OK" at bounding box center [945, 688] width 52 height 32
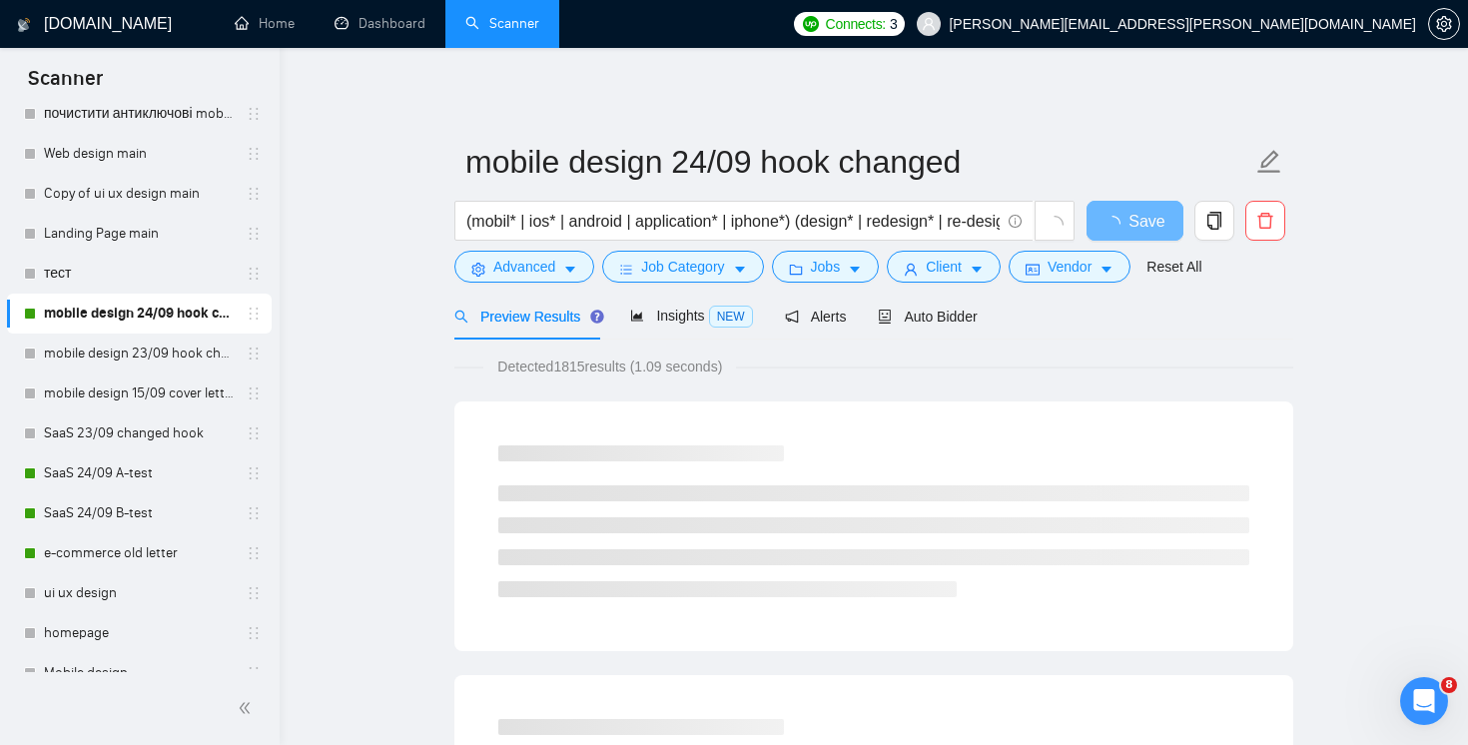
scroll to position [0, 0]
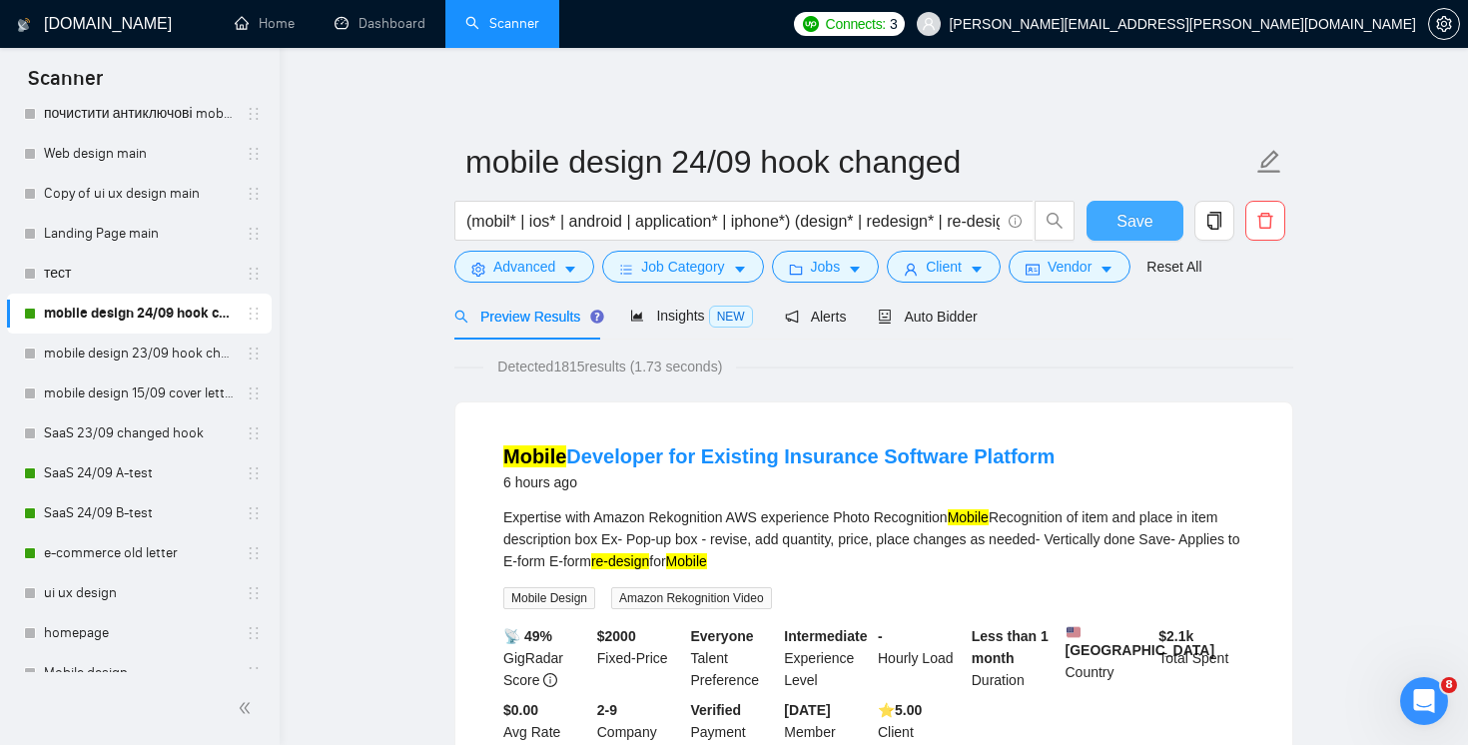
click at [1138, 225] on span "Save" at bounding box center [1135, 221] width 36 height 25
click at [385, 32] on link "Dashboard" at bounding box center [380, 23] width 91 height 17
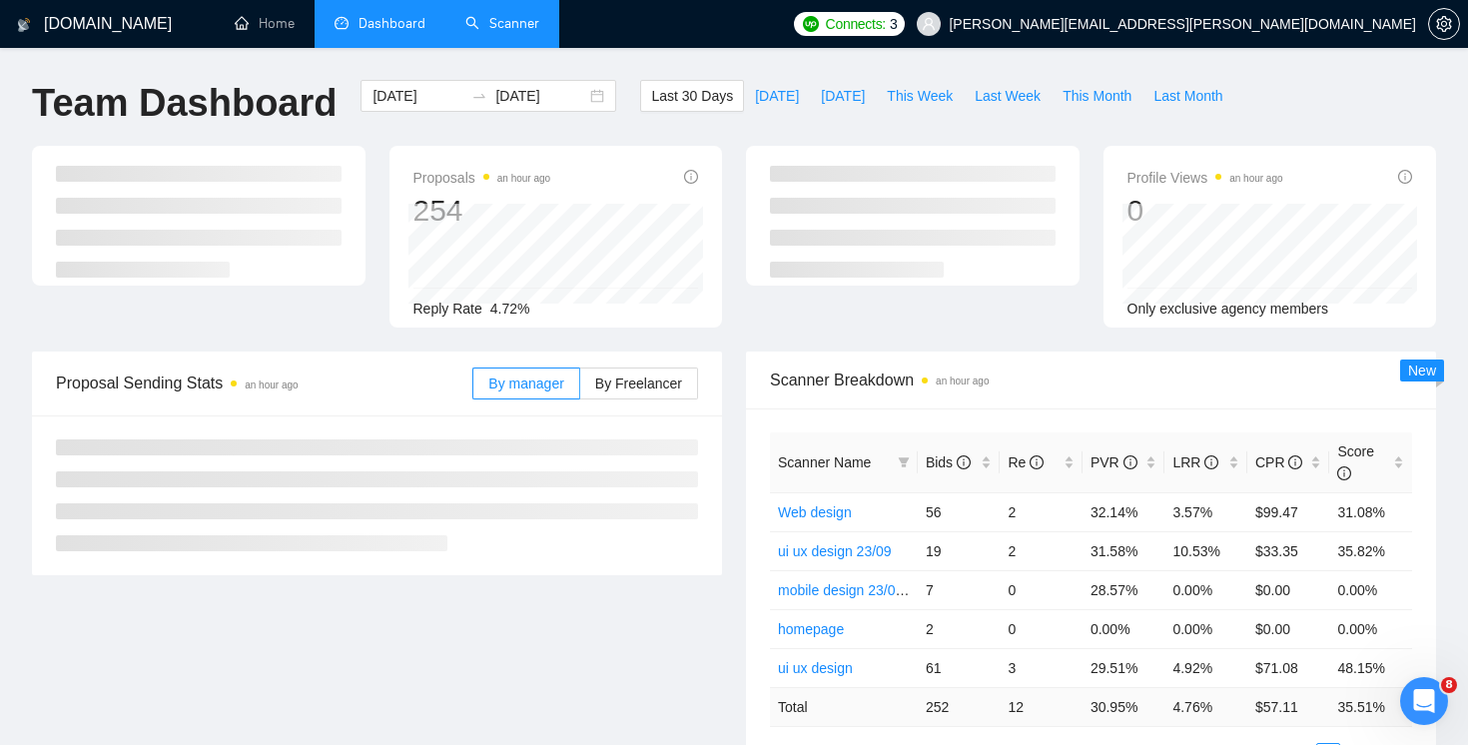
click at [507, 23] on link "Scanner" at bounding box center [502, 23] width 74 height 17
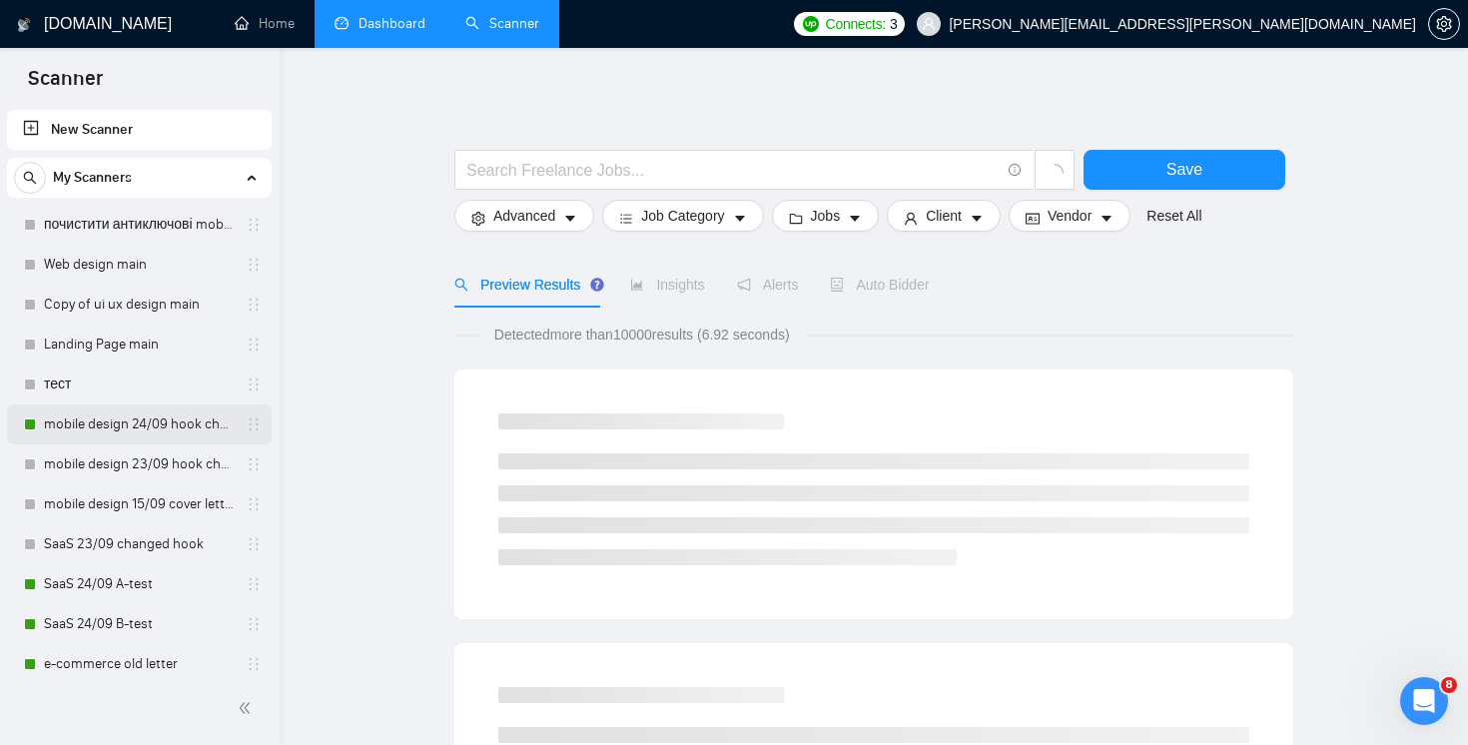
click at [114, 418] on link "mobile design 24/09 hook changed" at bounding box center [139, 425] width 190 height 40
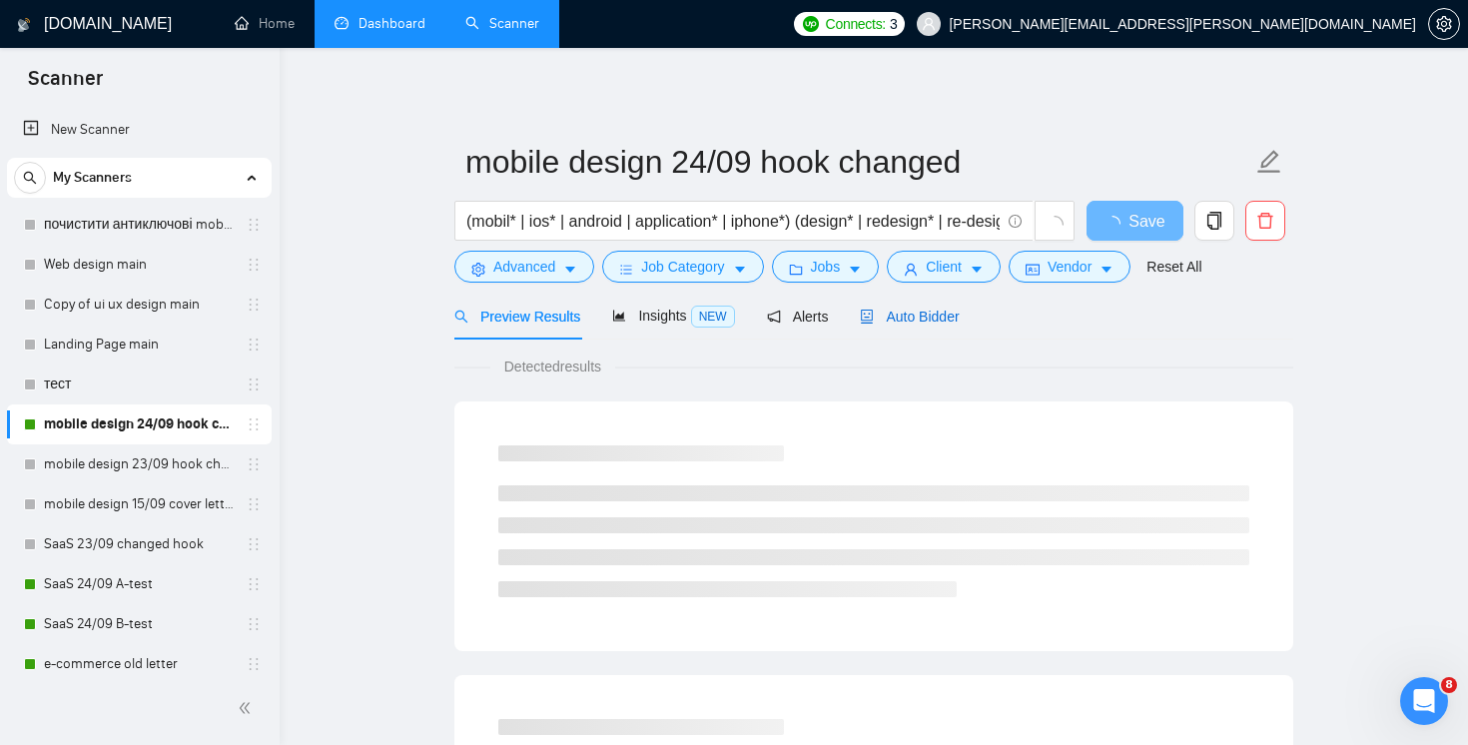
click at [942, 311] on span "Auto Bidder" at bounding box center [909, 317] width 99 height 16
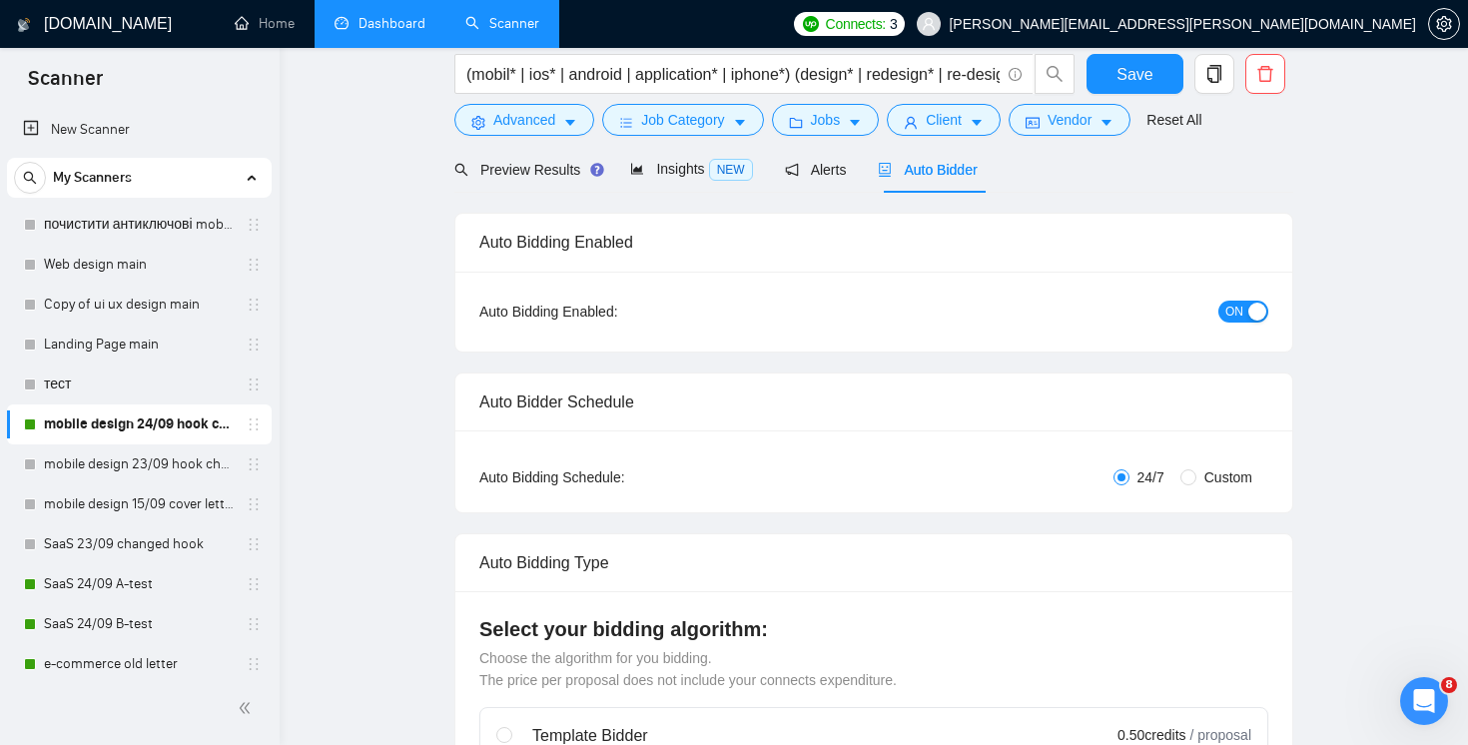
scroll to position [56, 0]
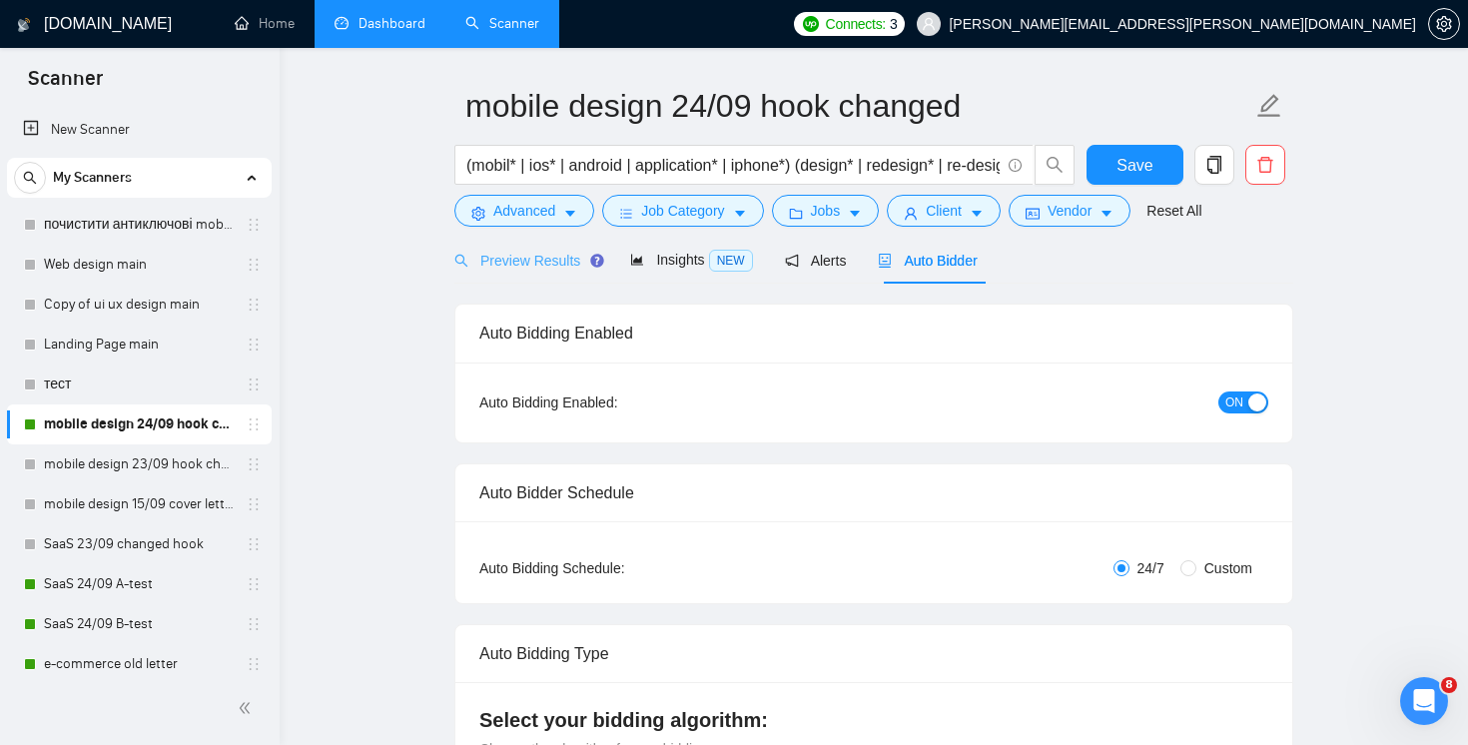
click at [478, 237] on div "Preview Results" at bounding box center [526, 260] width 144 height 47
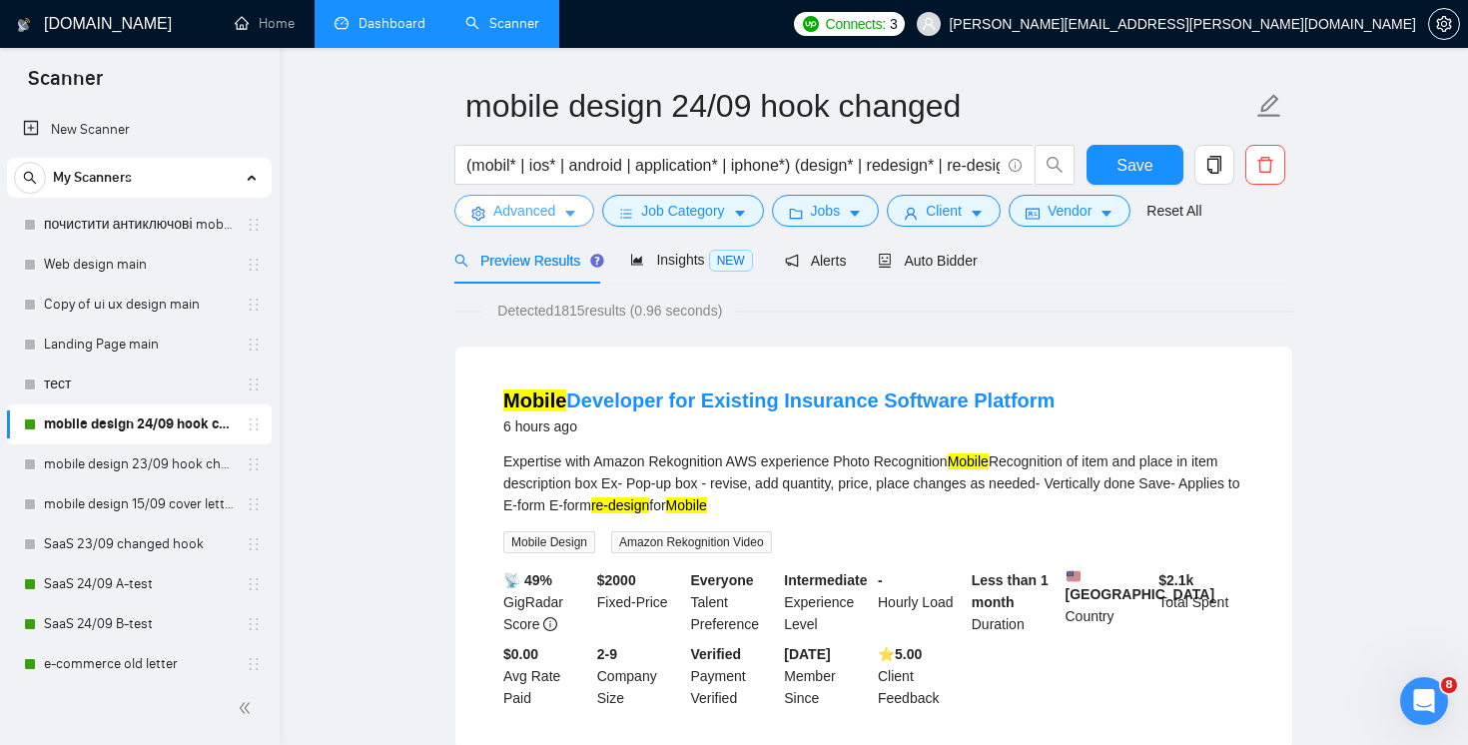
click at [513, 209] on span "Advanced" at bounding box center [524, 211] width 62 height 22
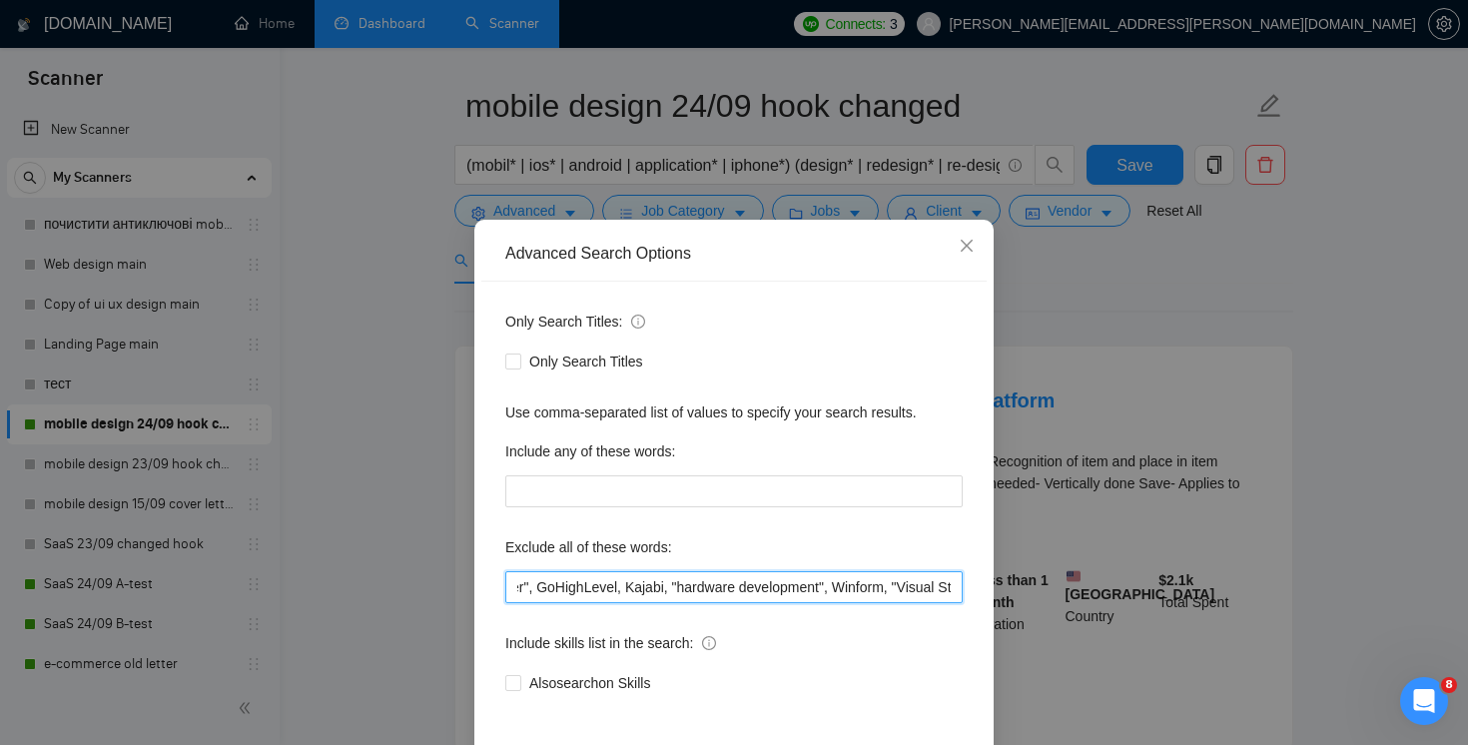
scroll to position [0, 5097]
drag, startPoint x: 862, startPoint y: 588, endPoint x: 1467, endPoint y: 582, distance: 605.3
click at [1467, 582] on div "Advanced Search Options Only Search Titles: Only Search Titles Use comma-separa…" at bounding box center [734, 372] width 1468 height 745
click at [964, 237] on span "Close" at bounding box center [967, 247] width 54 height 54
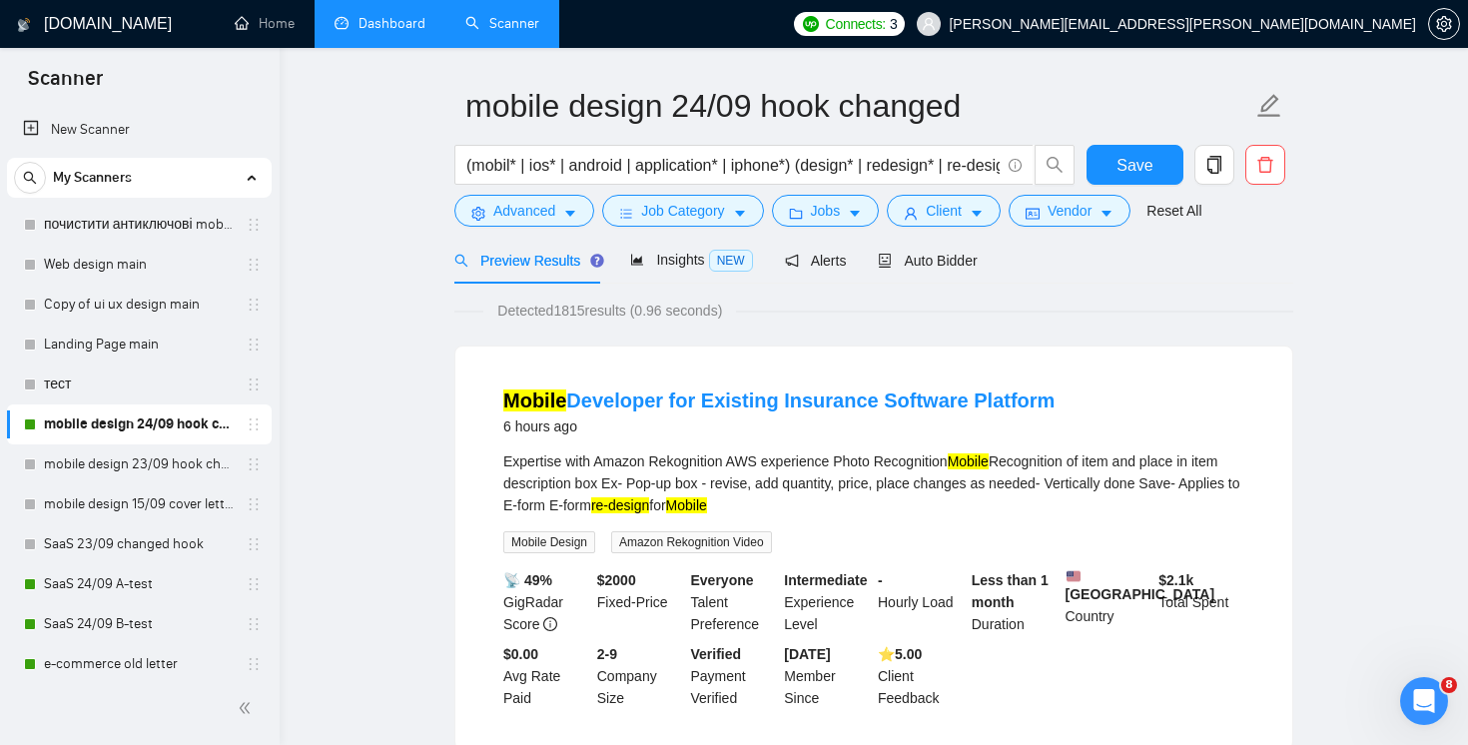
click at [423, 26] on link "Dashboard" at bounding box center [380, 23] width 91 height 17
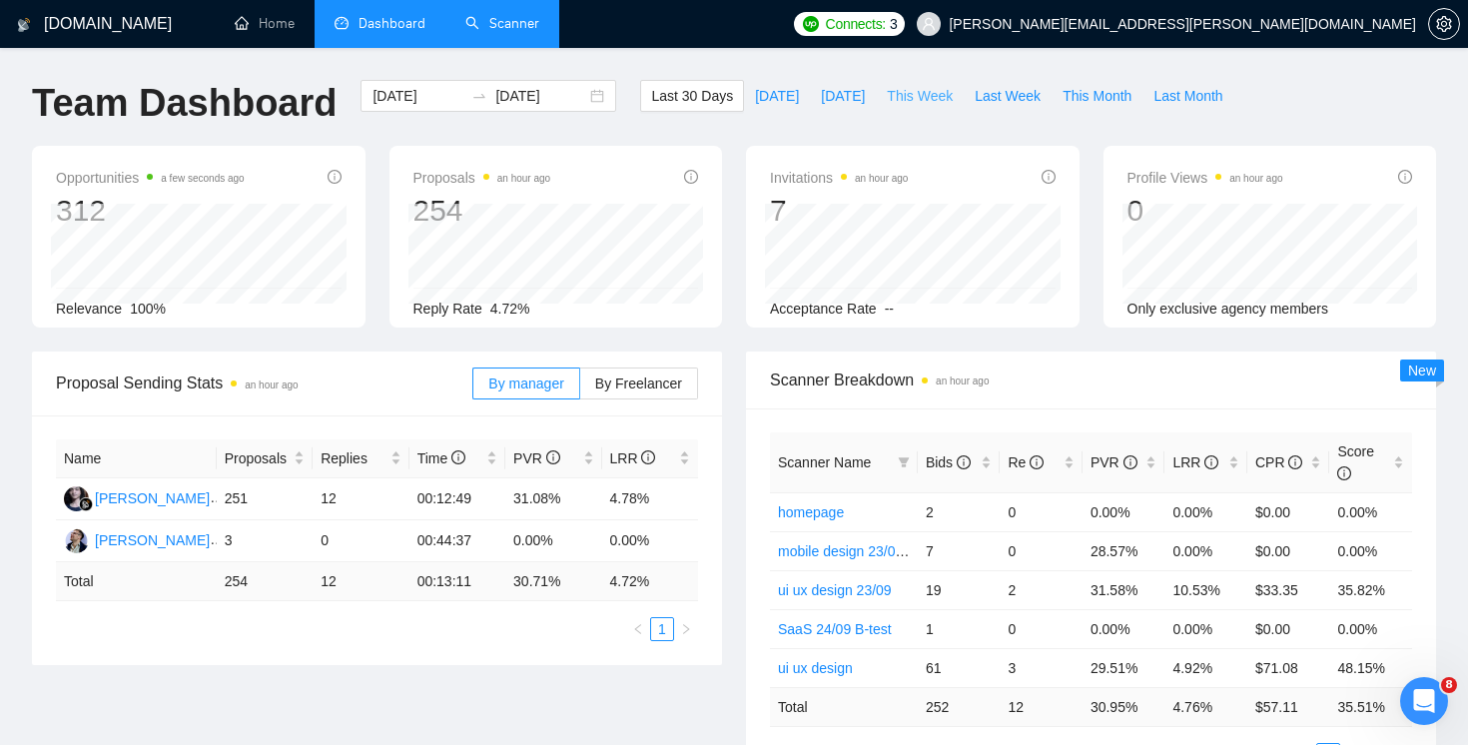
click at [943, 97] on span "This Week" at bounding box center [920, 96] width 66 height 22
type input "[DATE]"
click at [1007, 97] on span "Last Week" at bounding box center [1008, 96] width 66 height 22
type input "[DATE]"
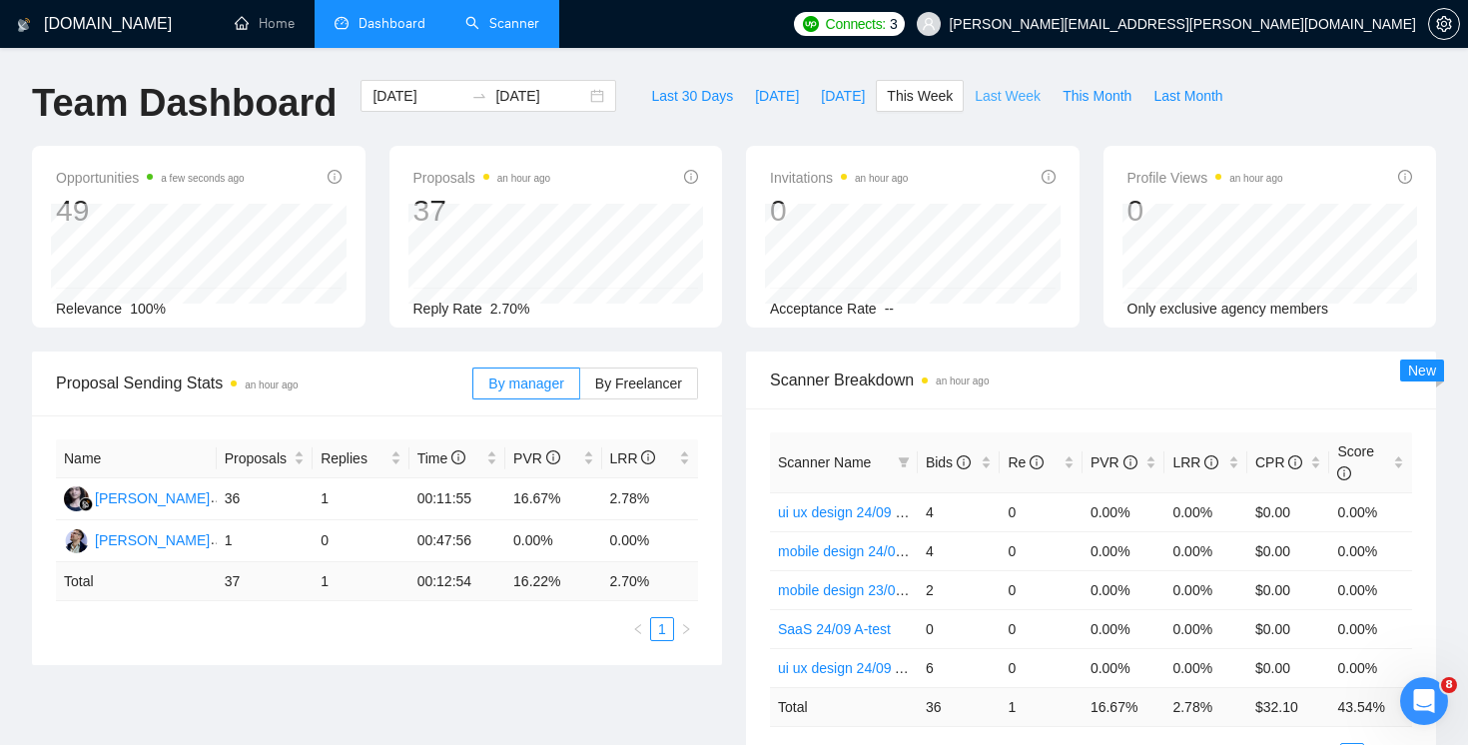
type input "[DATE]"
click at [1169, 99] on span "Last Month" at bounding box center [1188, 96] width 69 height 22
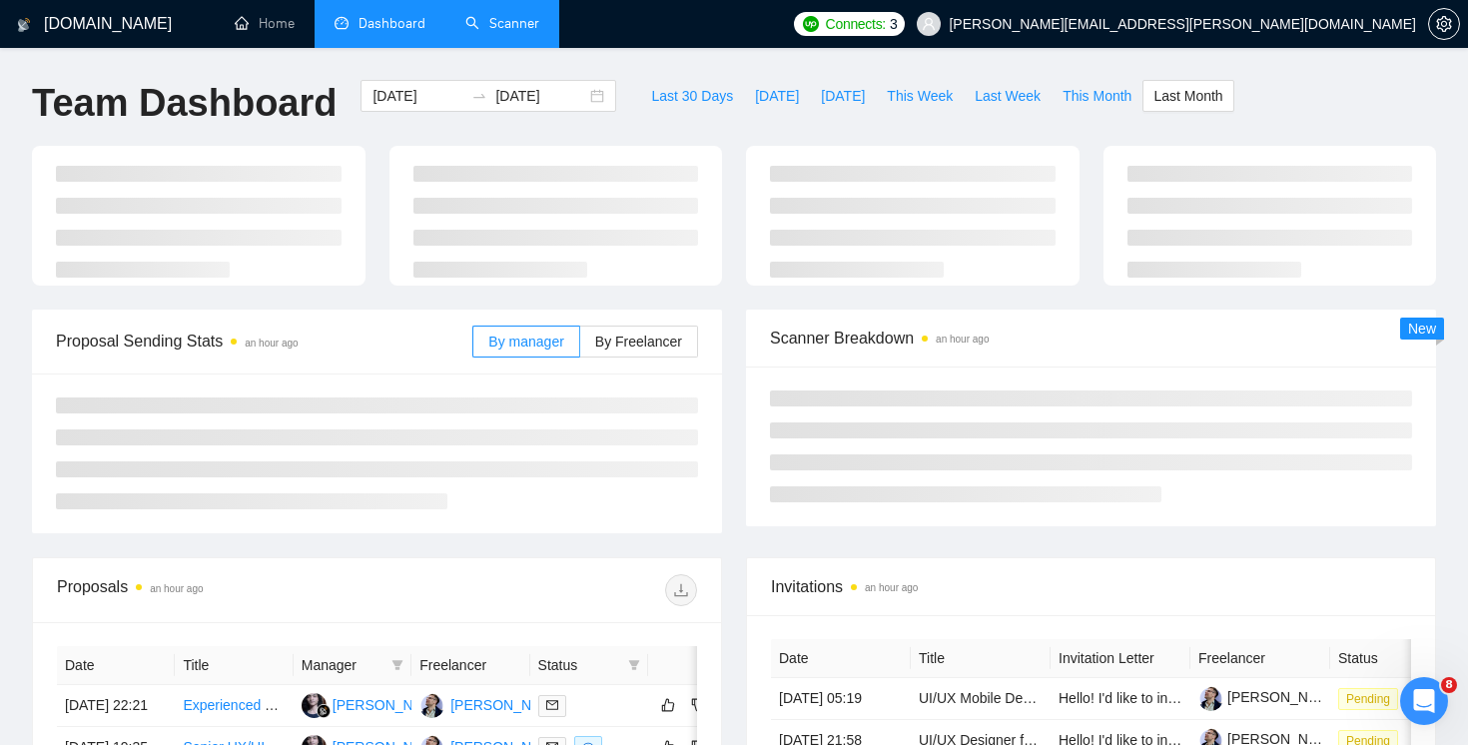
type input "[DATE]"
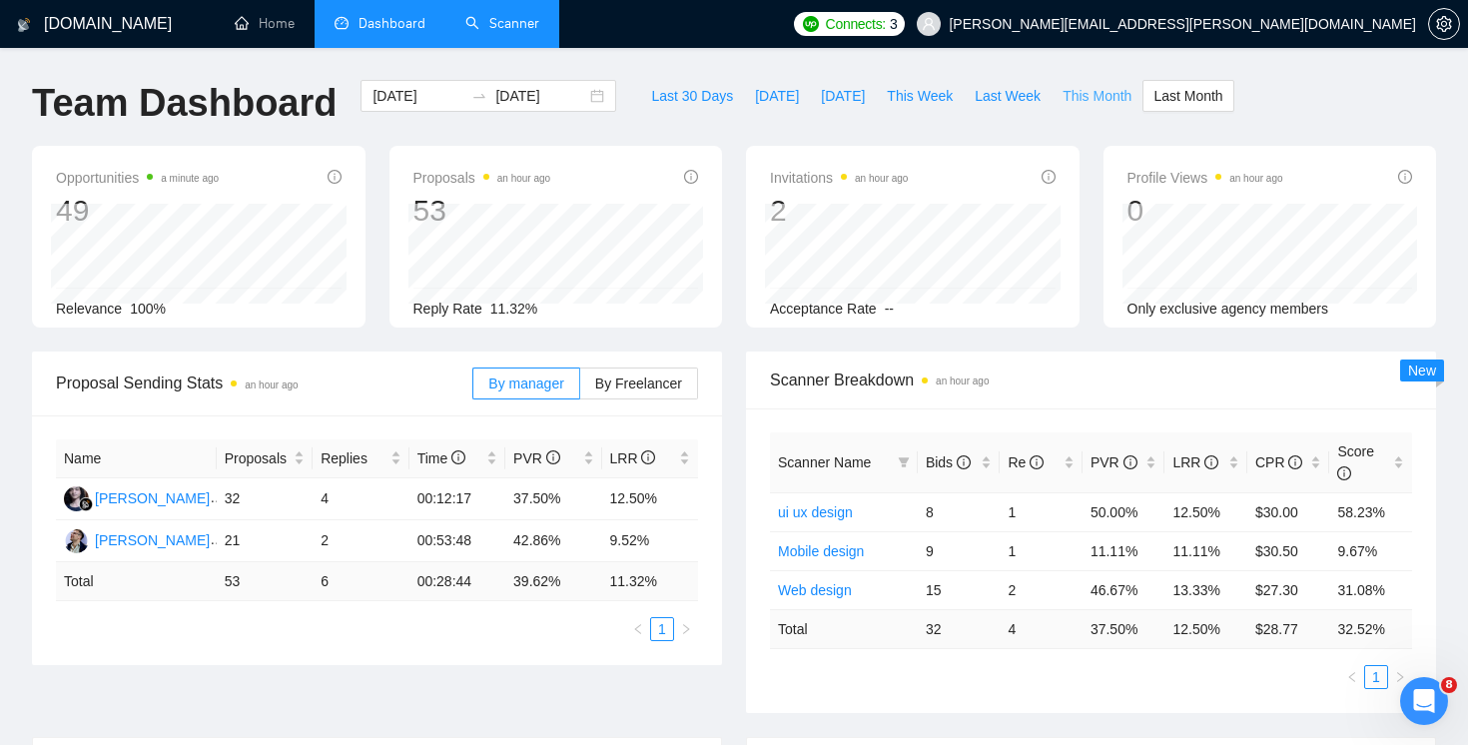
click at [1095, 87] on span "This Month" at bounding box center [1097, 96] width 69 height 22
type input "[DATE]"
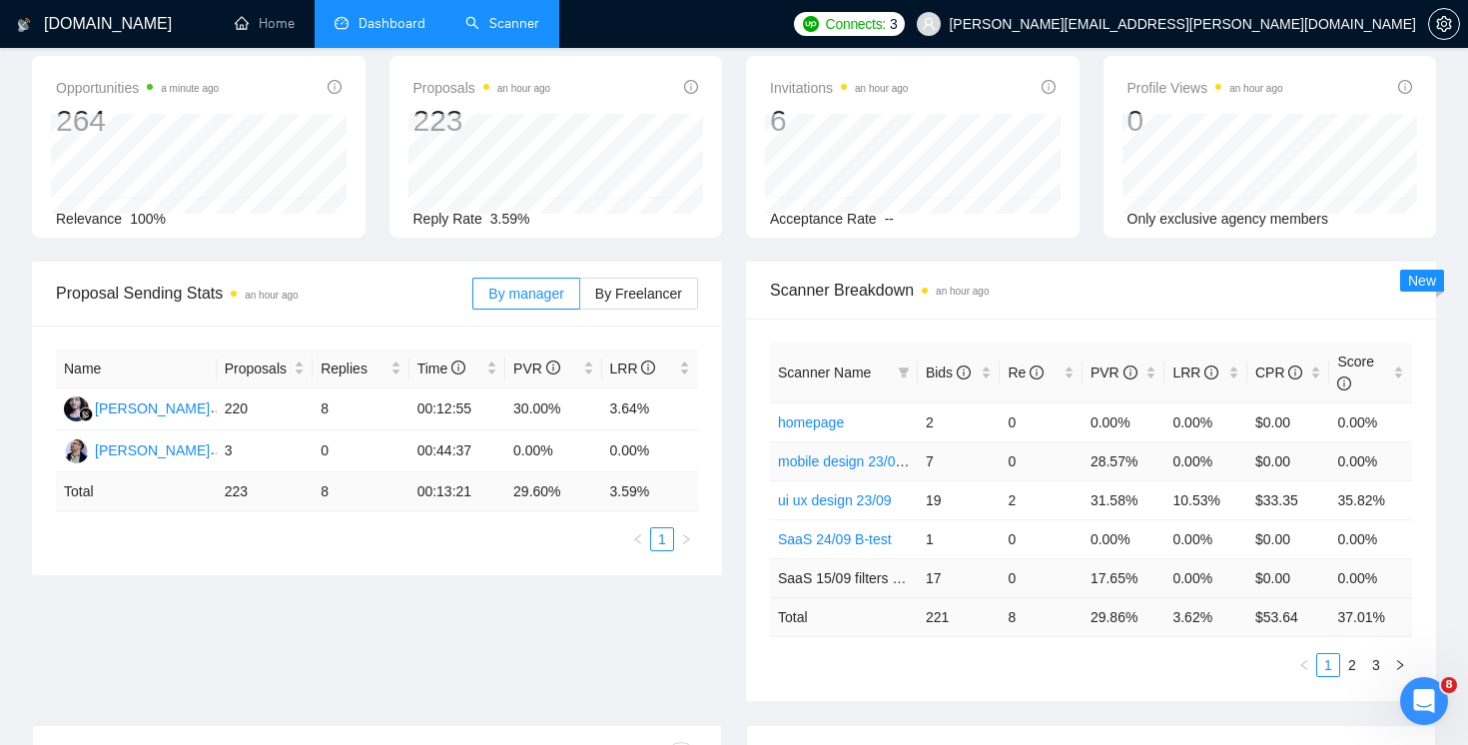
scroll to position [184, 0]
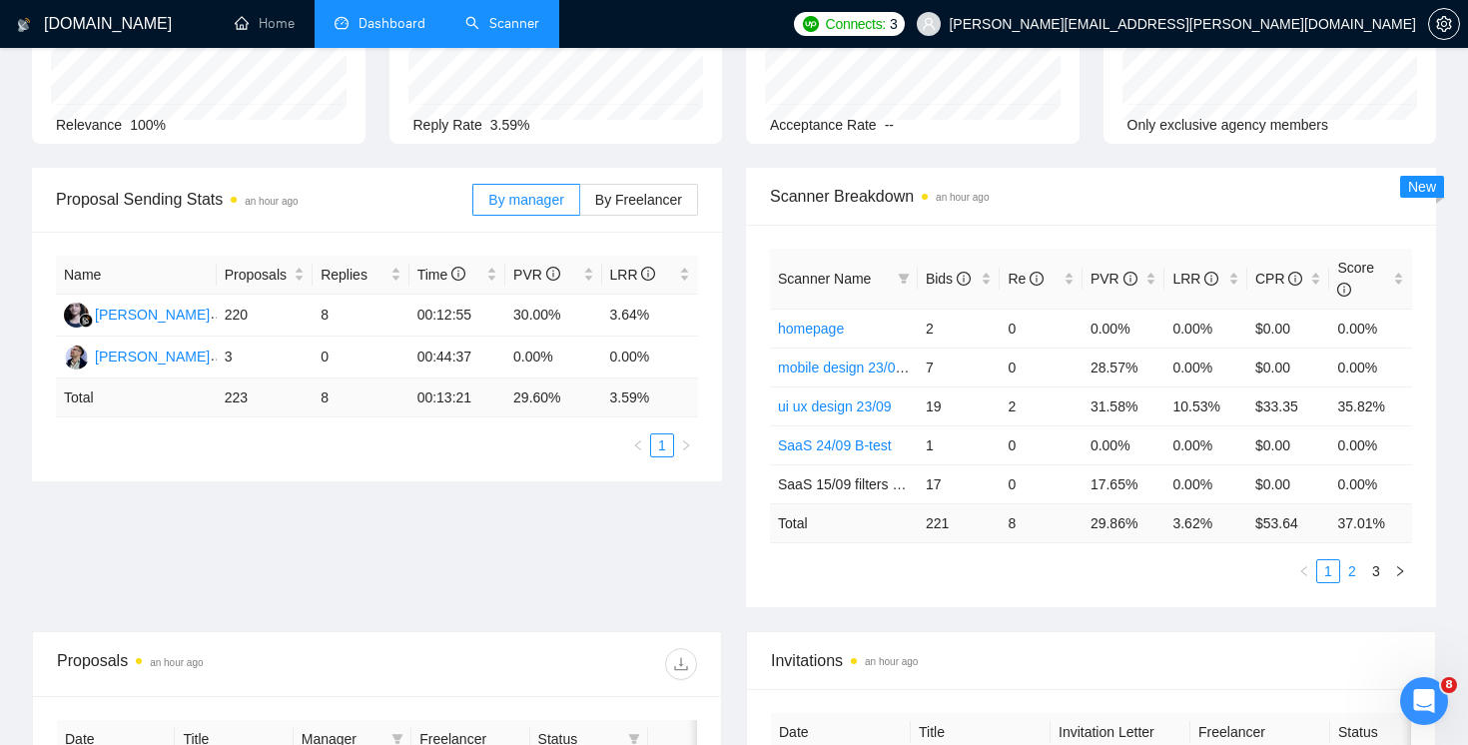
click at [1348, 575] on link "2" at bounding box center [1352, 571] width 22 height 22
click at [1375, 577] on link "3" at bounding box center [1376, 571] width 22 height 22
click at [1354, 577] on link "2" at bounding box center [1352, 571] width 22 height 22
click at [1333, 576] on link "1" at bounding box center [1328, 571] width 22 height 22
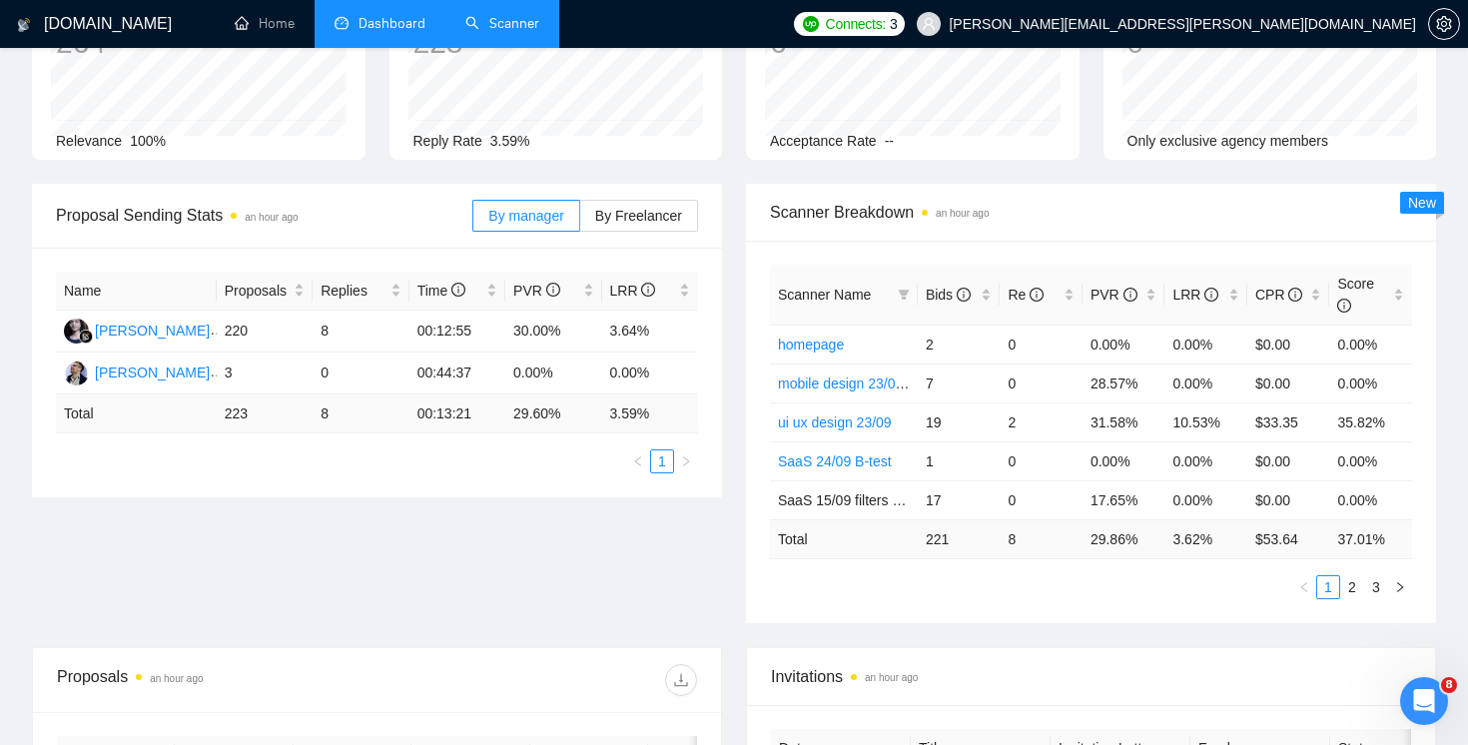
scroll to position [0, 0]
